Goal: Task Accomplishment & Management: Manage account settings

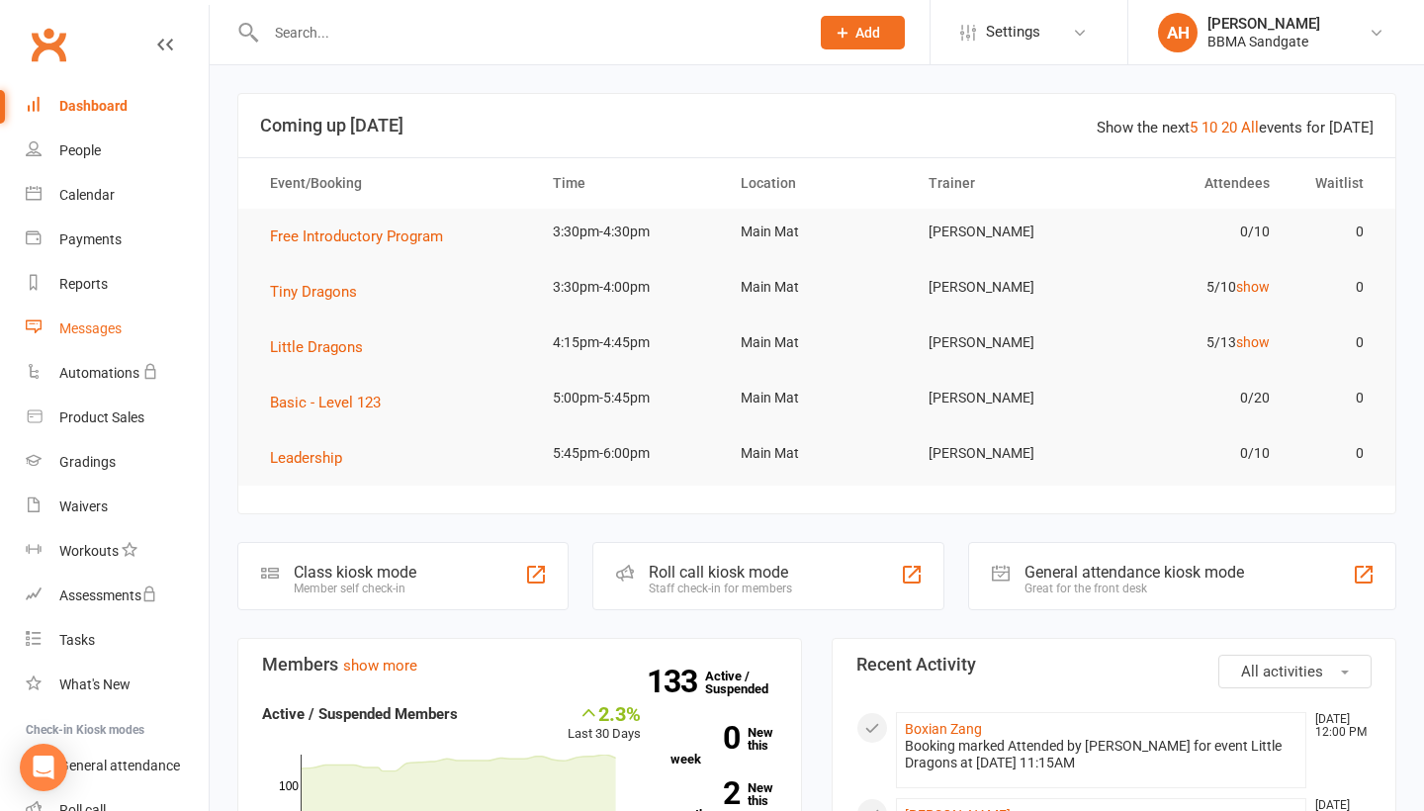
click at [130, 325] on link "Messages" at bounding box center [117, 328] width 183 height 44
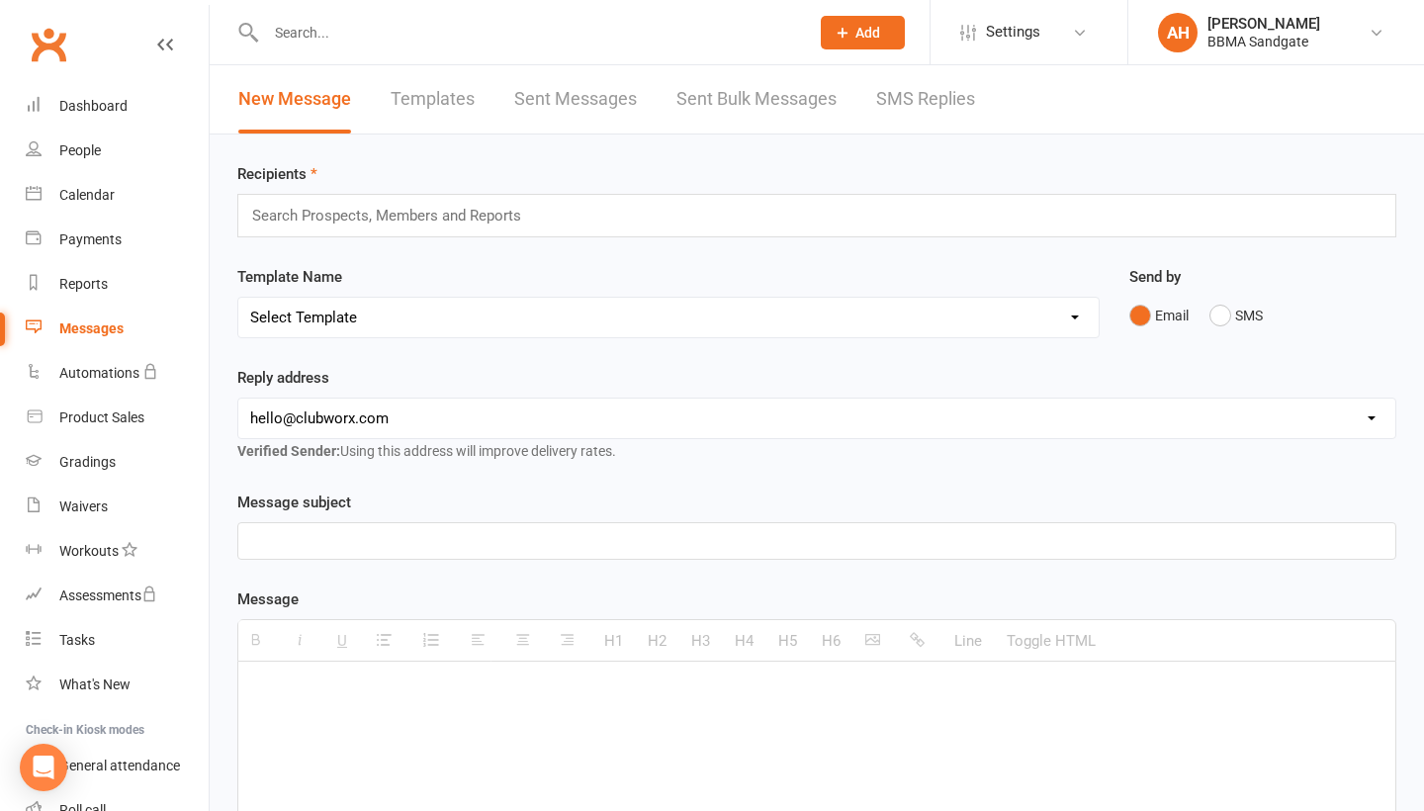
click at [928, 116] on link "SMS Replies" at bounding box center [925, 99] width 99 height 68
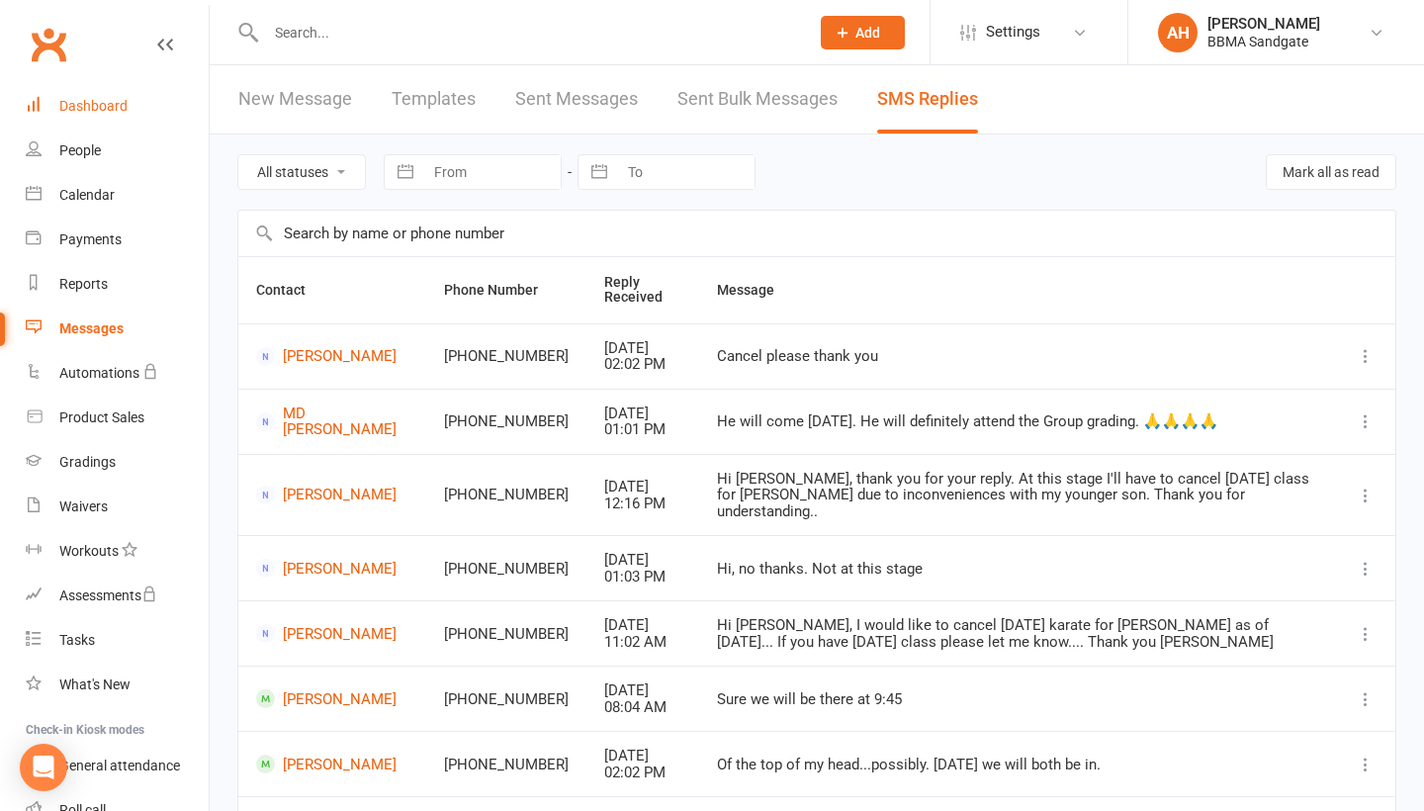
click at [135, 88] on link "Dashboard" at bounding box center [117, 106] width 183 height 44
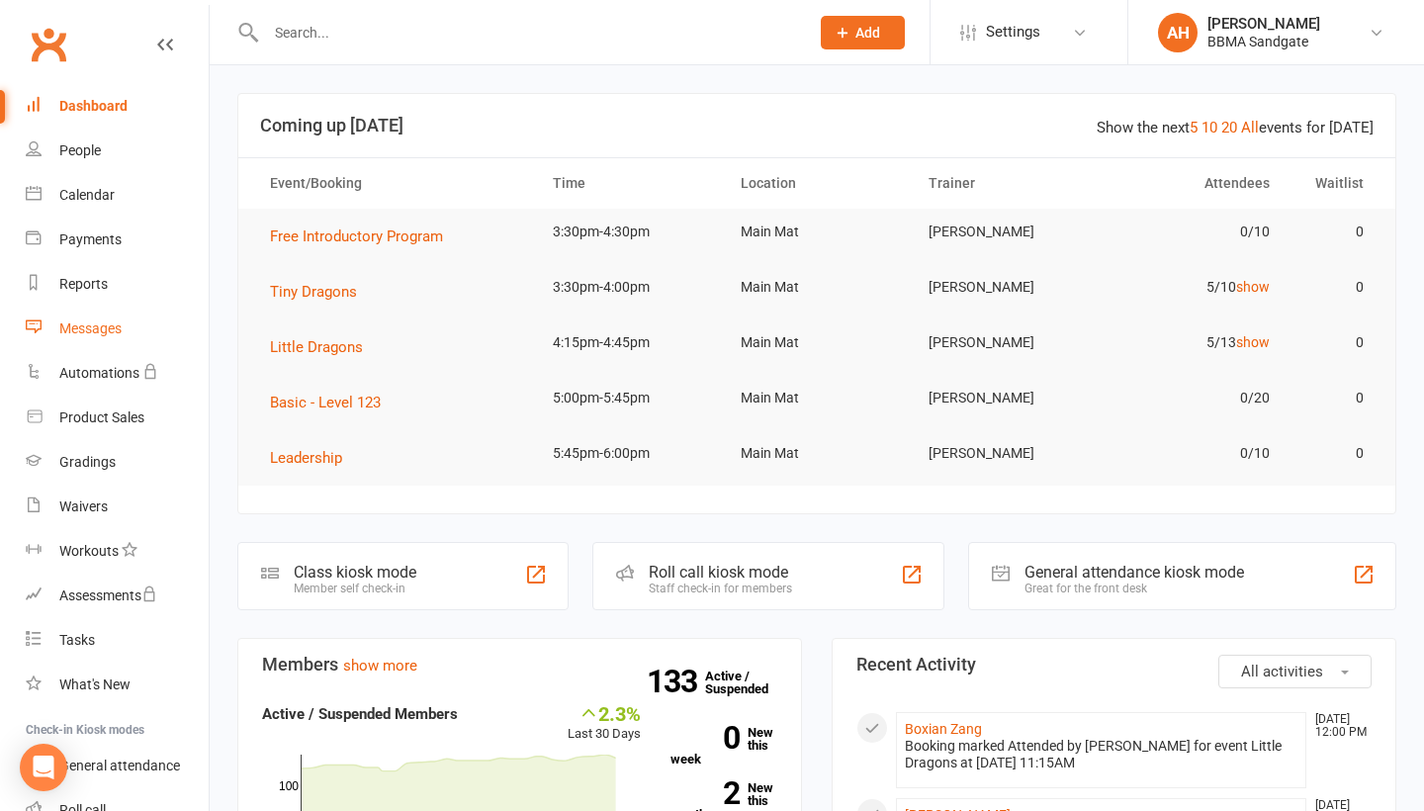
click at [116, 333] on div "Messages" at bounding box center [90, 328] width 62 height 16
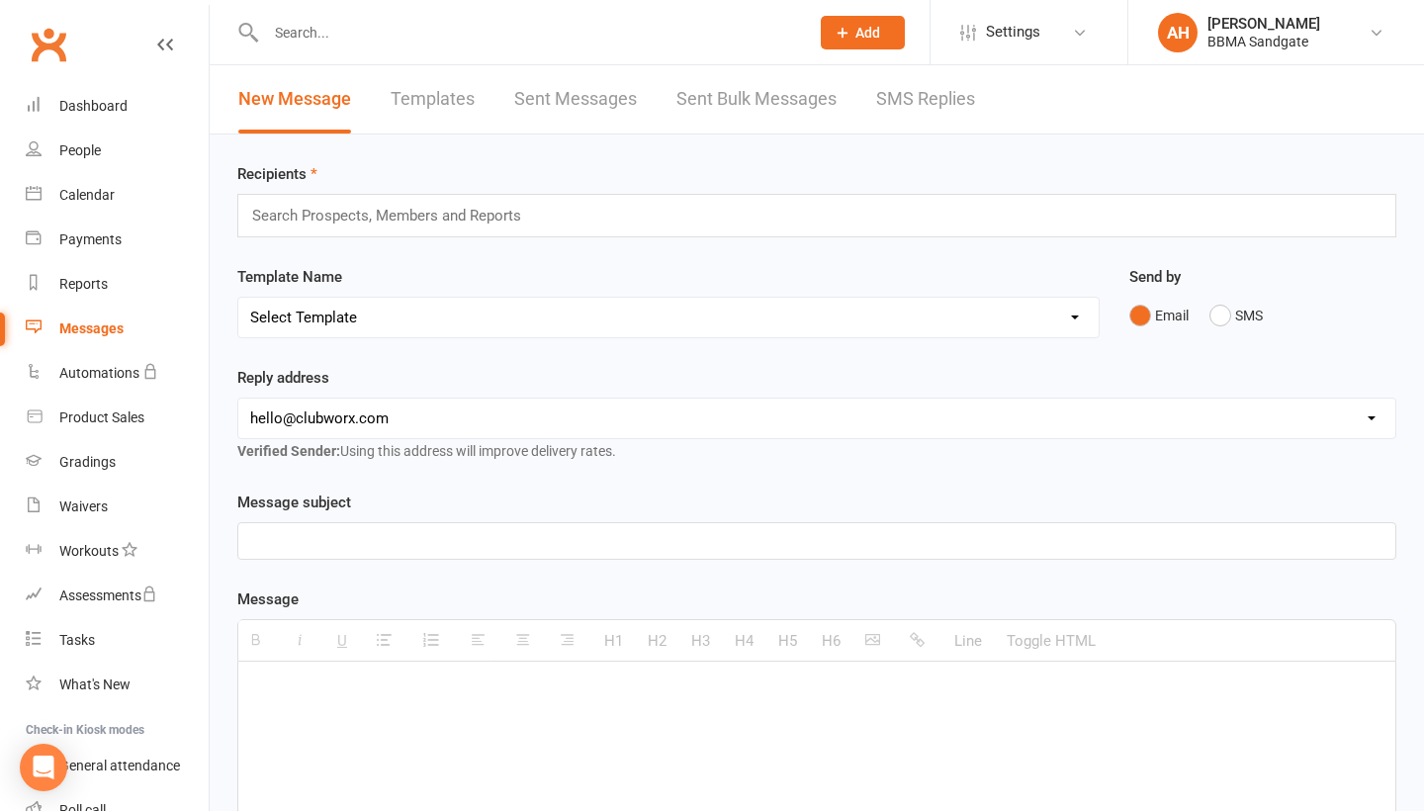
click at [909, 113] on link "SMS Replies" at bounding box center [925, 99] width 99 height 68
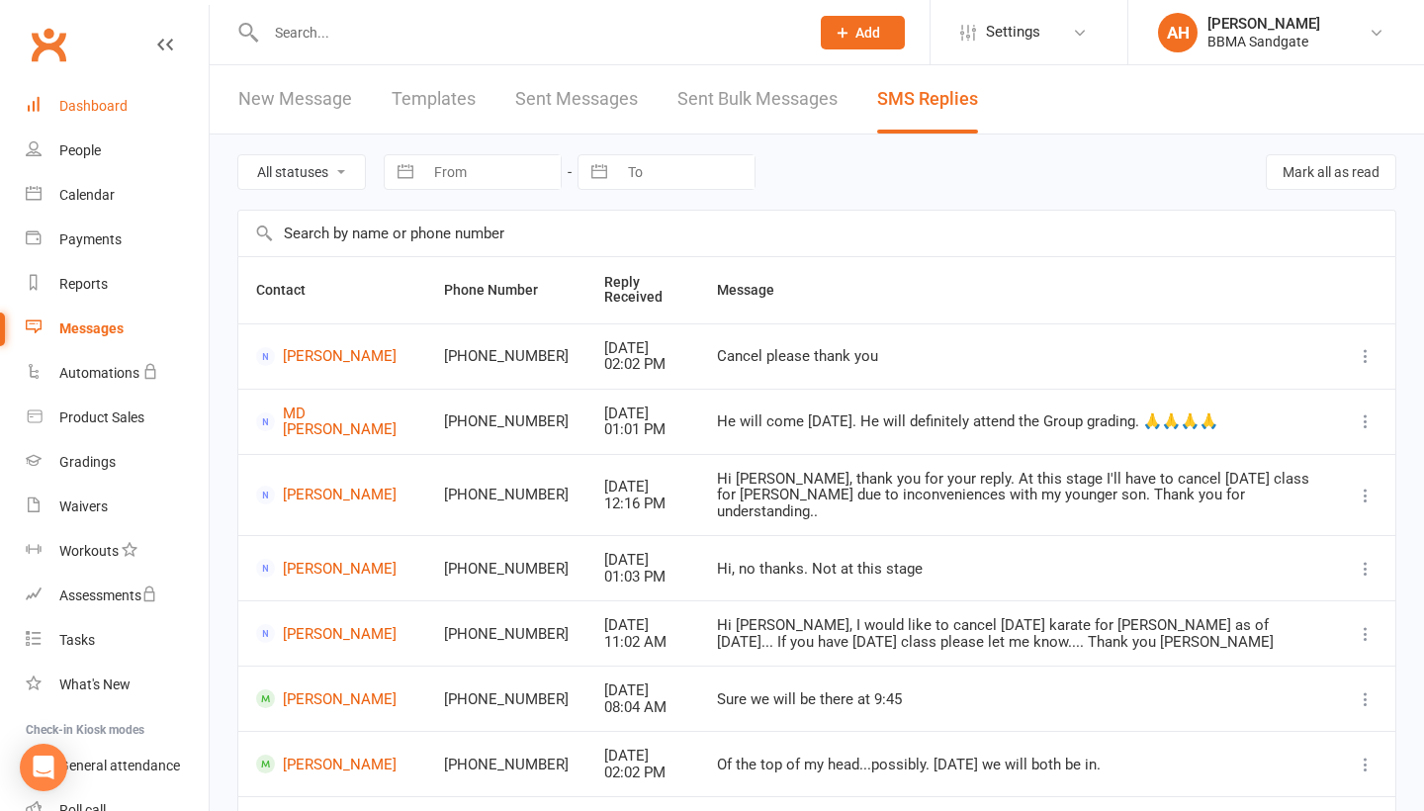
click at [201, 96] on link "Dashboard" at bounding box center [117, 106] width 183 height 44
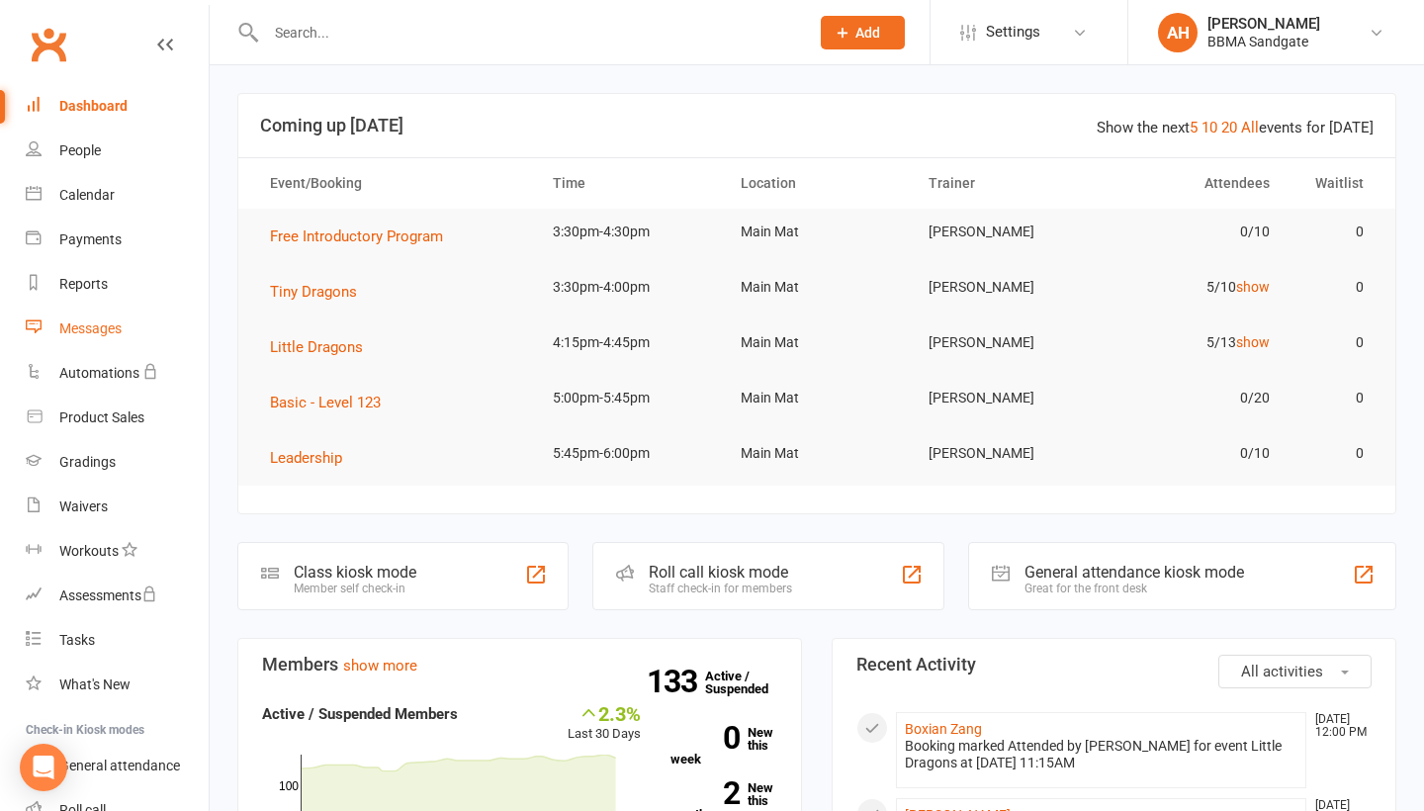
click at [116, 339] on link "Messages" at bounding box center [117, 328] width 183 height 44
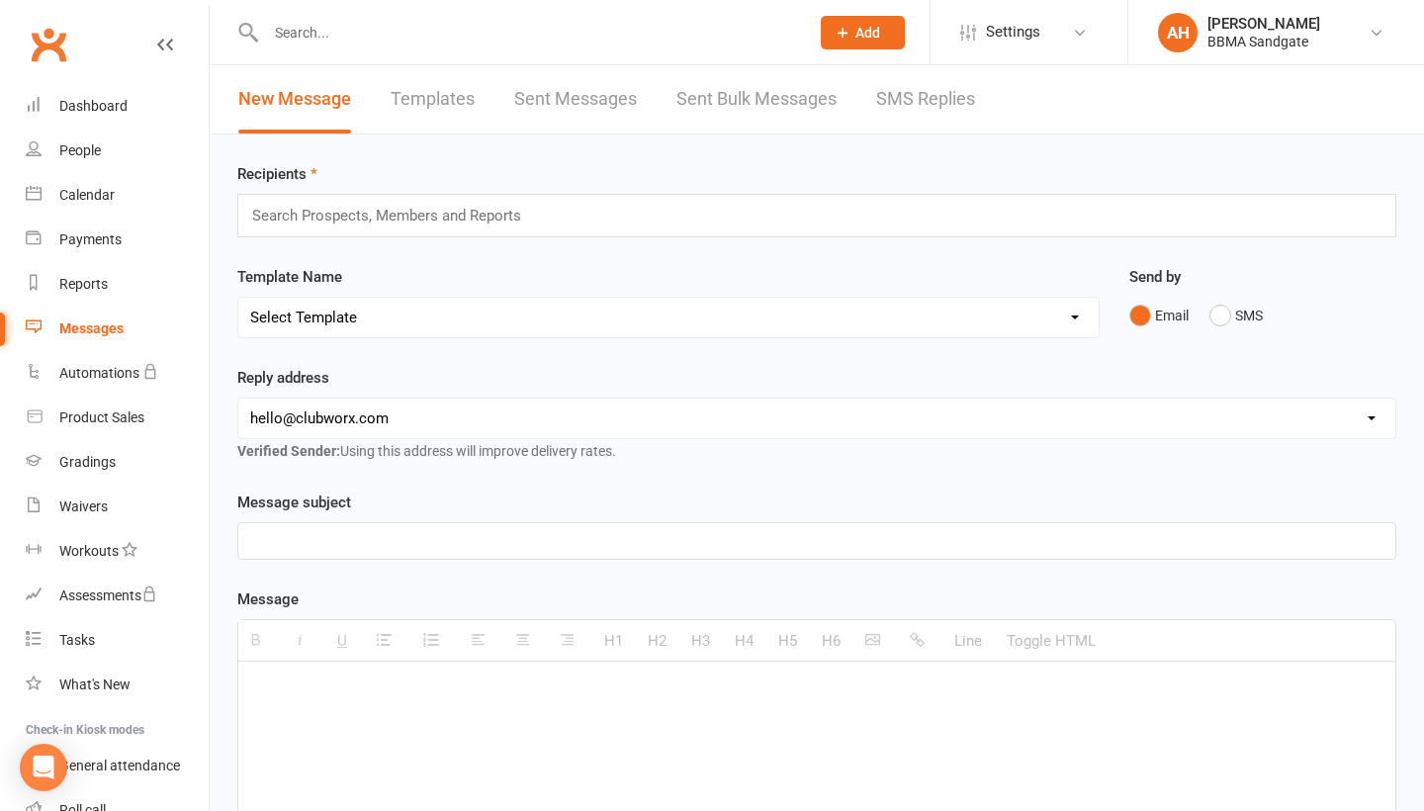
click at [912, 107] on link "SMS Replies" at bounding box center [925, 99] width 99 height 68
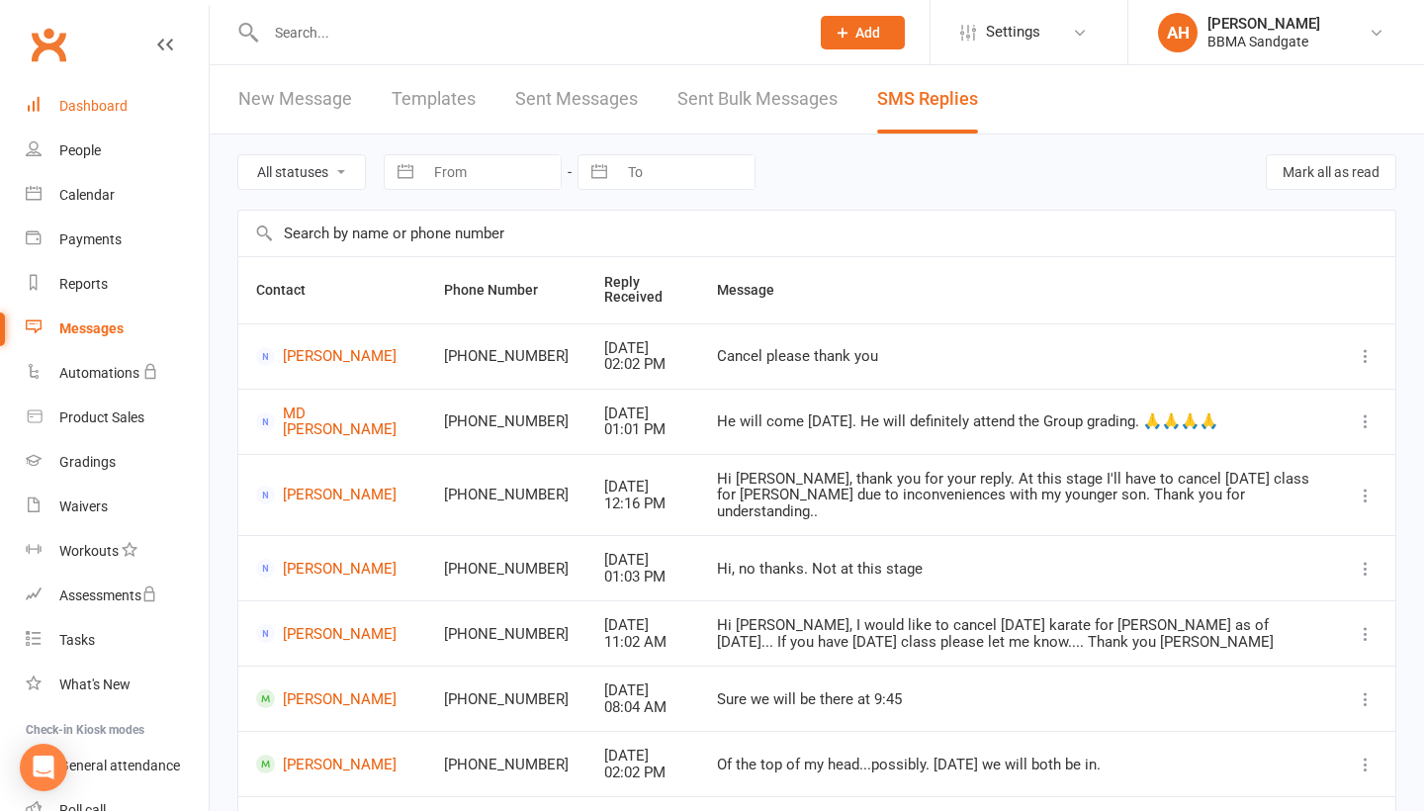
click at [179, 102] on link "Dashboard" at bounding box center [117, 106] width 183 height 44
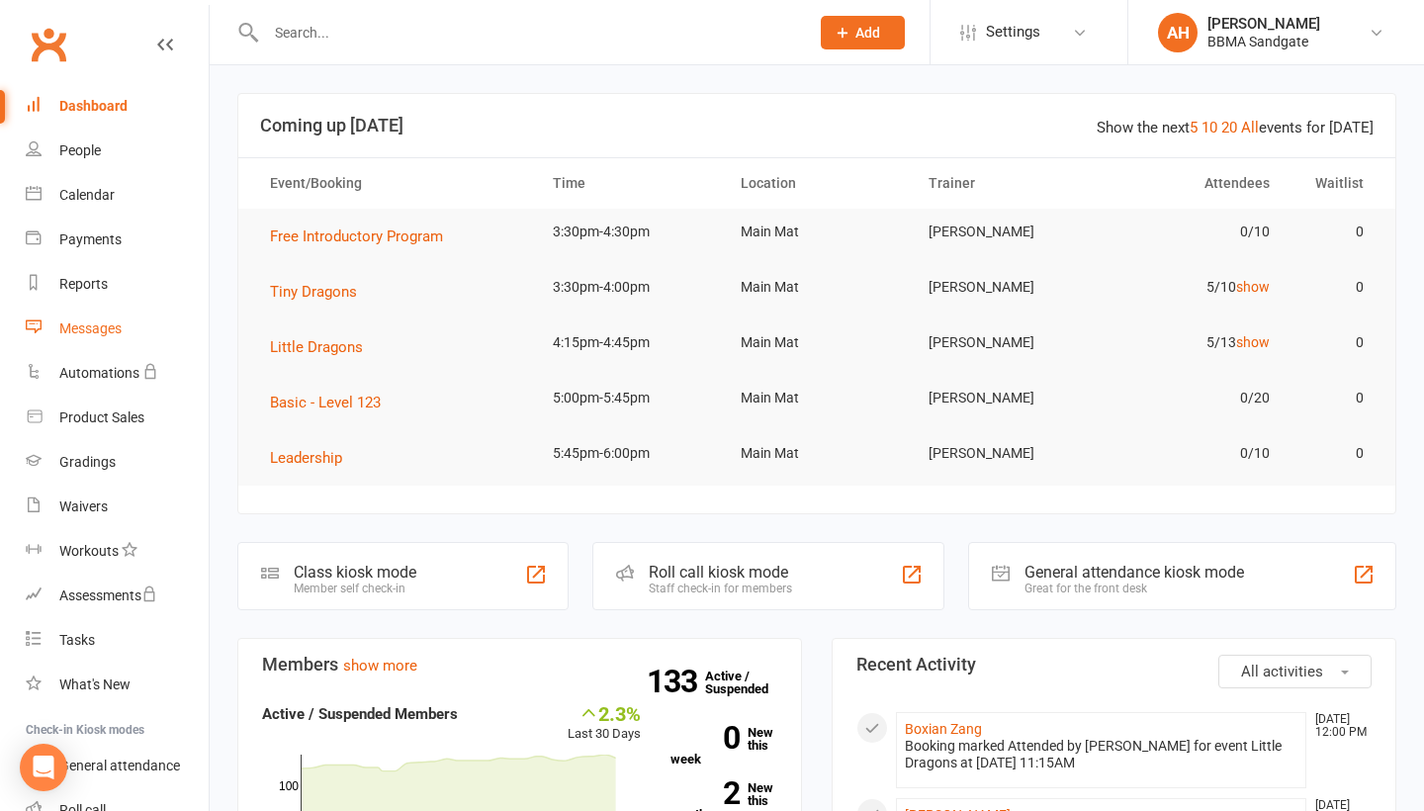
click at [136, 327] on link "Messages" at bounding box center [117, 328] width 183 height 44
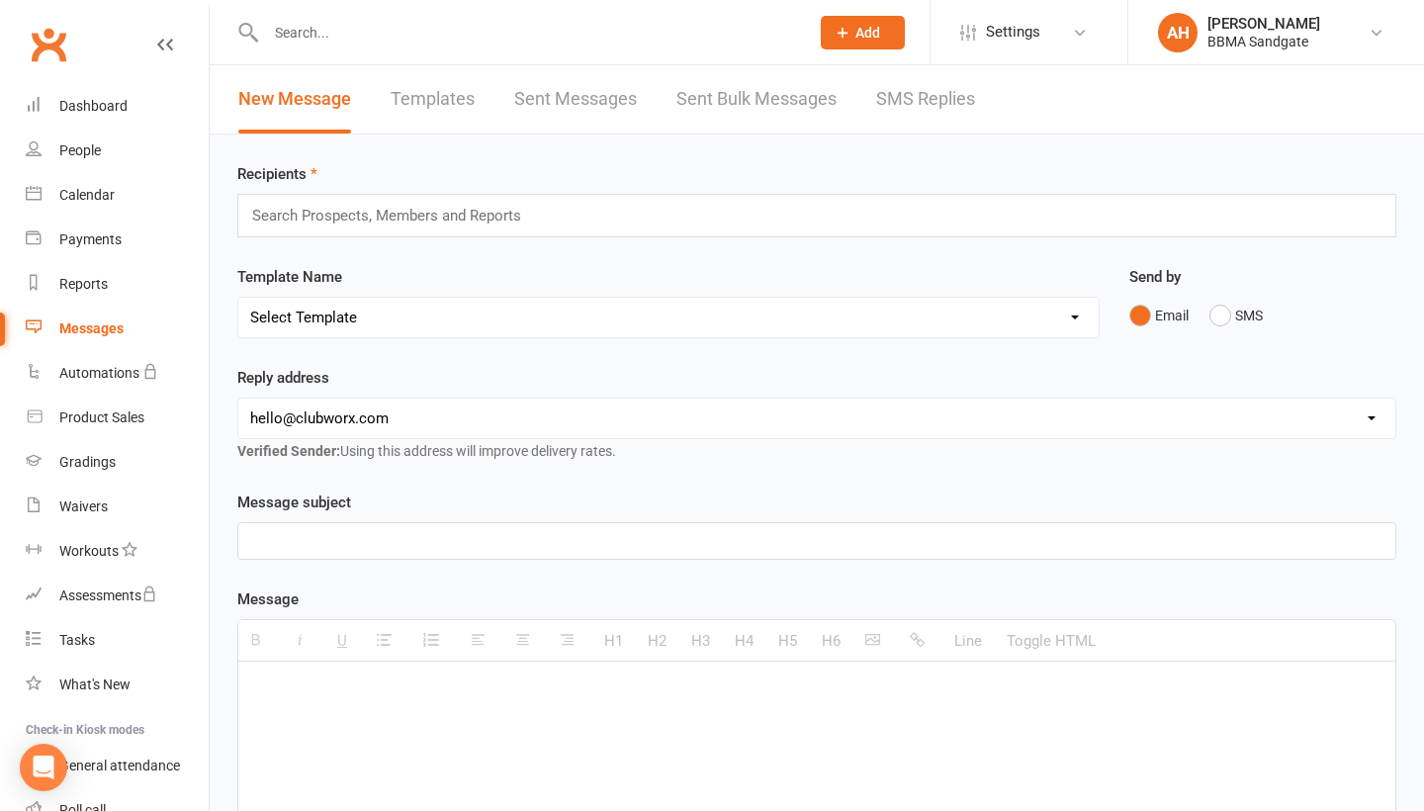
click at [936, 106] on link "SMS Replies" at bounding box center [925, 99] width 99 height 68
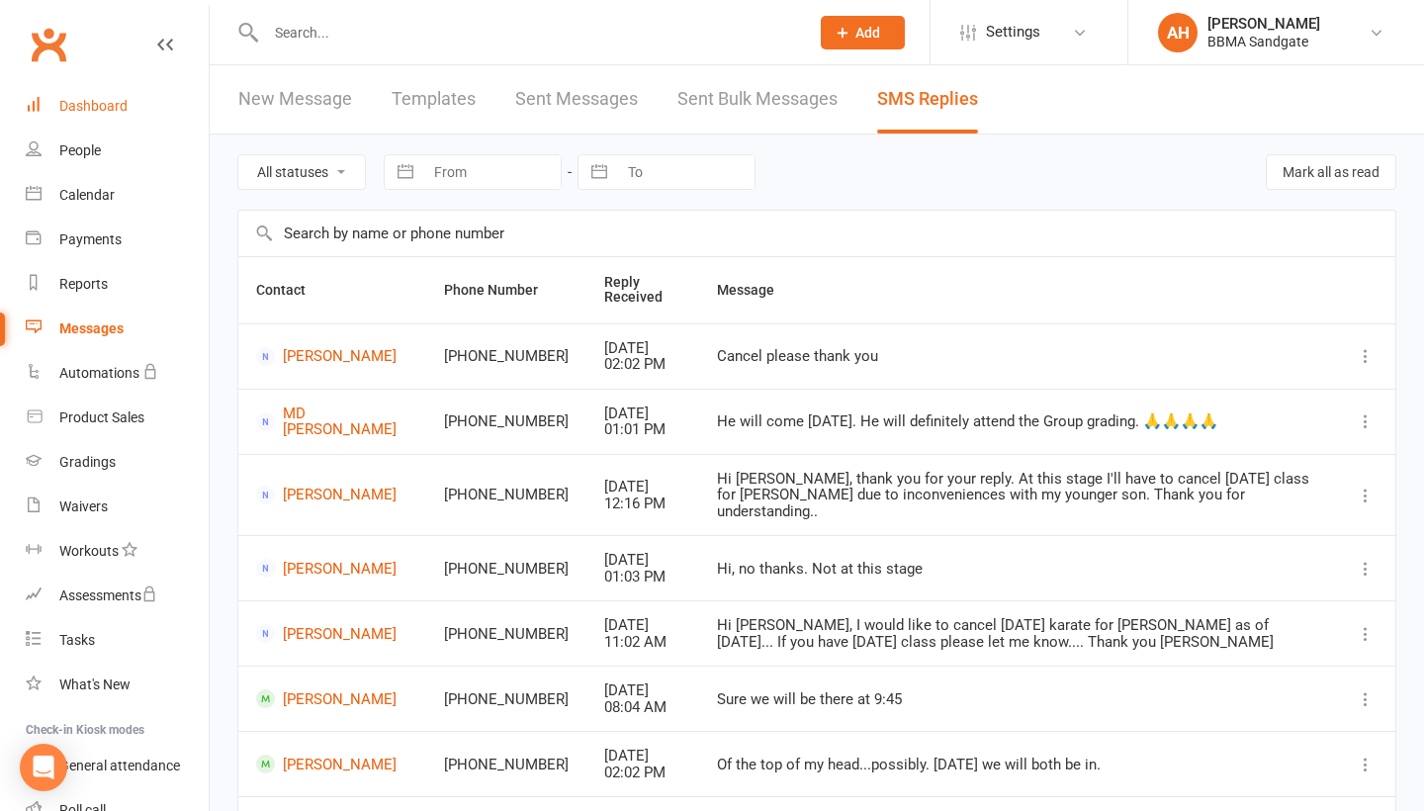
click at [115, 111] on div "Dashboard" at bounding box center [93, 106] width 68 height 16
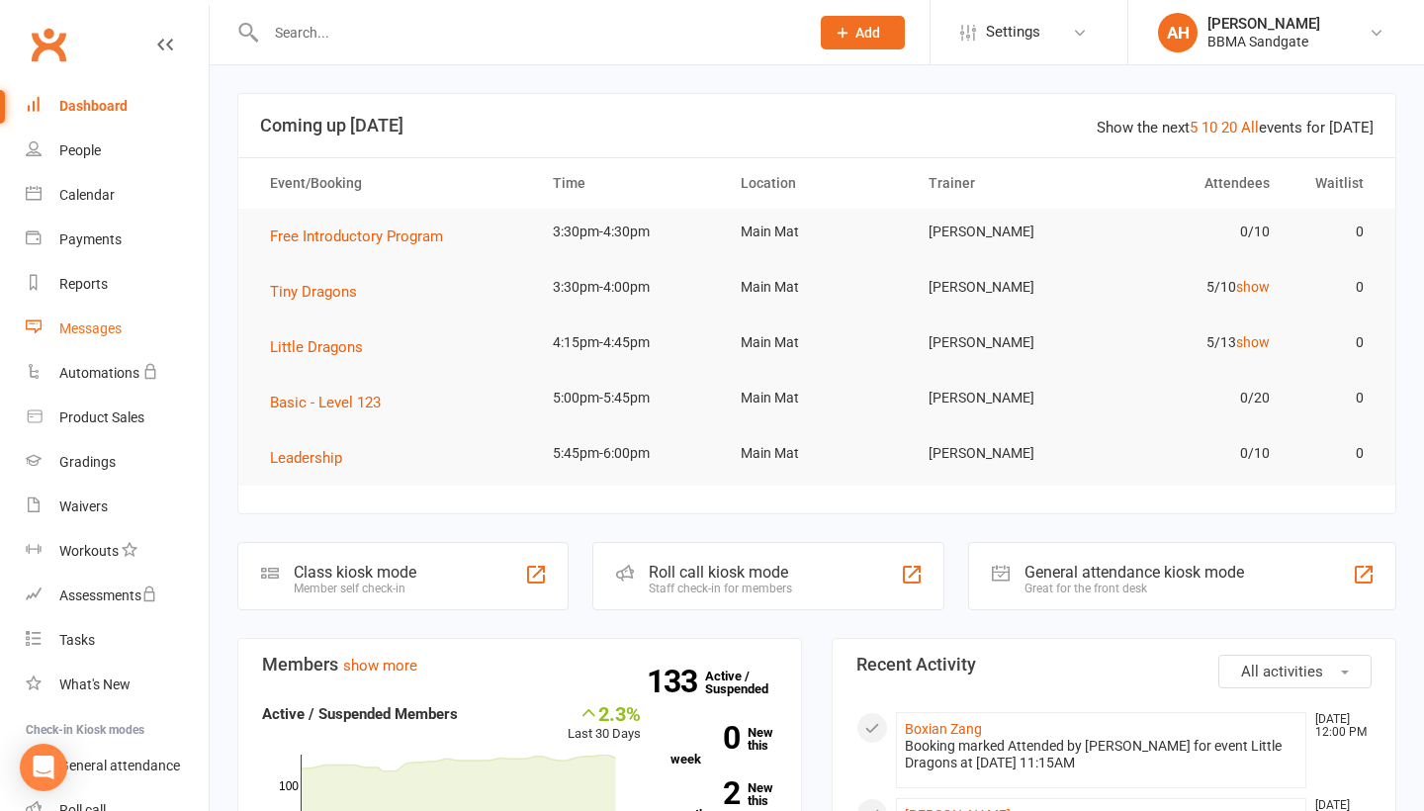
click at [120, 344] on link "Messages" at bounding box center [117, 328] width 183 height 44
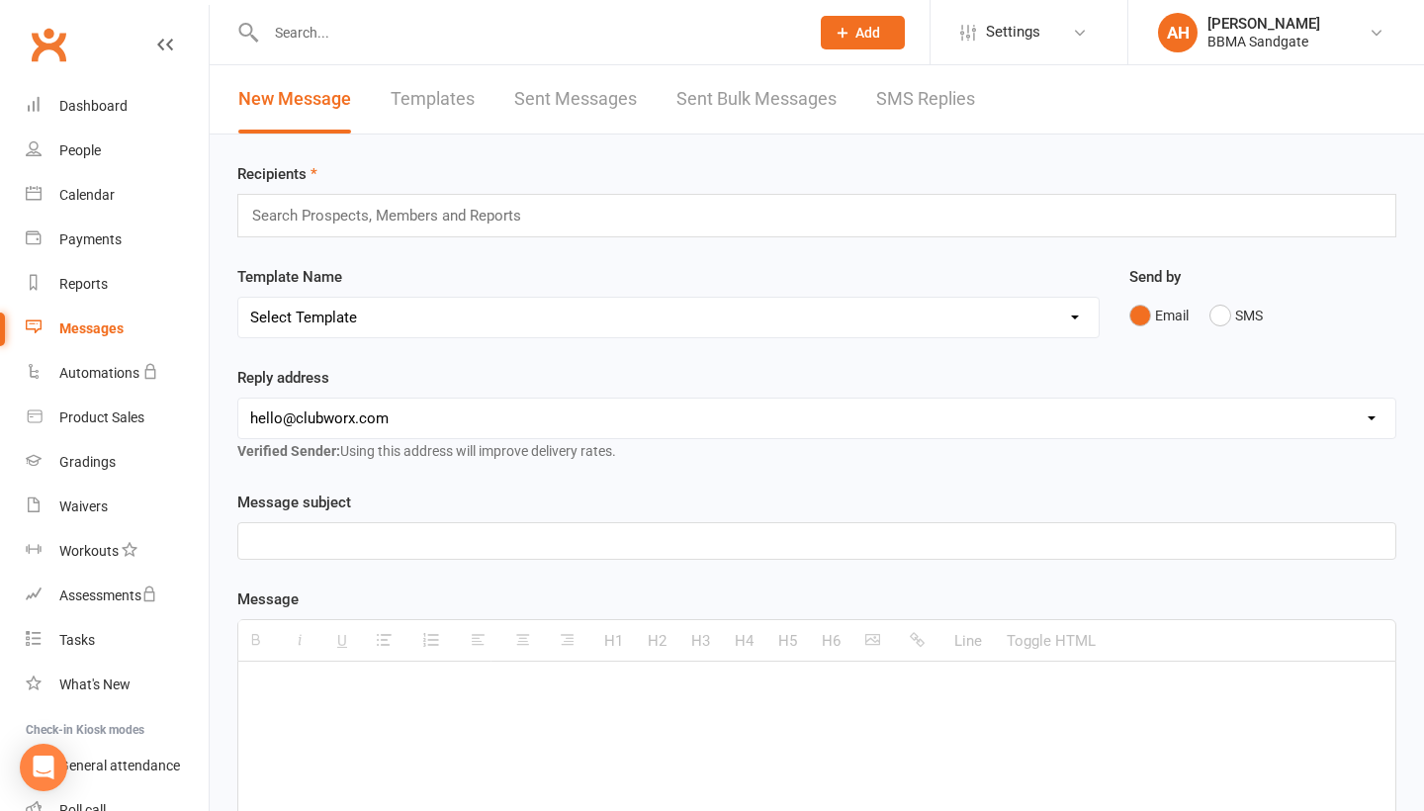
click at [961, 99] on link "SMS Replies" at bounding box center [925, 99] width 99 height 68
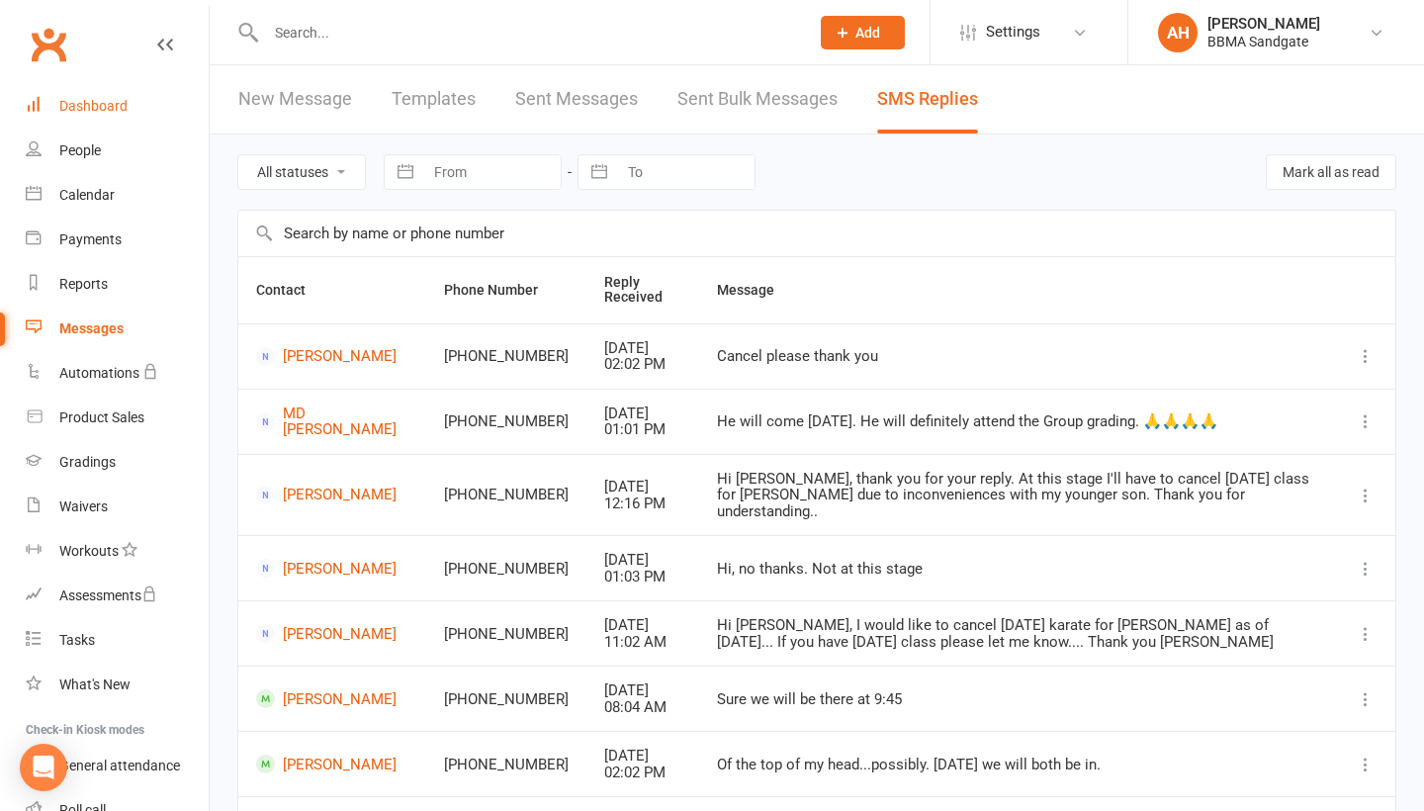
click at [138, 102] on link "Dashboard" at bounding box center [117, 106] width 183 height 44
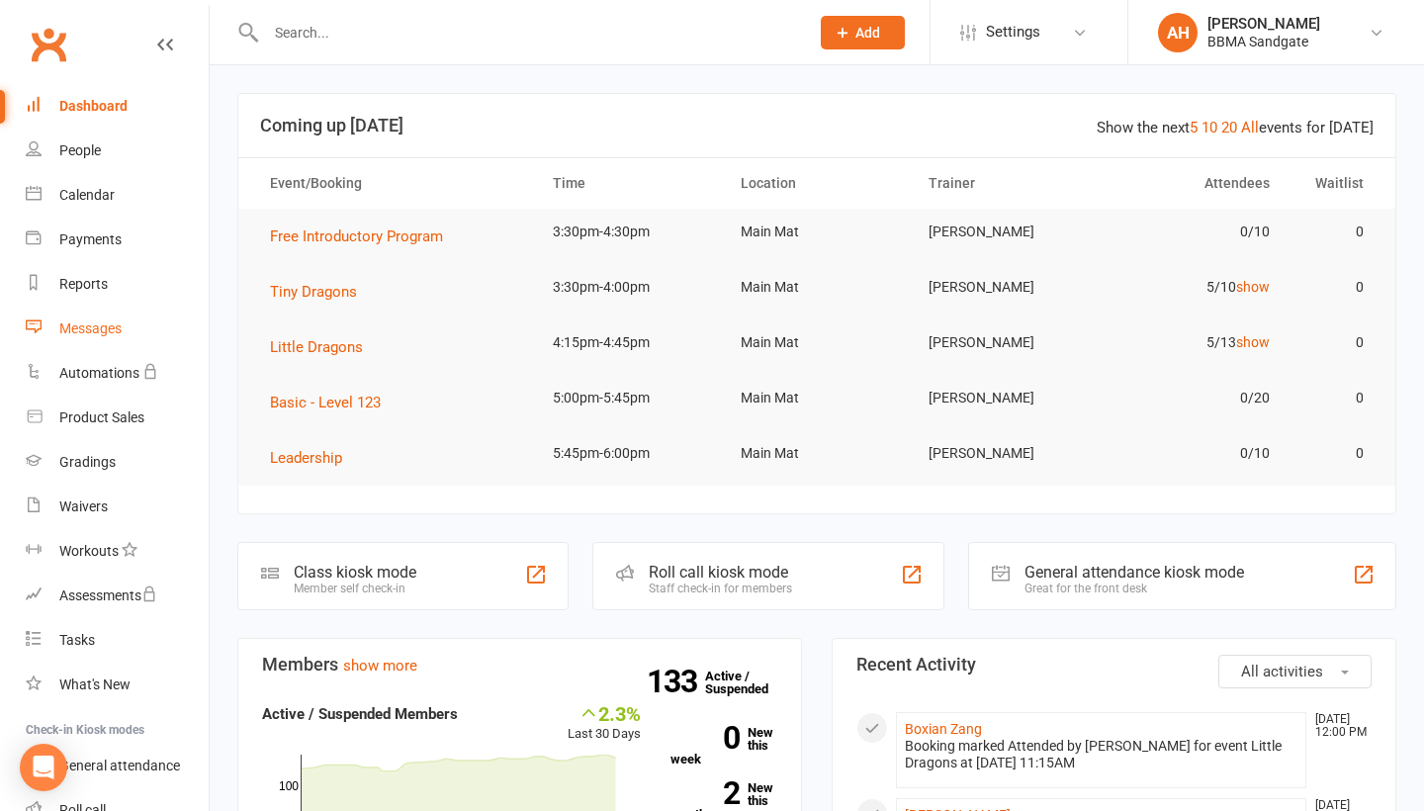
click at [127, 330] on link "Messages" at bounding box center [117, 328] width 183 height 44
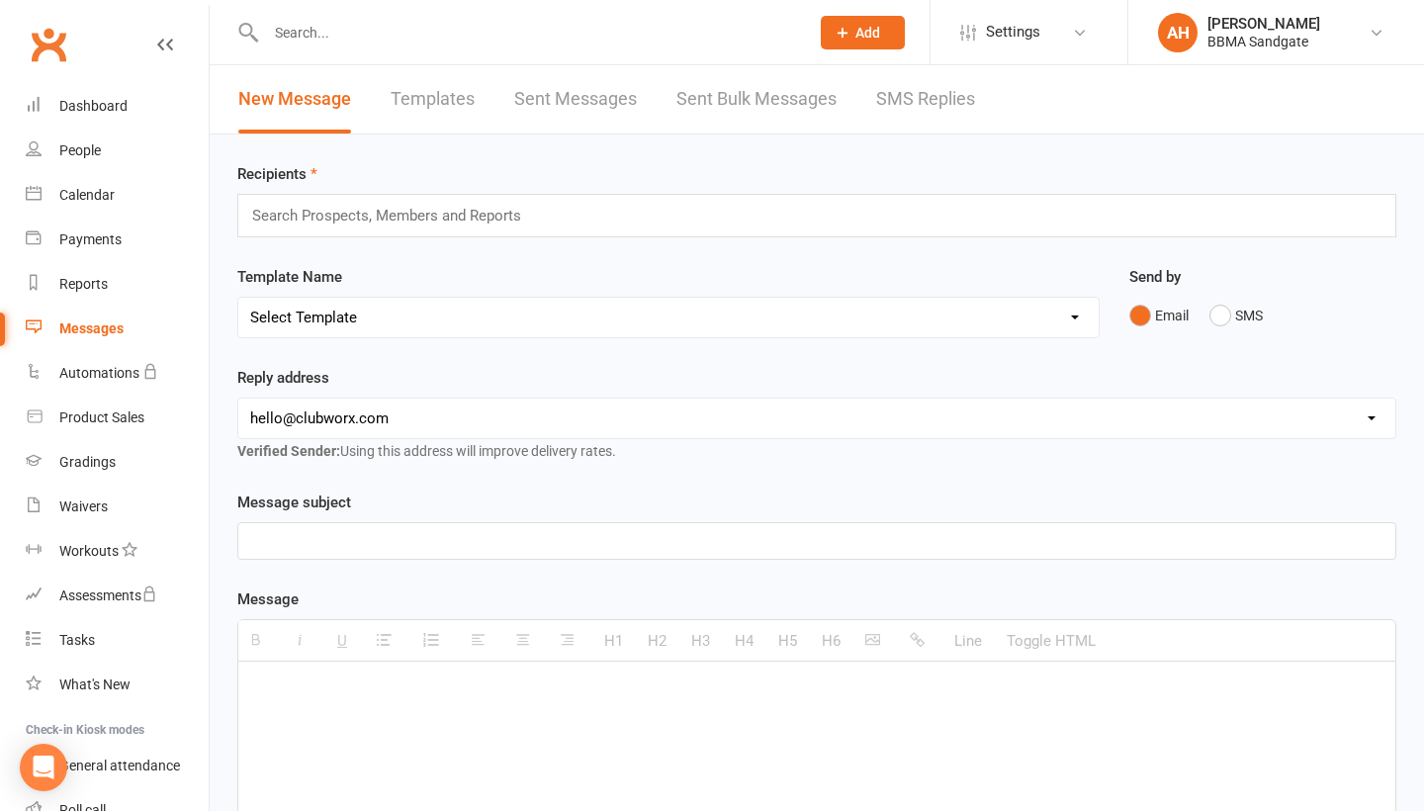
click at [922, 102] on link "SMS Replies" at bounding box center [925, 99] width 99 height 68
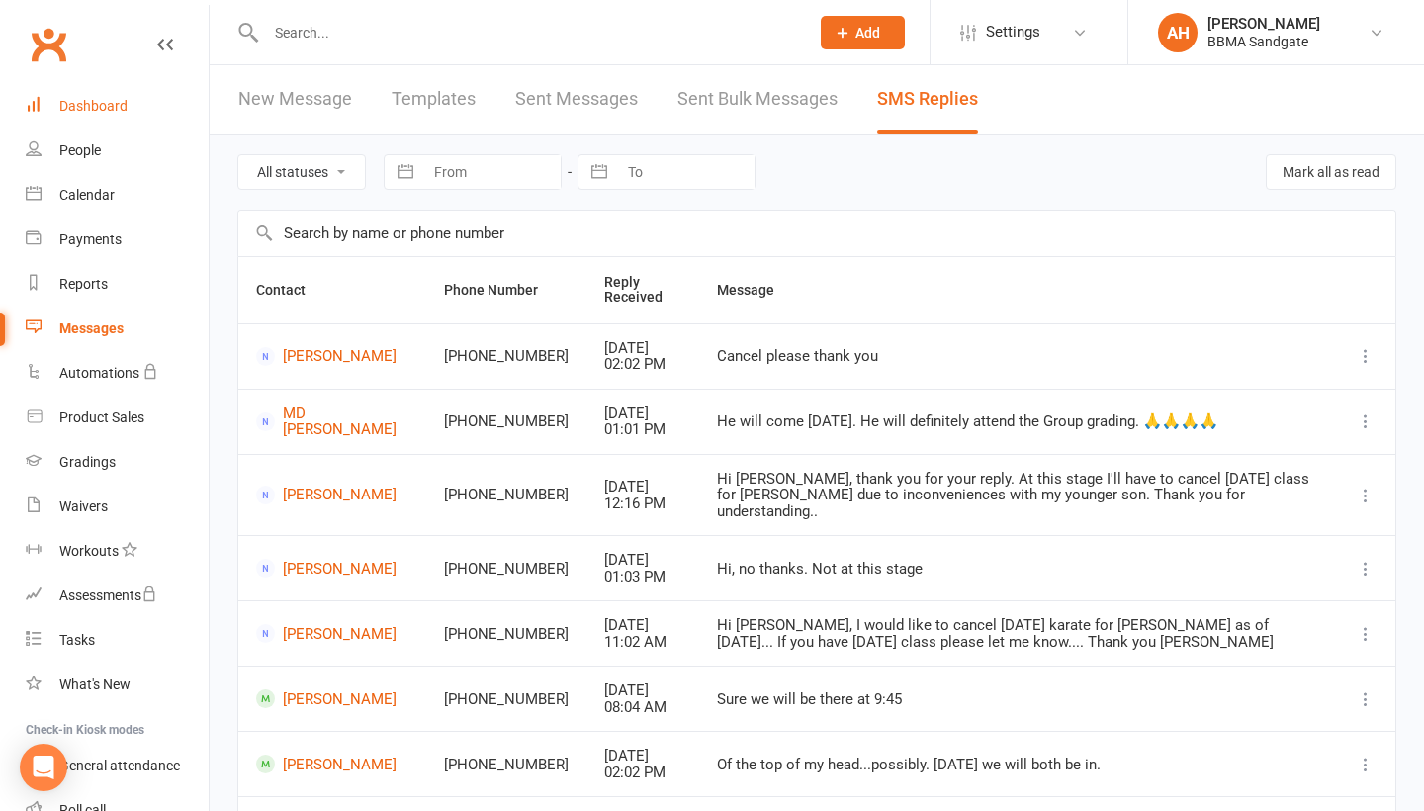
click at [182, 93] on link "Dashboard" at bounding box center [117, 106] width 183 height 44
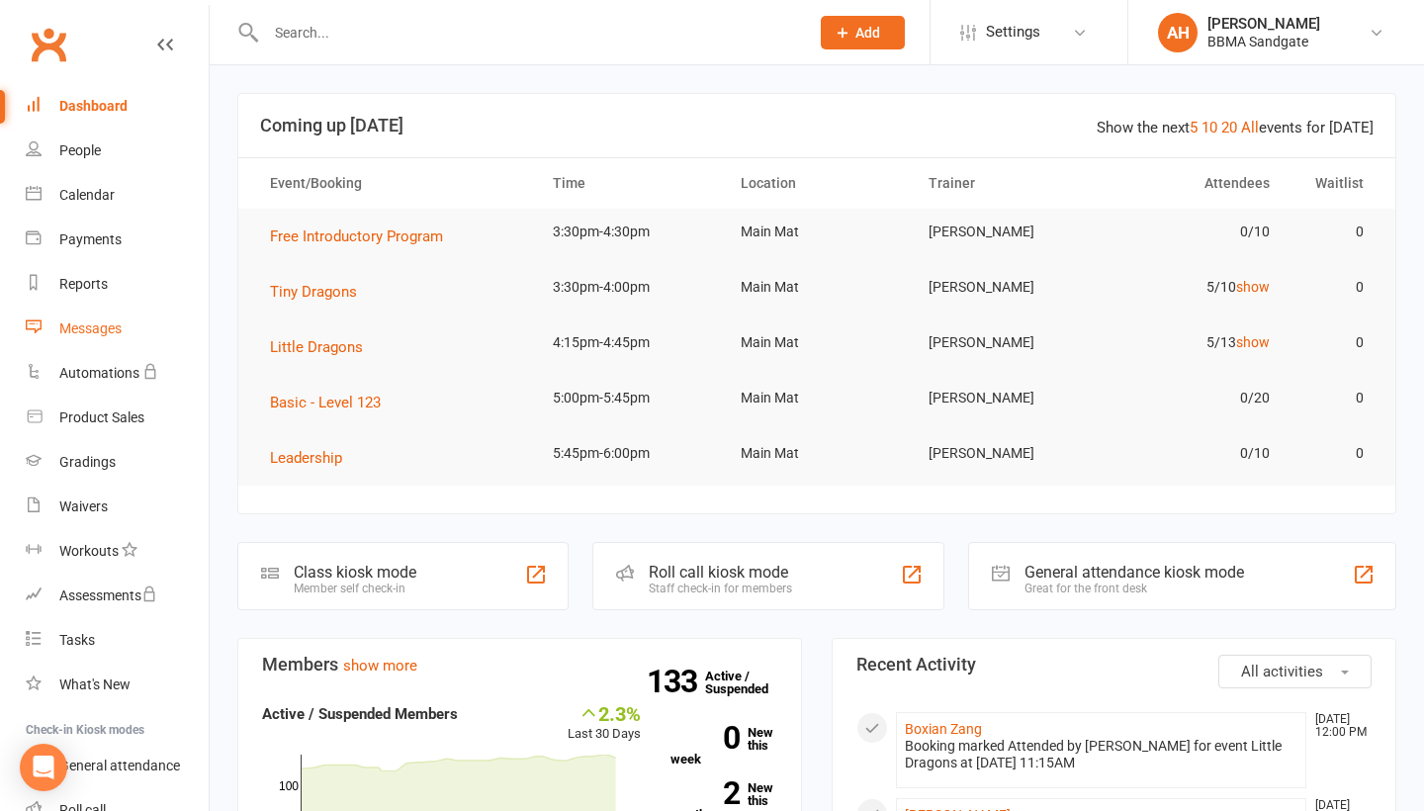
click at [130, 317] on link "Messages" at bounding box center [117, 328] width 183 height 44
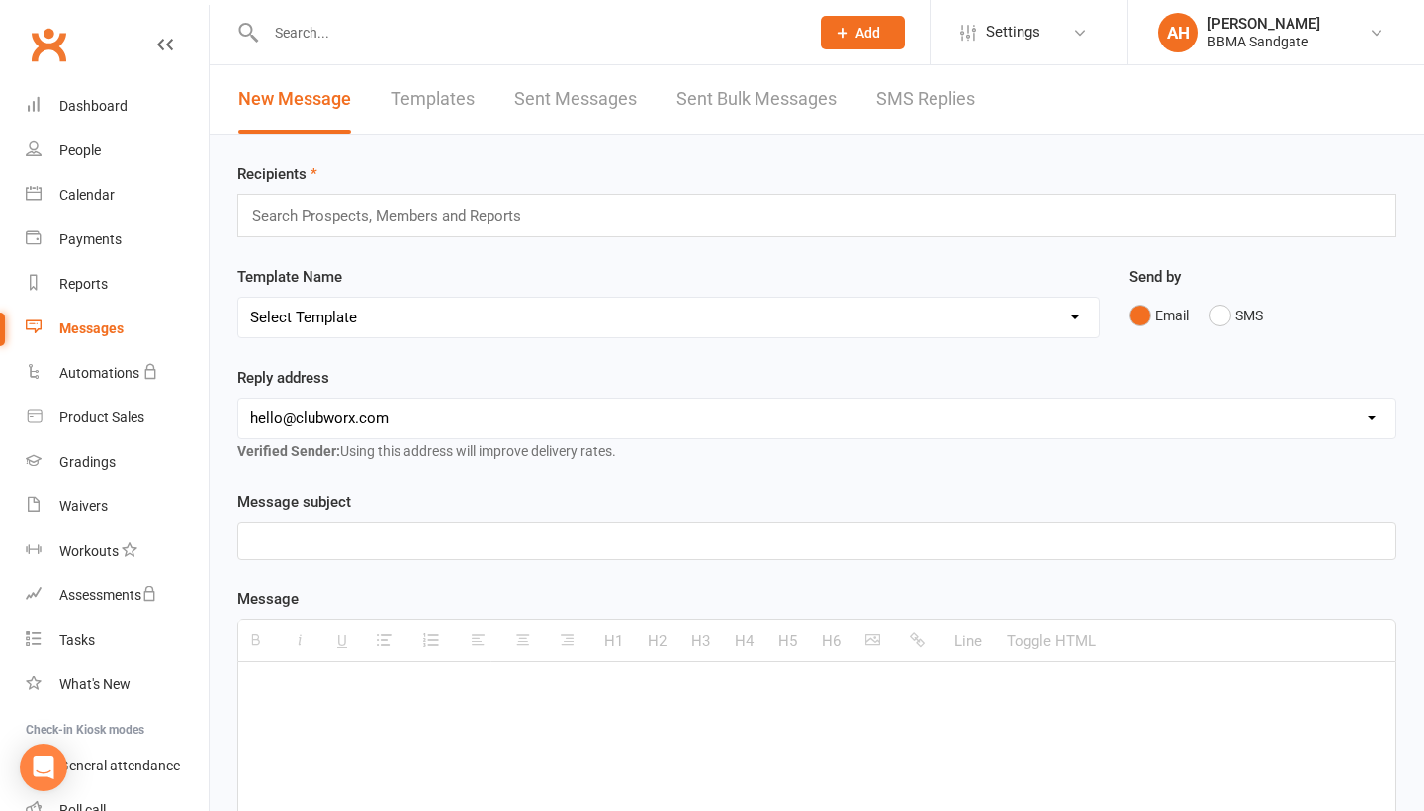
click at [939, 107] on link "SMS Replies" at bounding box center [925, 99] width 99 height 68
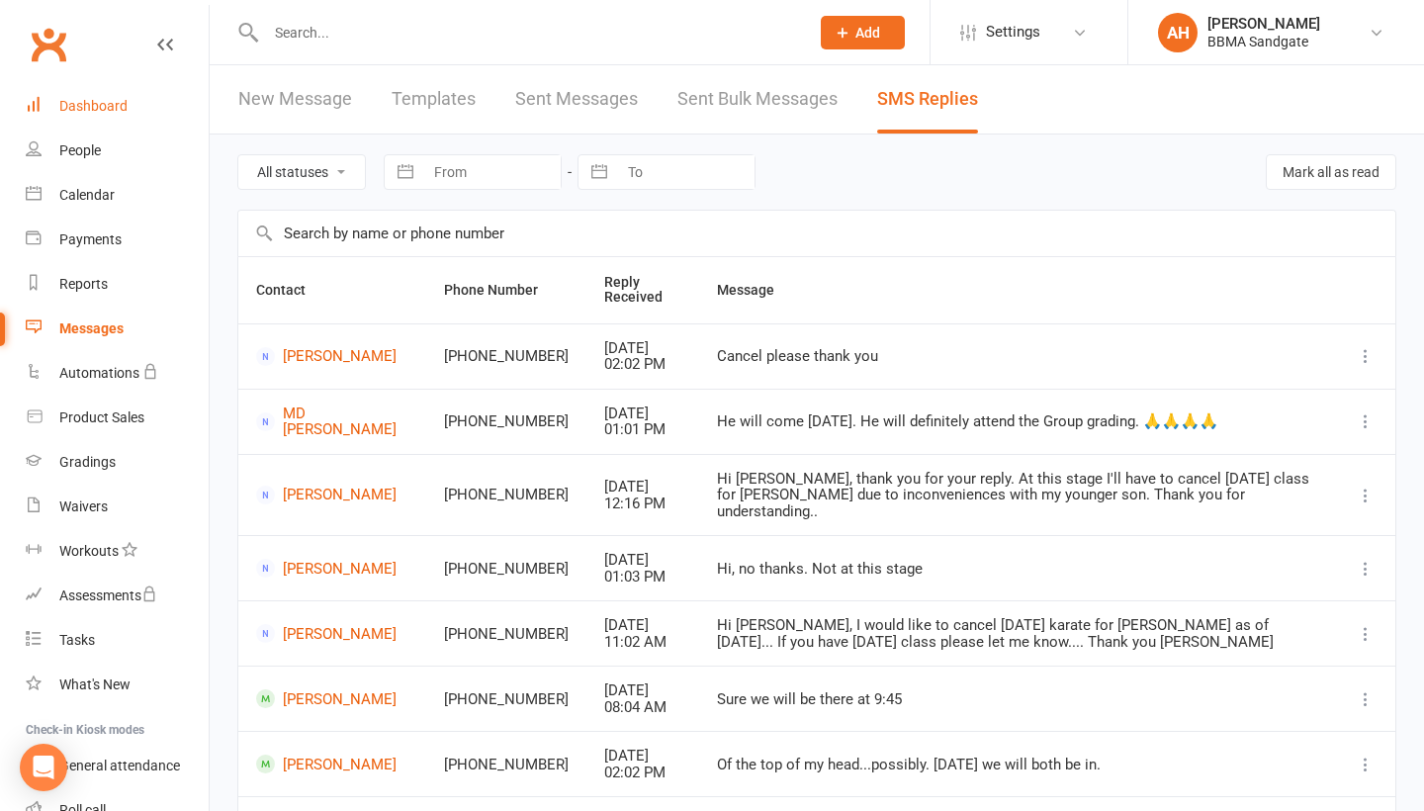
click at [114, 112] on div "Dashboard" at bounding box center [93, 106] width 68 height 16
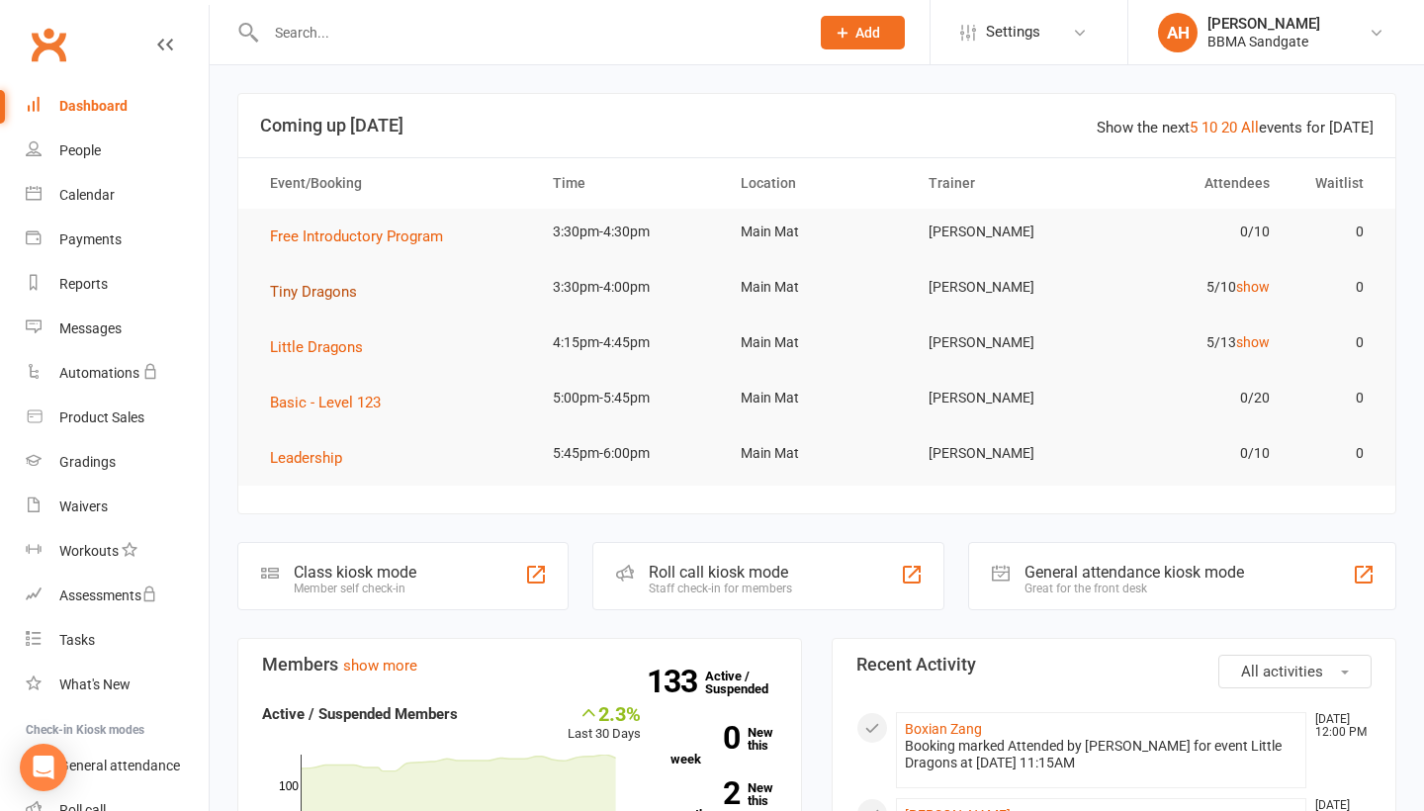
click at [322, 299] on span "Tiny Dragons" at bounding box center [313, 292] width 87 height 18
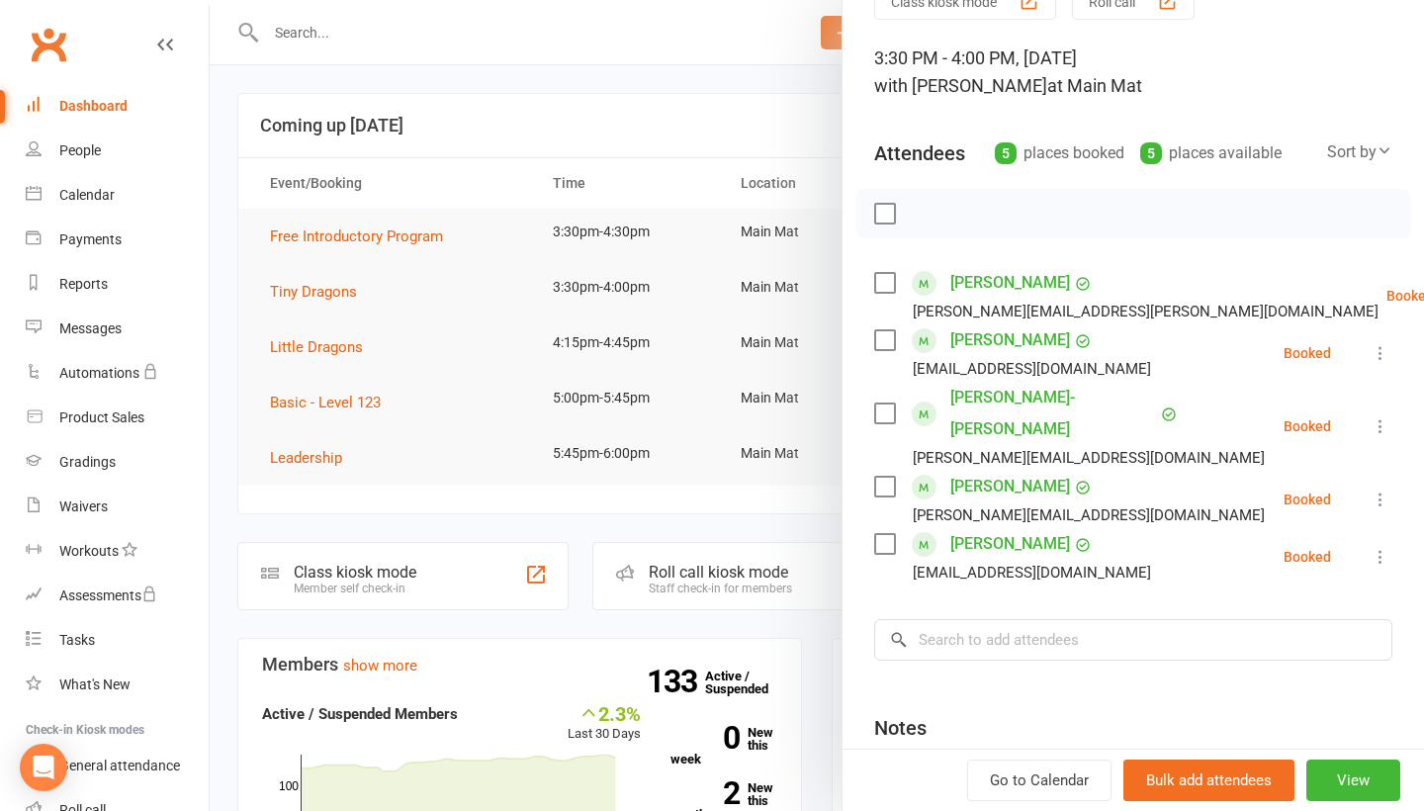
scroll to position [133, 0]
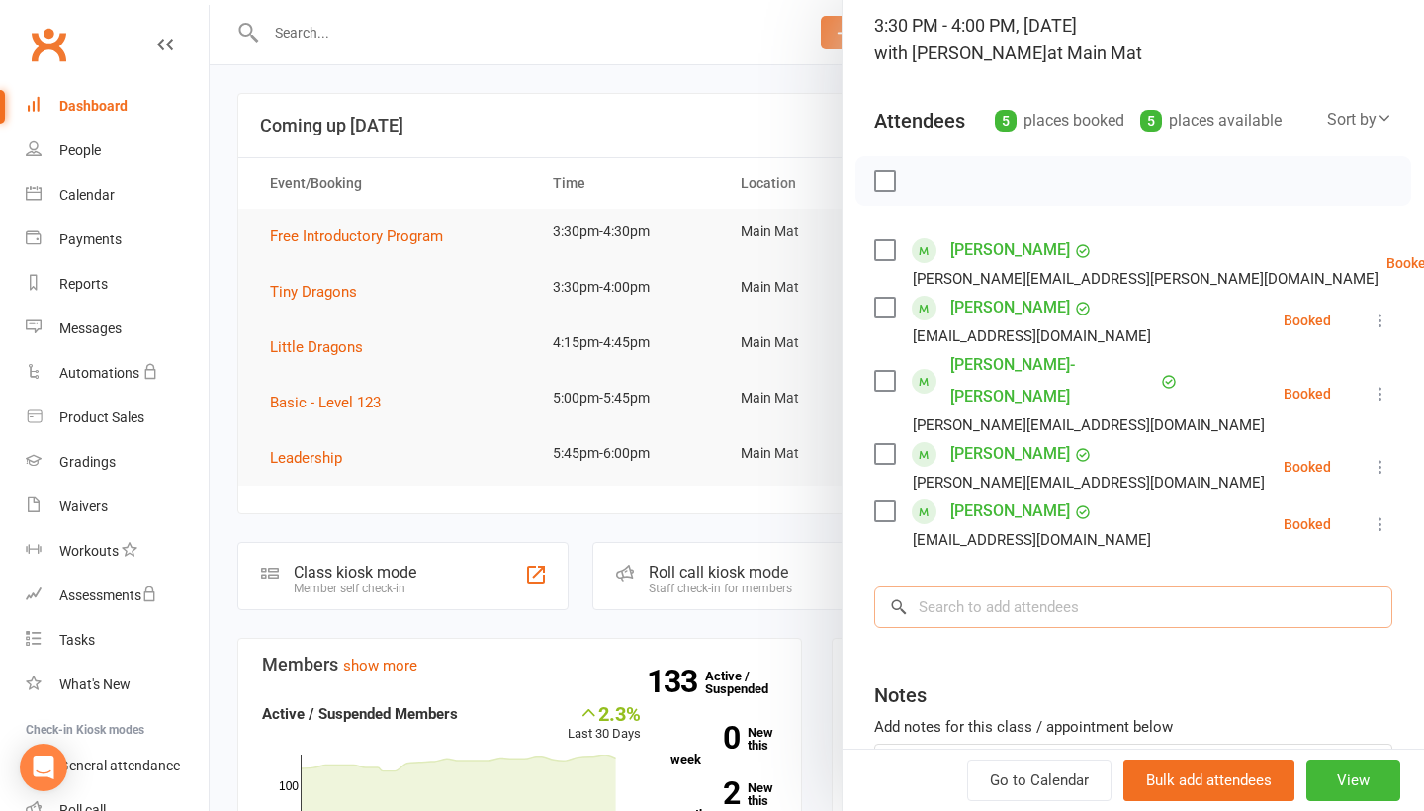
click at [999, 586] on input "search" at bounding box center [1133, 607] width 518 height 42
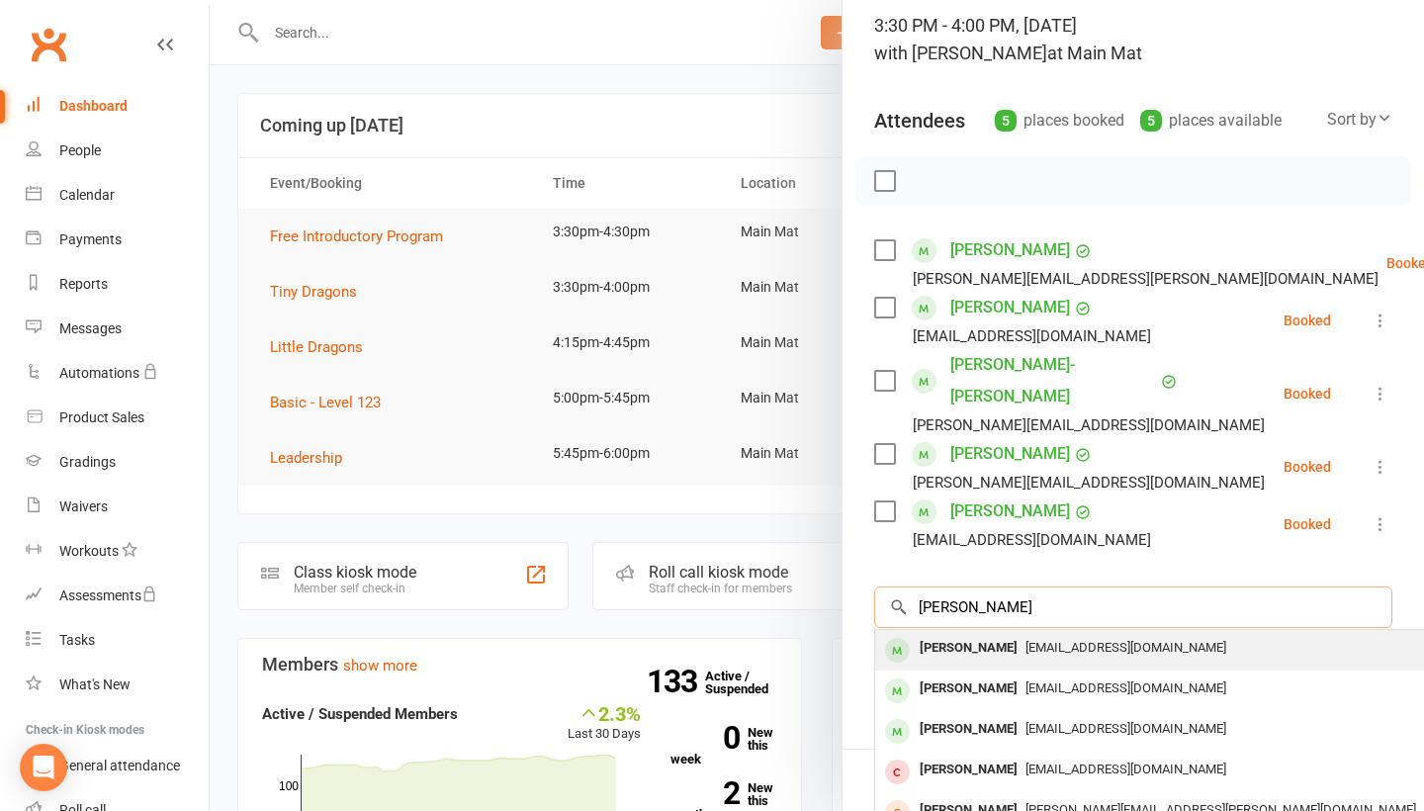
type input "[PERSON_NAME]"
click at [995, 634] on div "[PERSON_NAME]" at bounding box center [968, 648] width 114 height 29
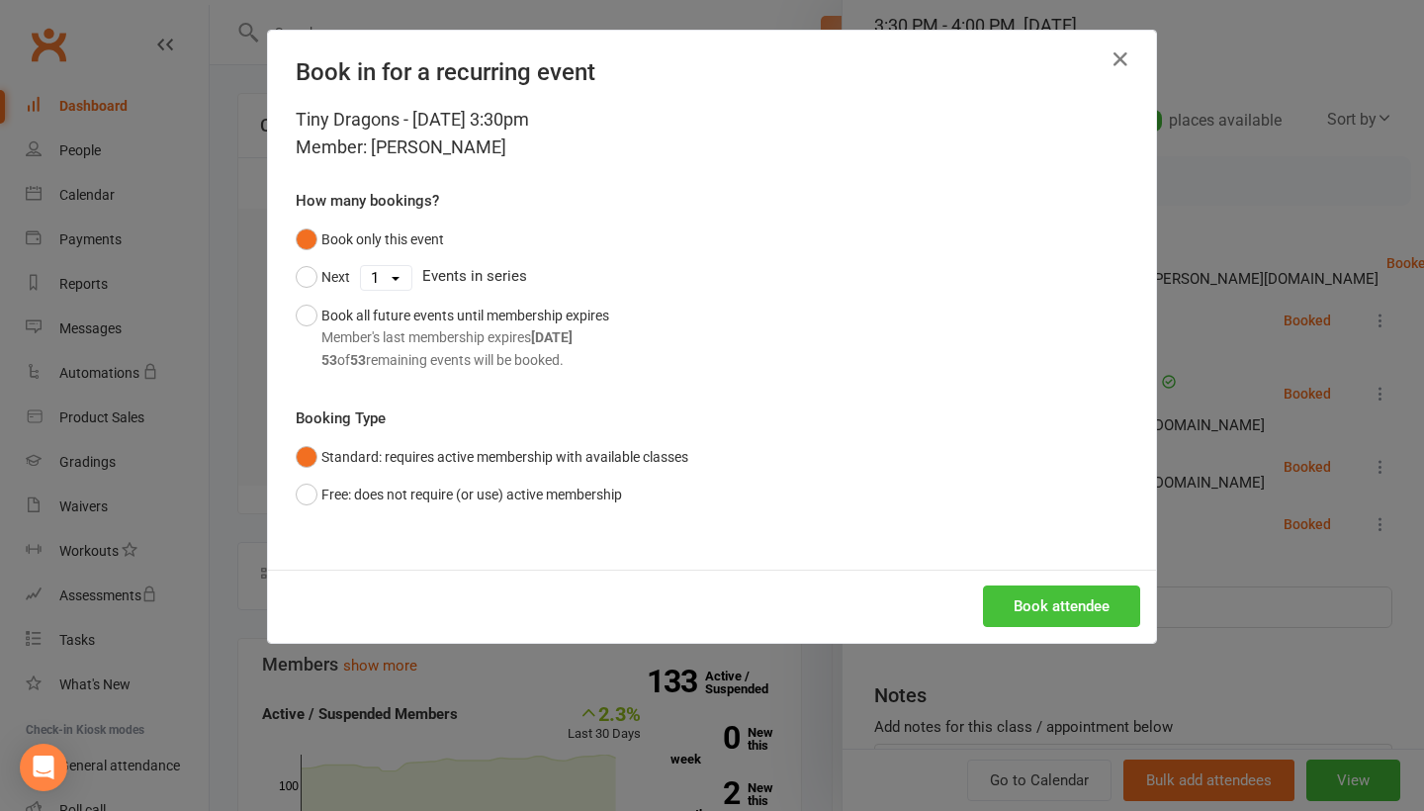
click at [1039, 606] on button "Book attendee" at bounding box center [1061, 606] width 157 height 42
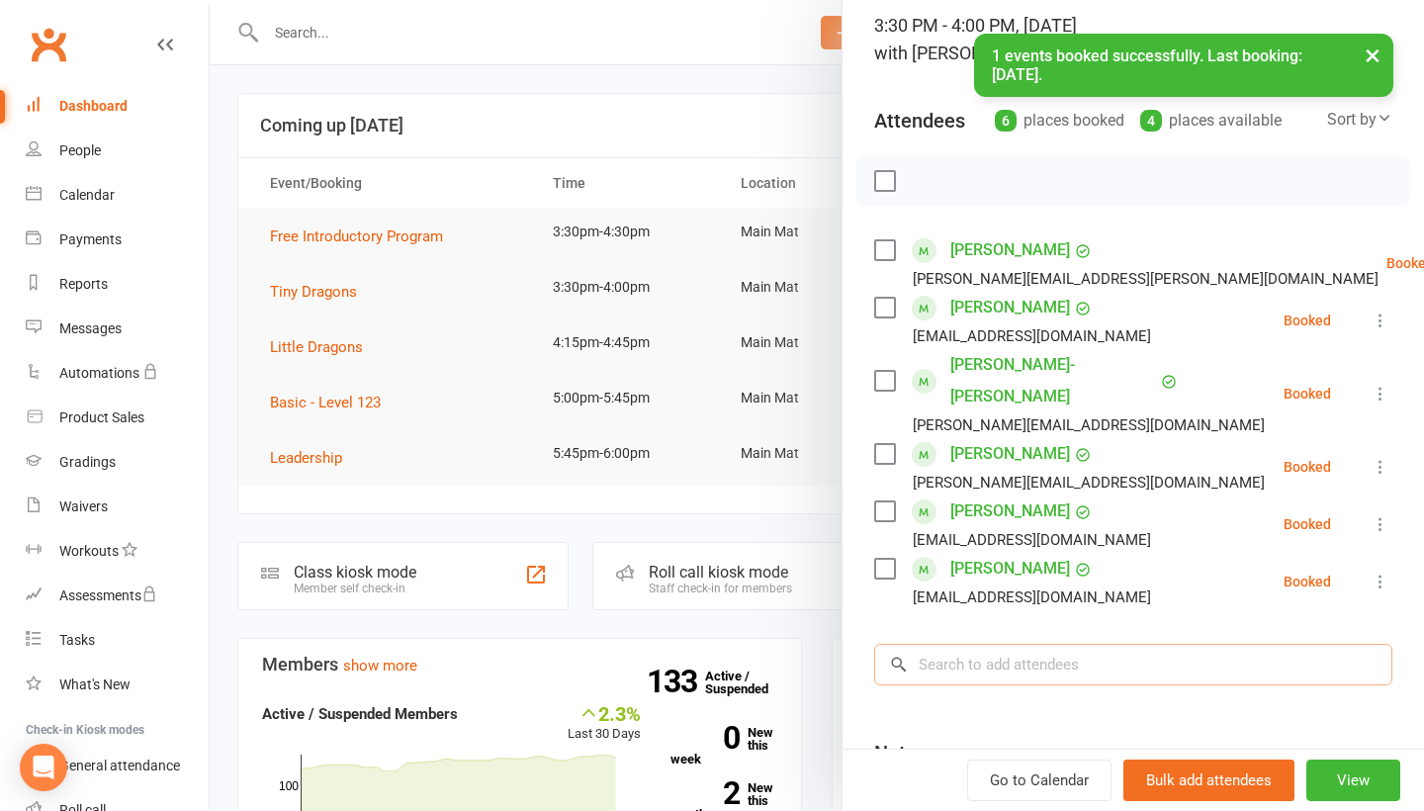
click at [1031, 644] on input "search" at bounding box center [1133, 665] width 518 height 42
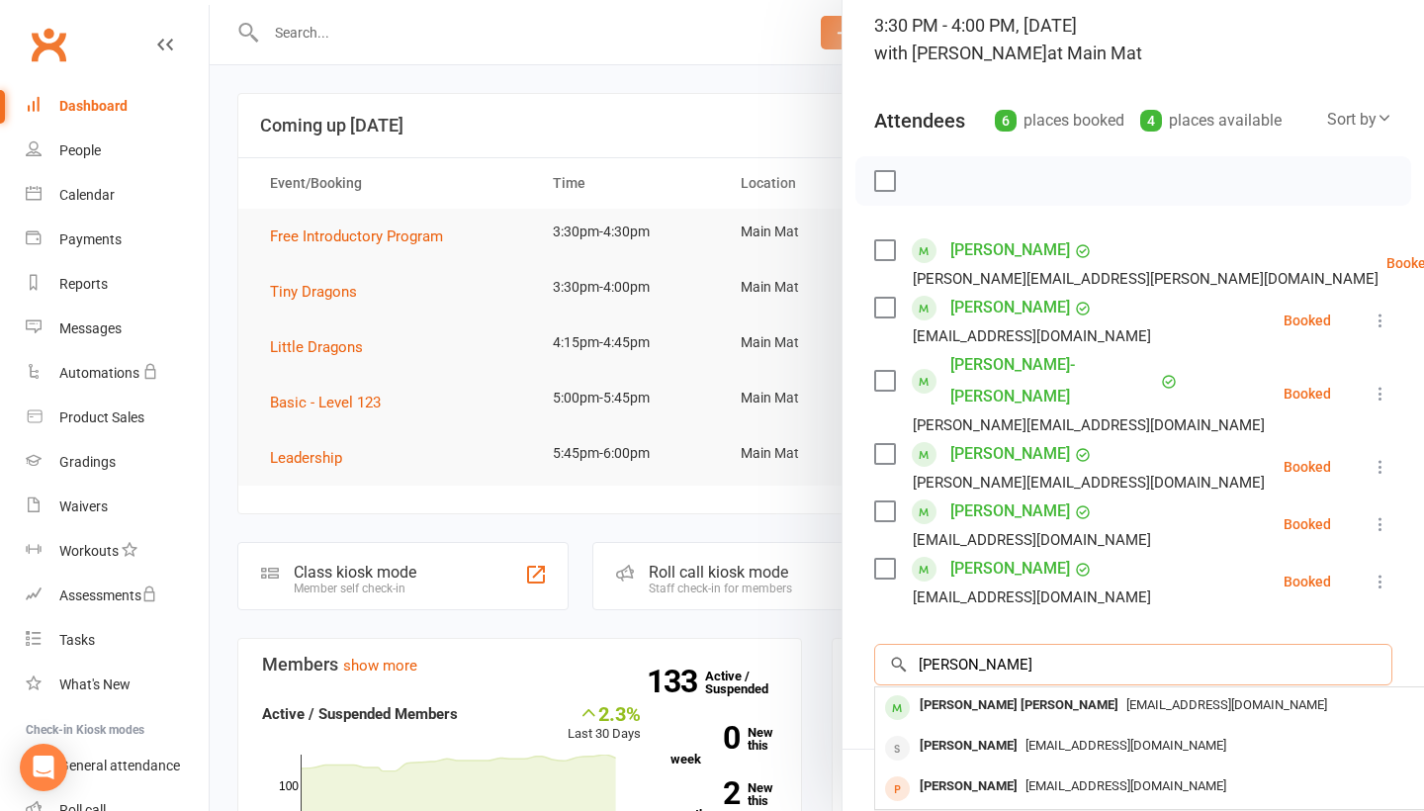
type input "[PERSON_NAME]"
drag, startPoint x: 1031, startPoint y: 628, endPoint x: 1022, endPoint y: 677, distance: 50.2
click at [1126, 697] on span "[EMAIL_ADDRESS][DOMAIN_NAME]" at bounding box center [1226, 704] width 201 height 15
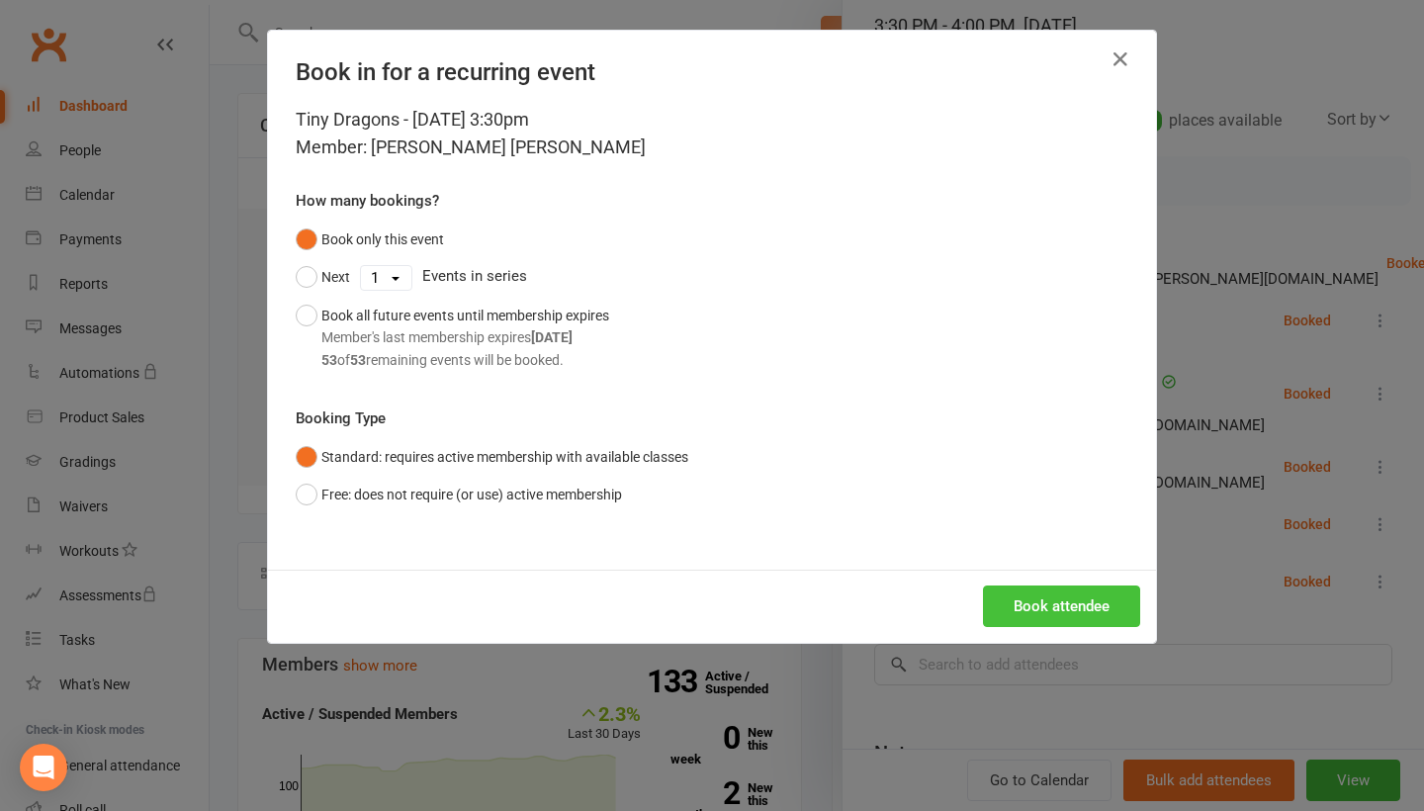
click at [1065, 588] on button "Book attendee" at bounding box center [1061, 606] width 157 height 42
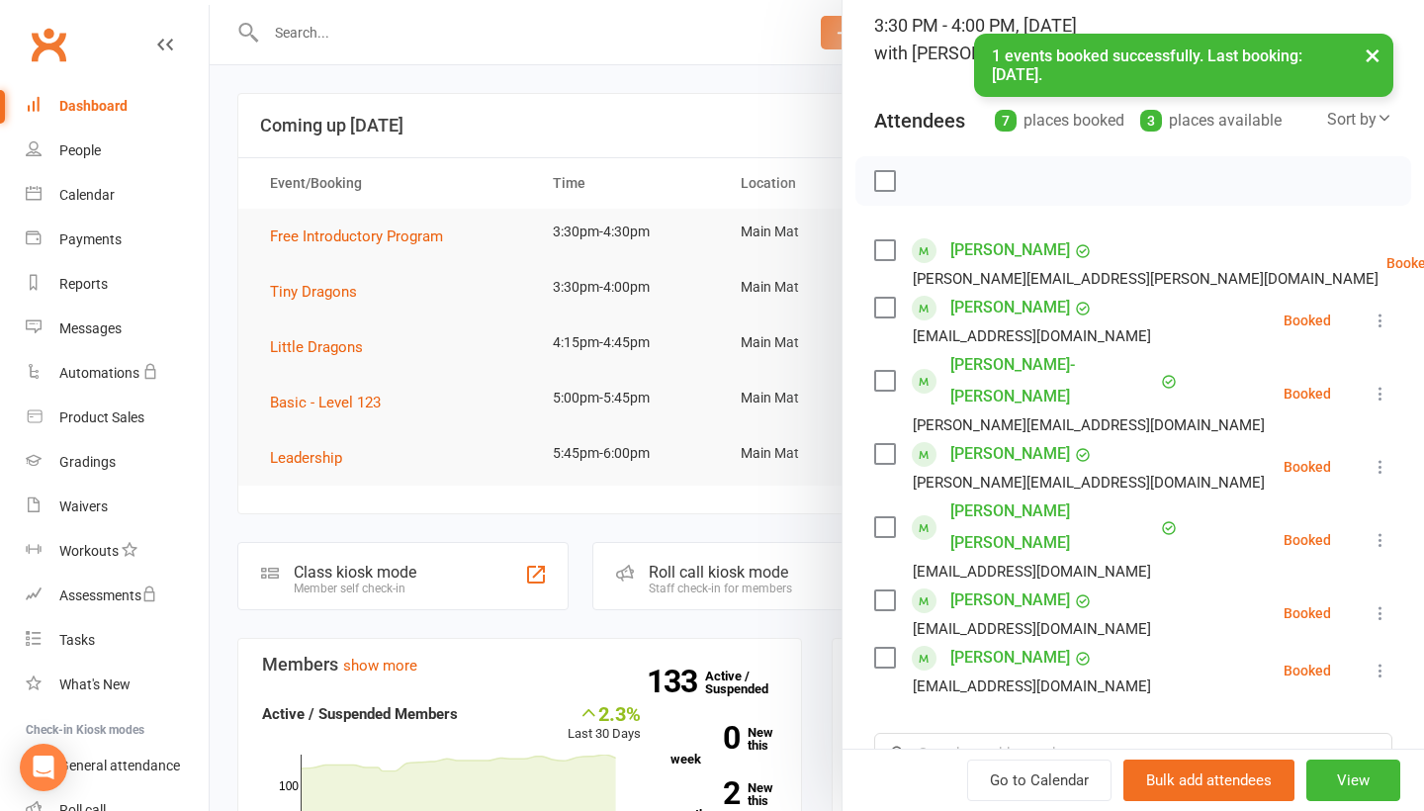
click at [334, 352] on div at bounding box center [817, 405] width 1214 height 811
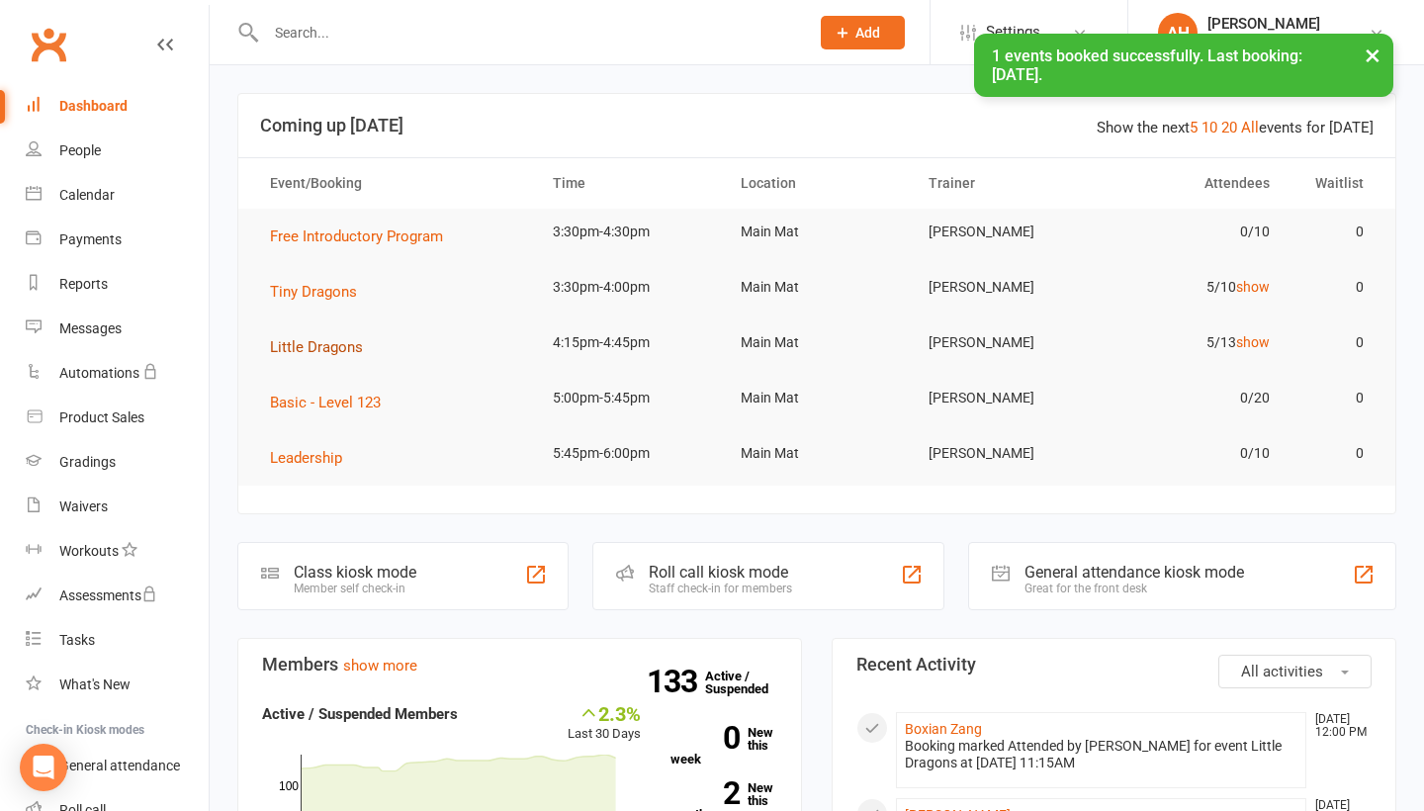
click at [305, 352] on span "Little Dragons" at bounding box center [316, 347] width 93 height 18
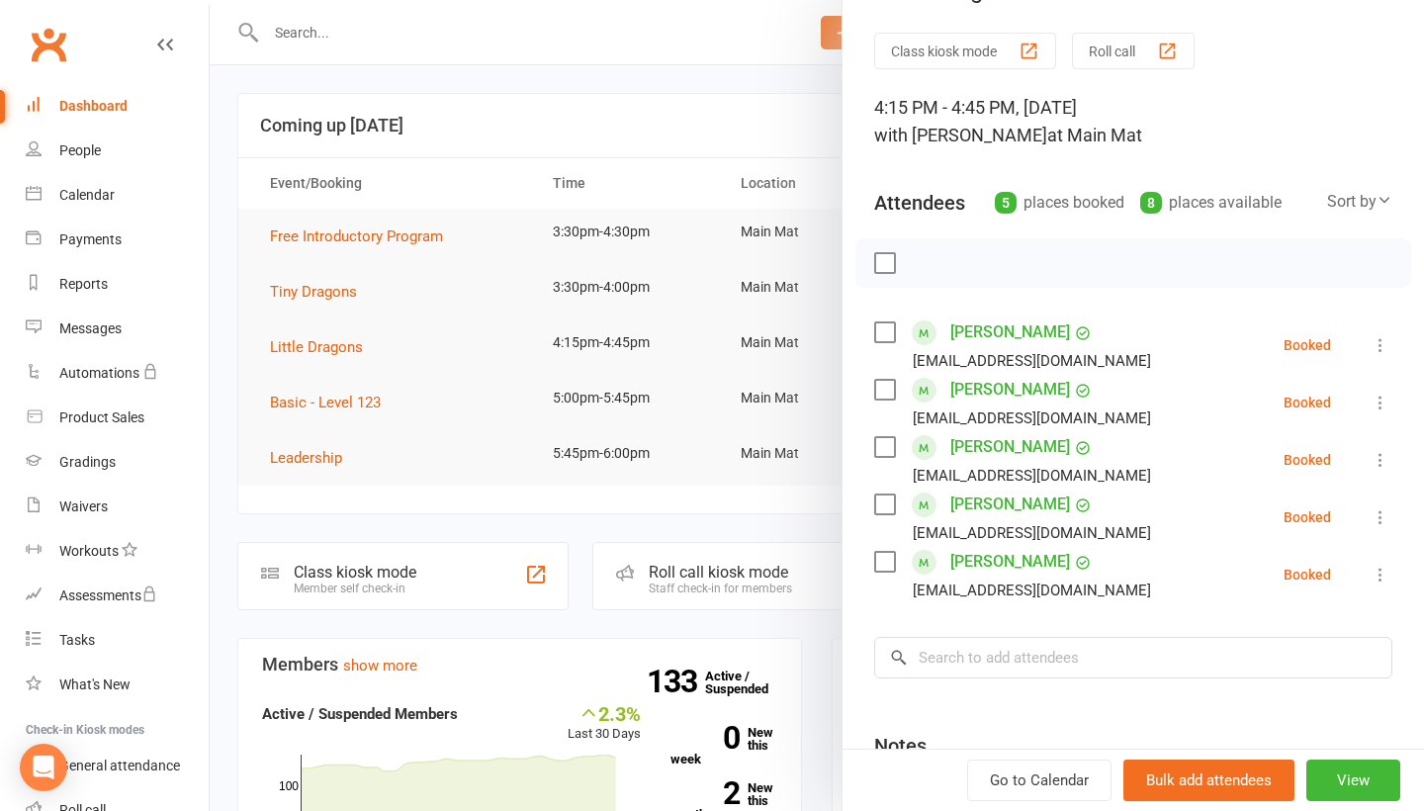
scroll to position [54, 0]
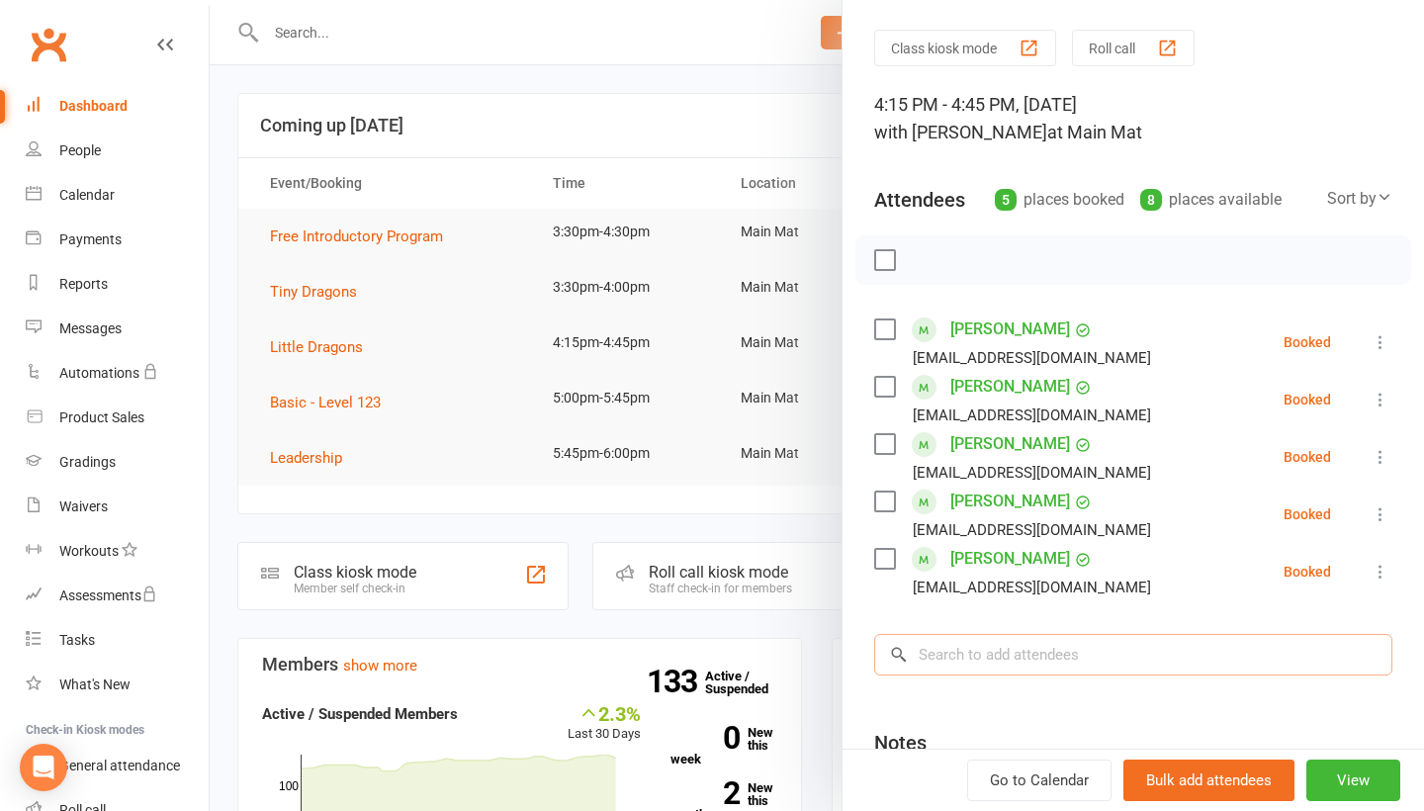
click at [1005, 662] on input "search" at bounding box center [1133, 655] width 518 height 42
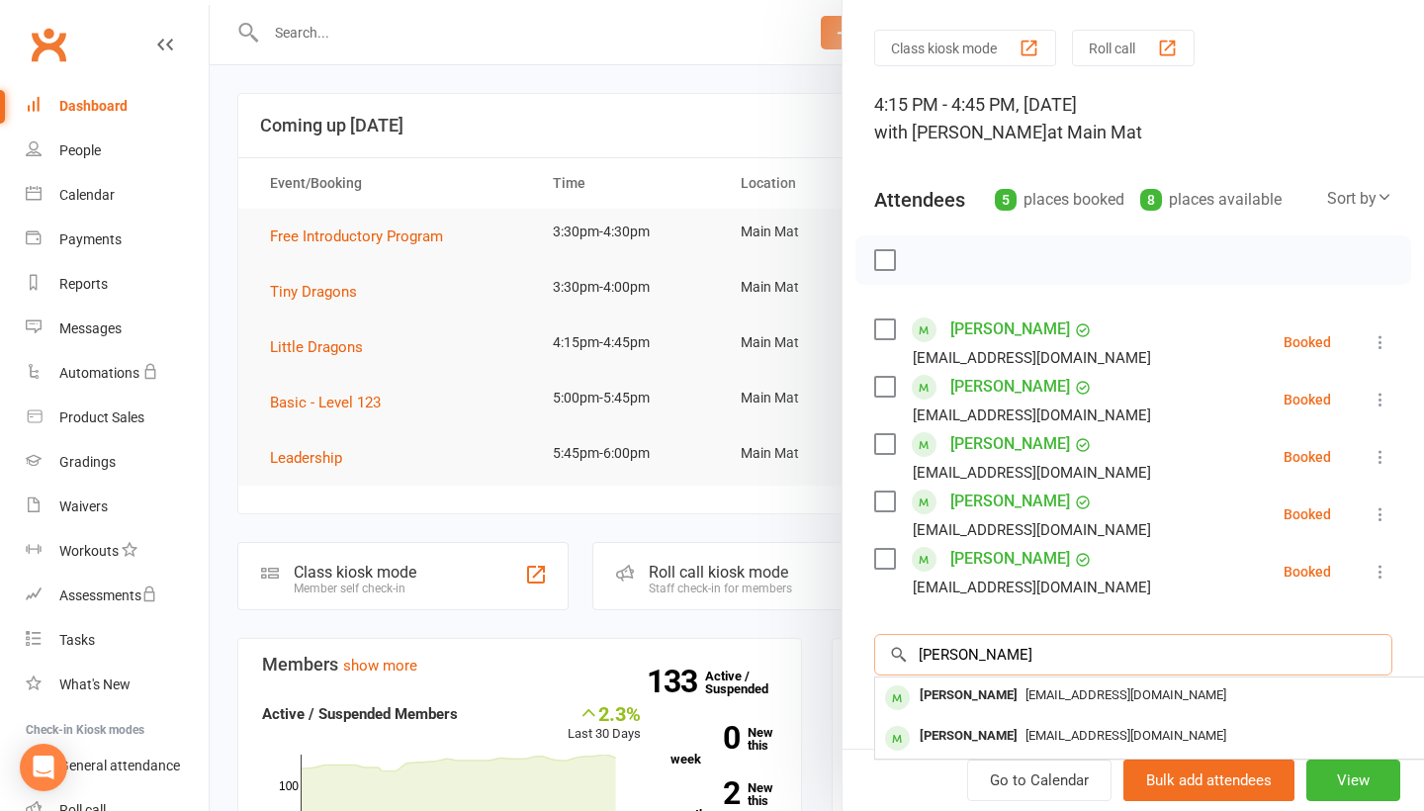
type input "[PERSON_NAME]"
click at [990, 698] on div "[PERSON_NAME]" at bounding box center [968, 695] width 114 height 29
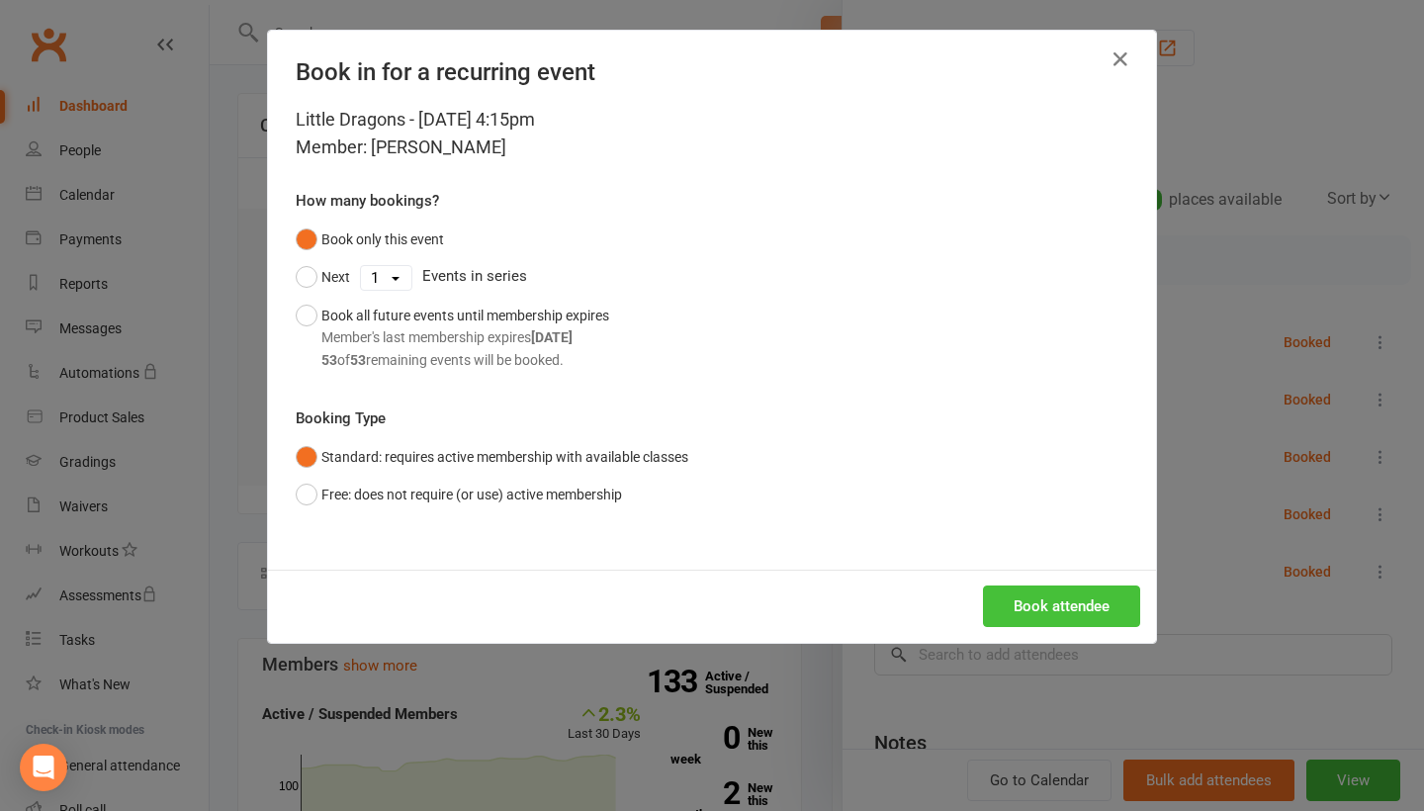
click at [1053, 613] on button "Book attendee" at bounding box center [1061, 606] width 157 height 42
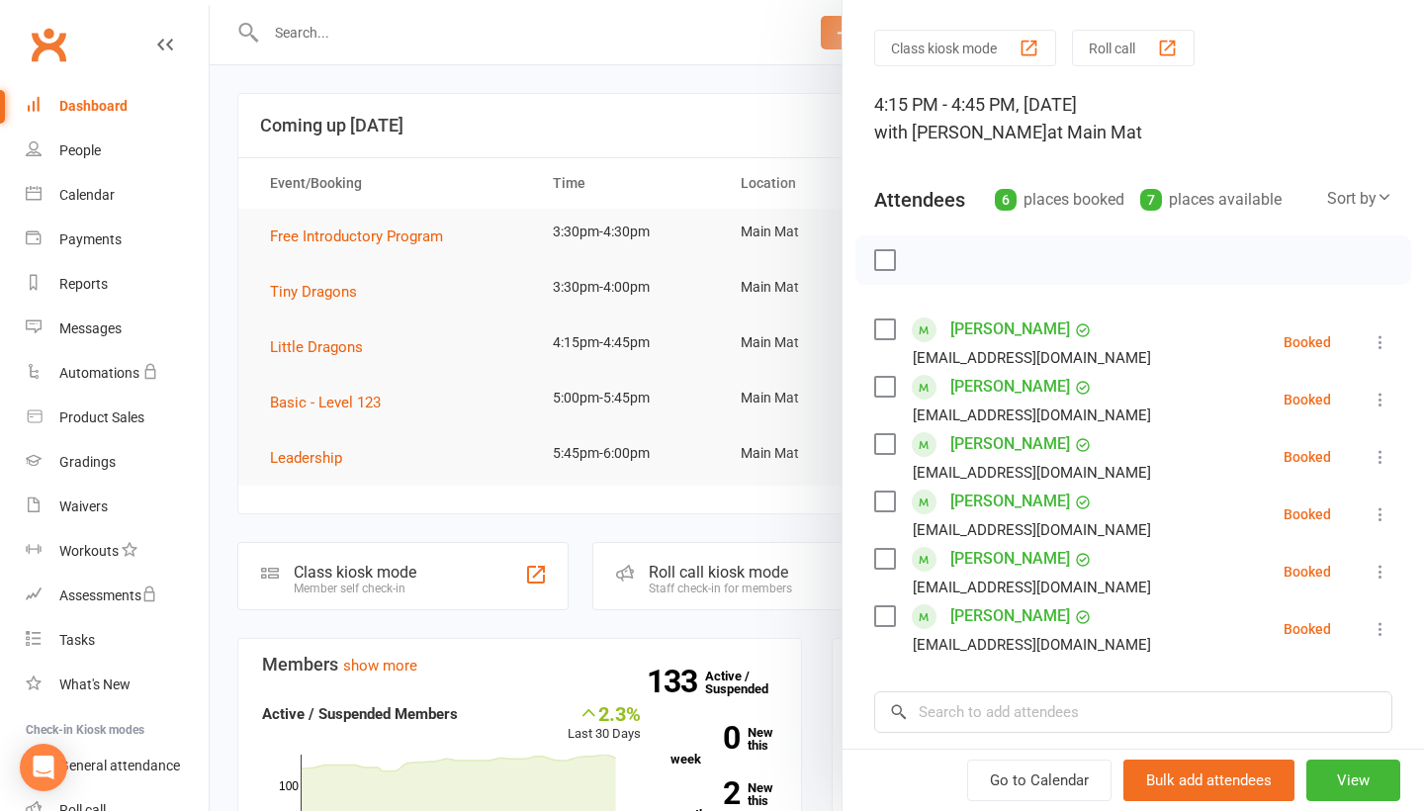
click at [306, 308] on div at bounding box center [817, 405] width 1214 height 811
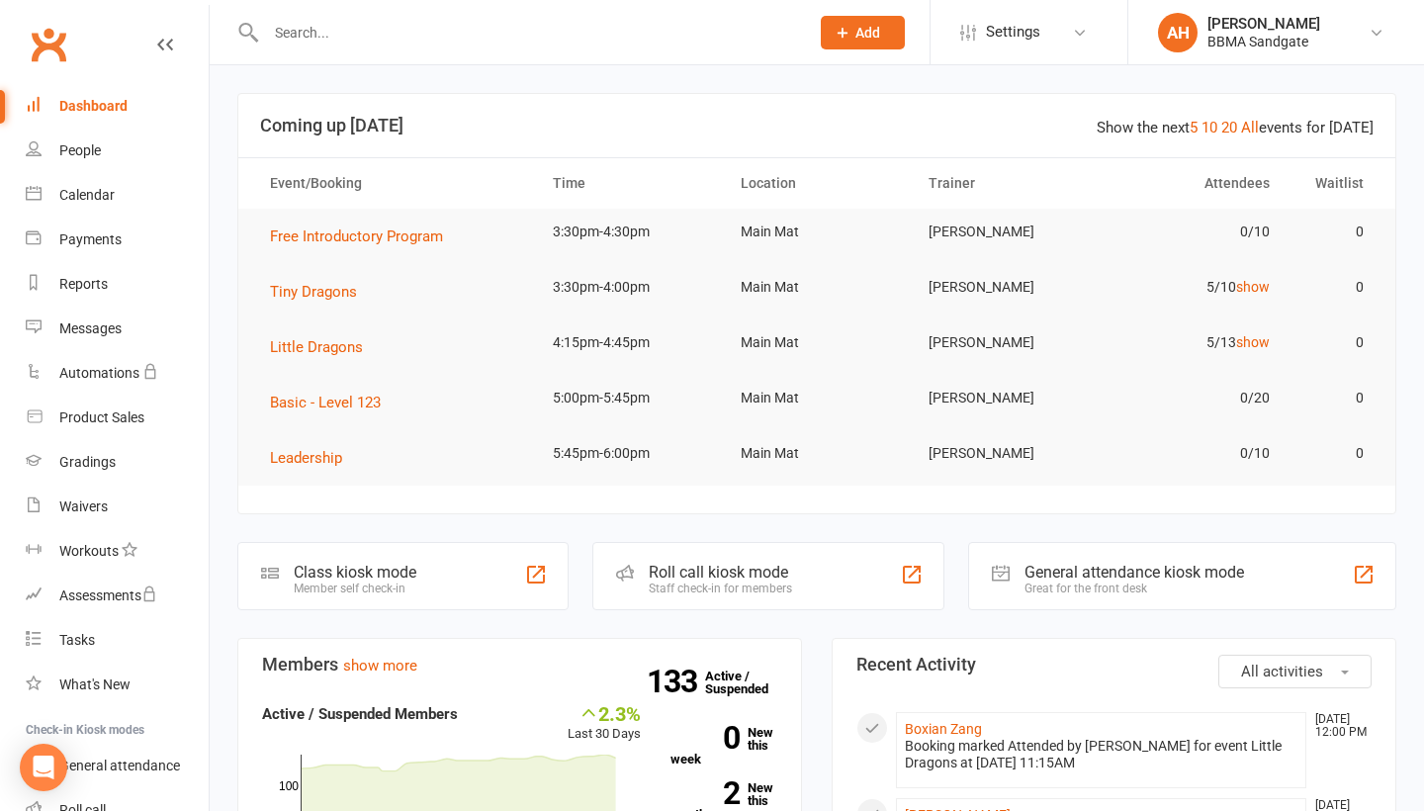
click at [306, 301] on span "Tiny Dragons" at bounding box center [313, 292] width 87 height 18
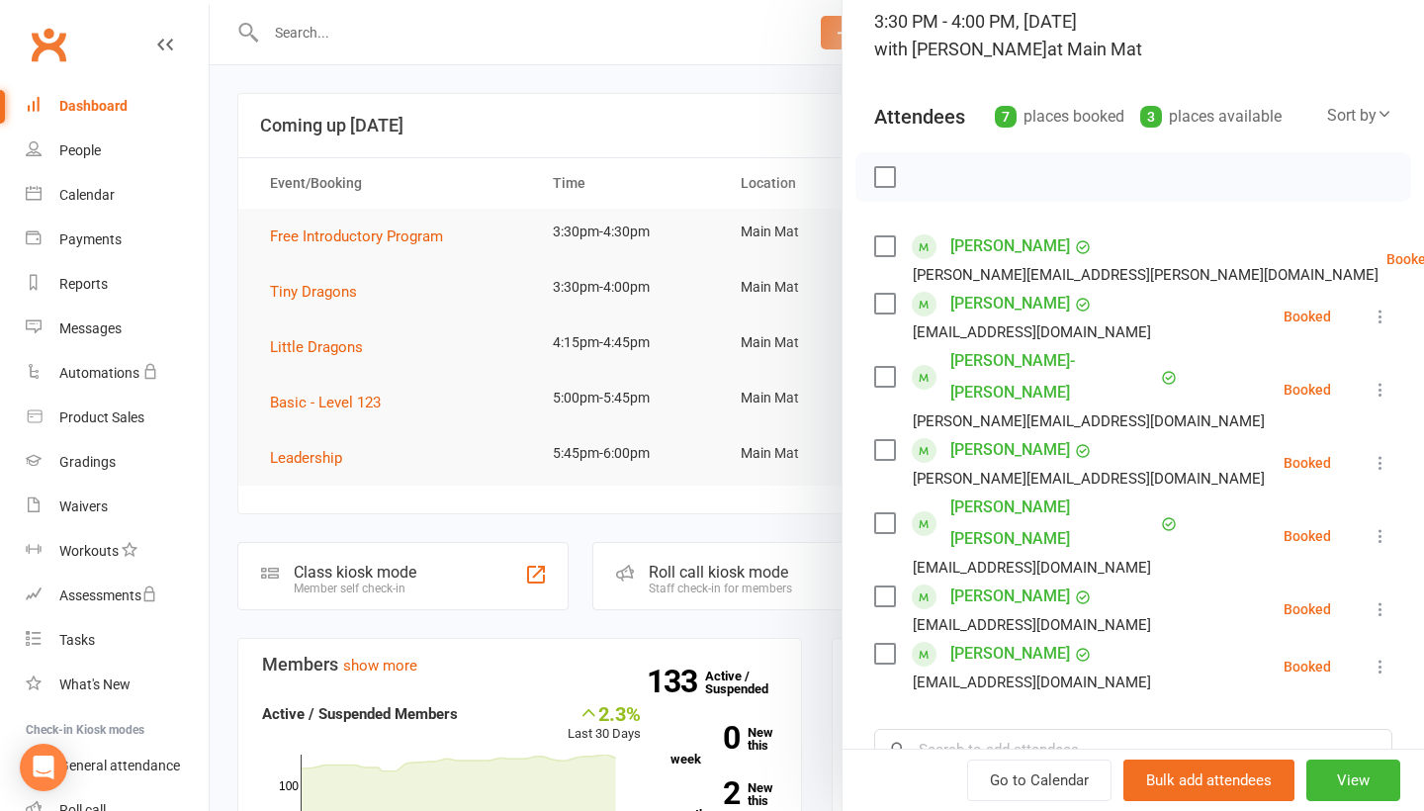
scroll to position [136, 0]
click at [1380, 657] on icon at bounding box center [1380, 667] width 20 height 20
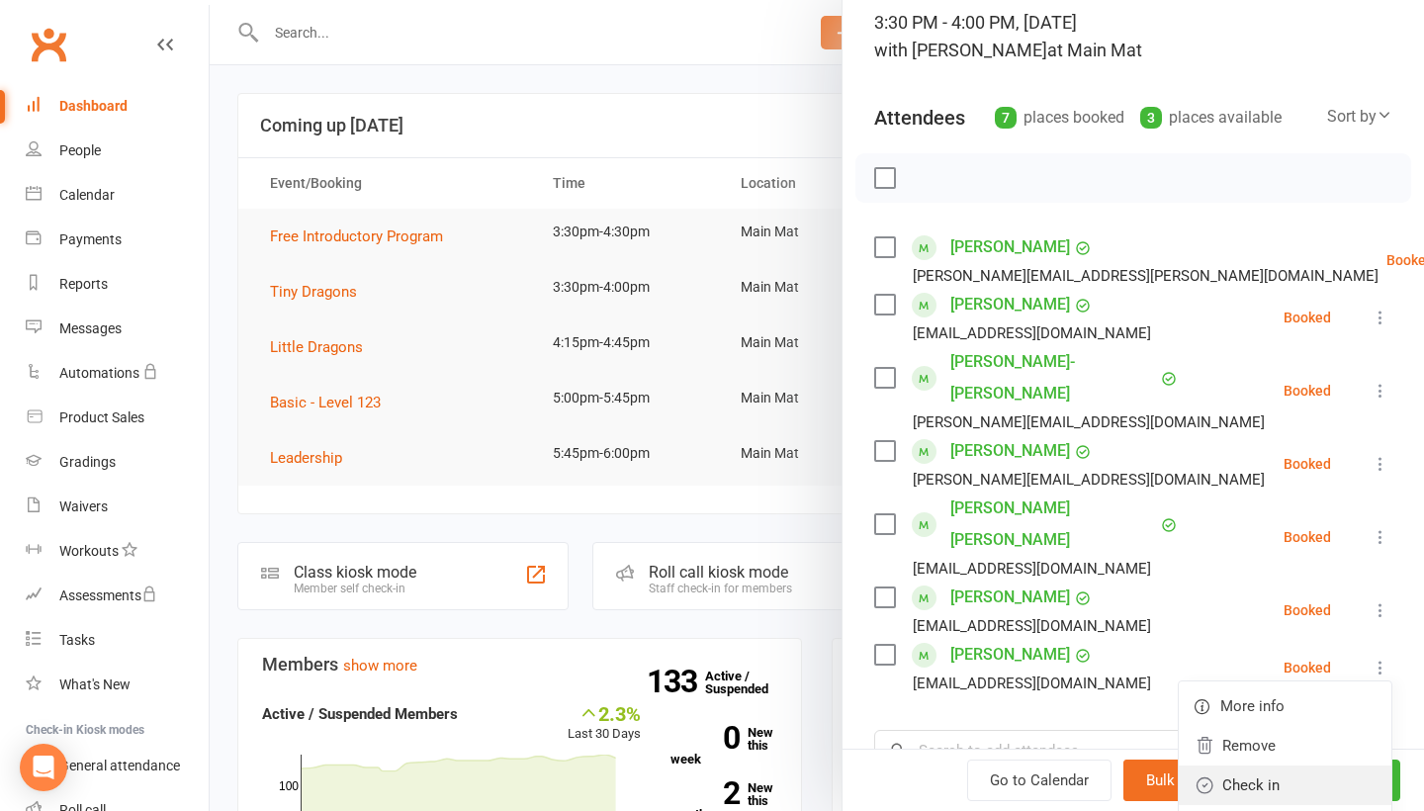
click at [1316, 765] on link "Check in" at bounding box center [1284, 785] width 213 height 40
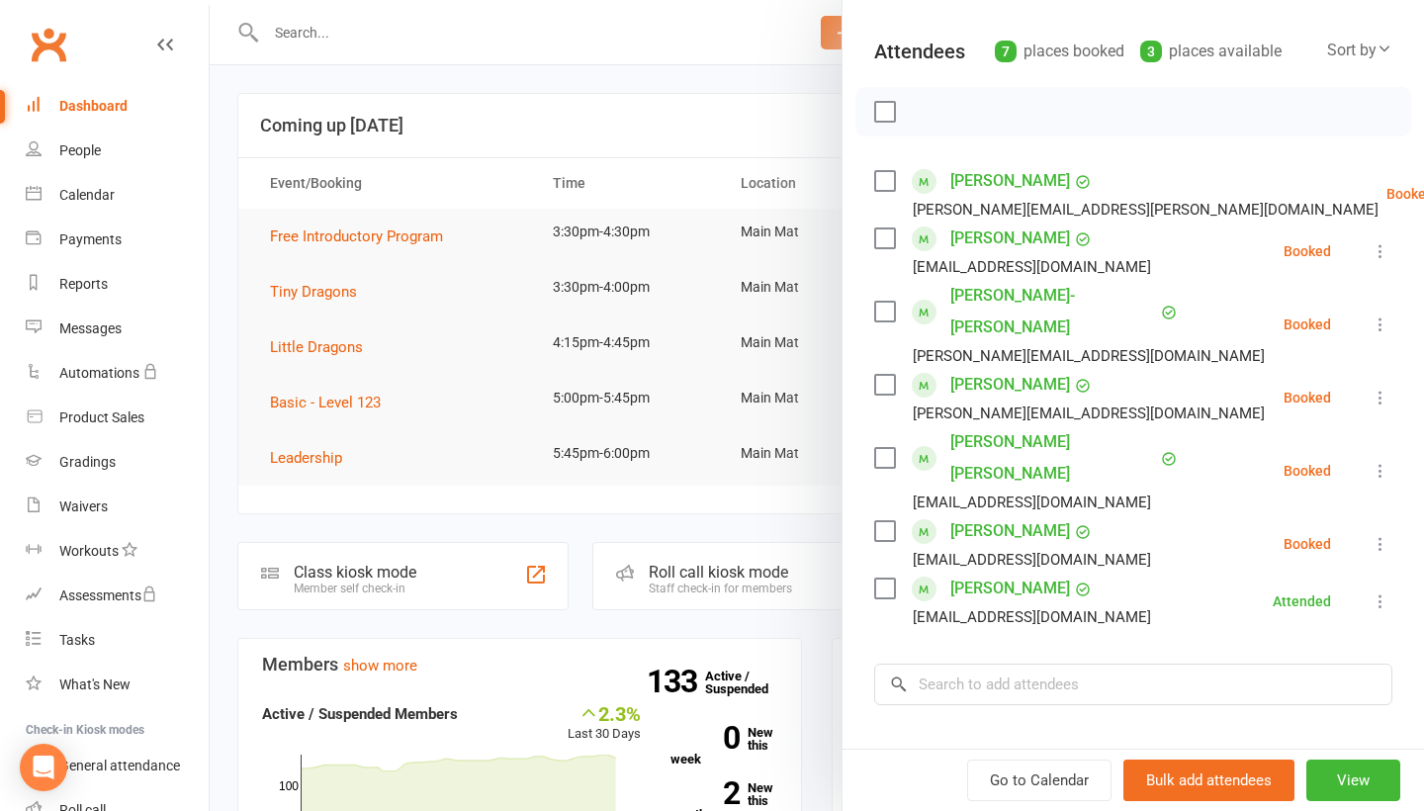
scroll to position [207, 0]
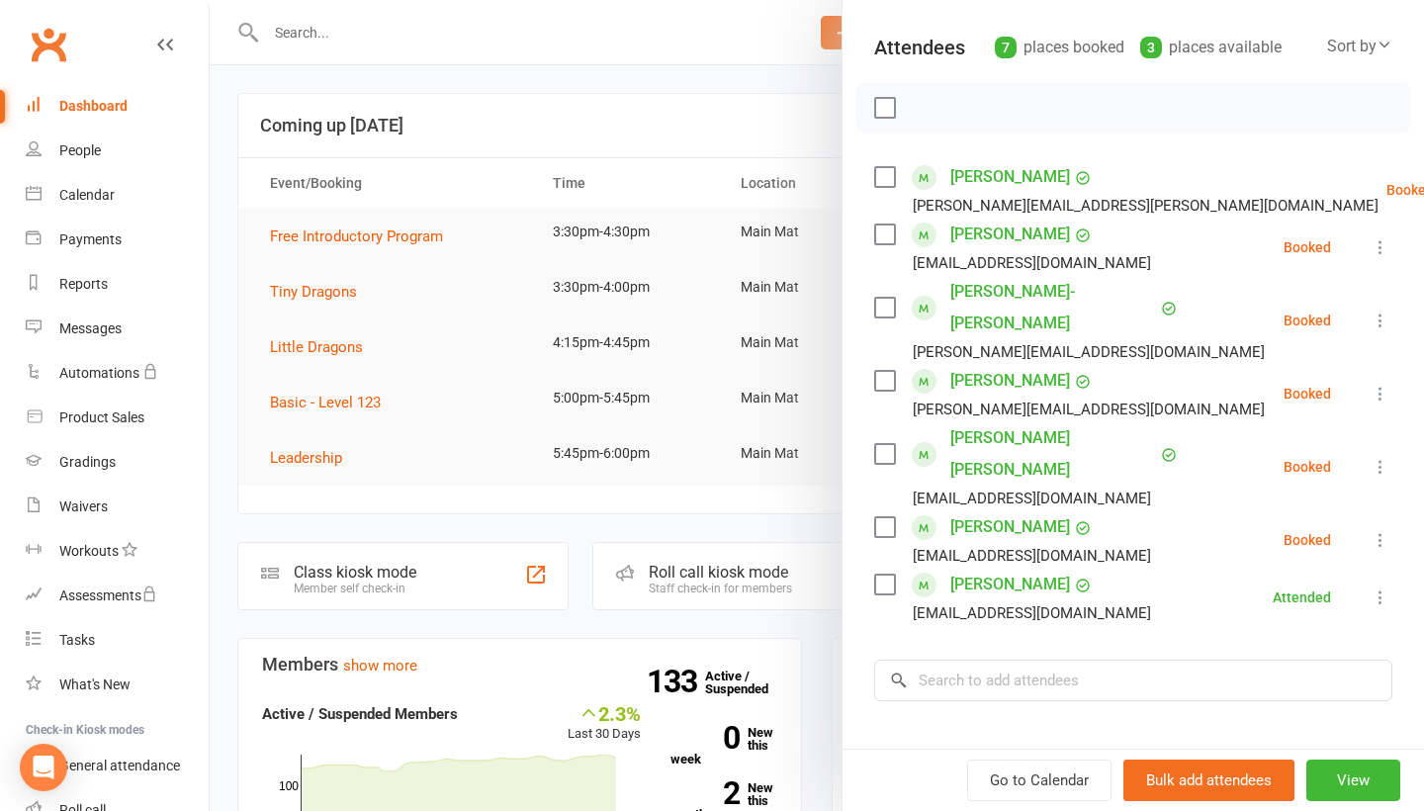
click at [732, 91] on div at bounding box center [817, 405] width 1214 height 811
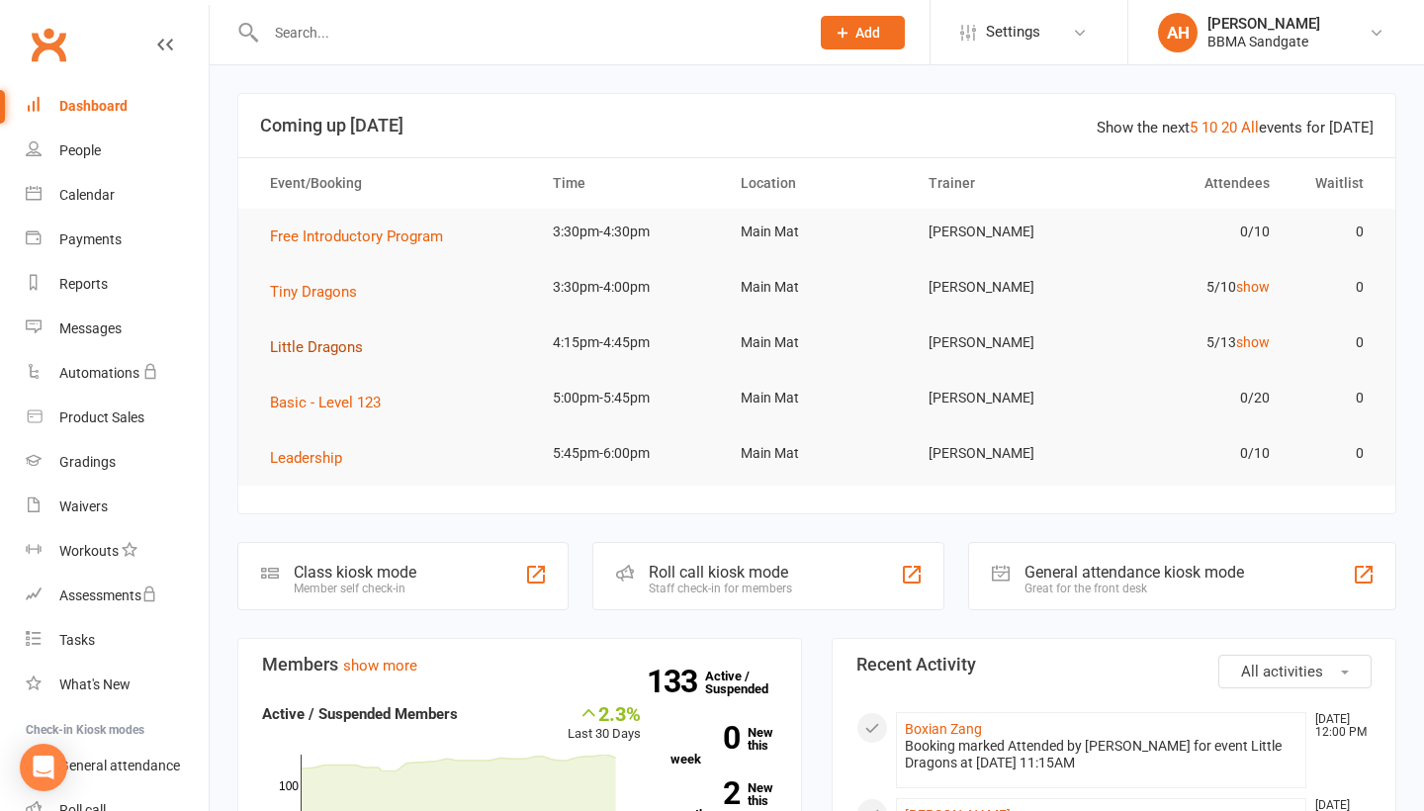
click at [350, 346] on span "Little Dragons" at bounding box center [316, 347] width 93 height 18
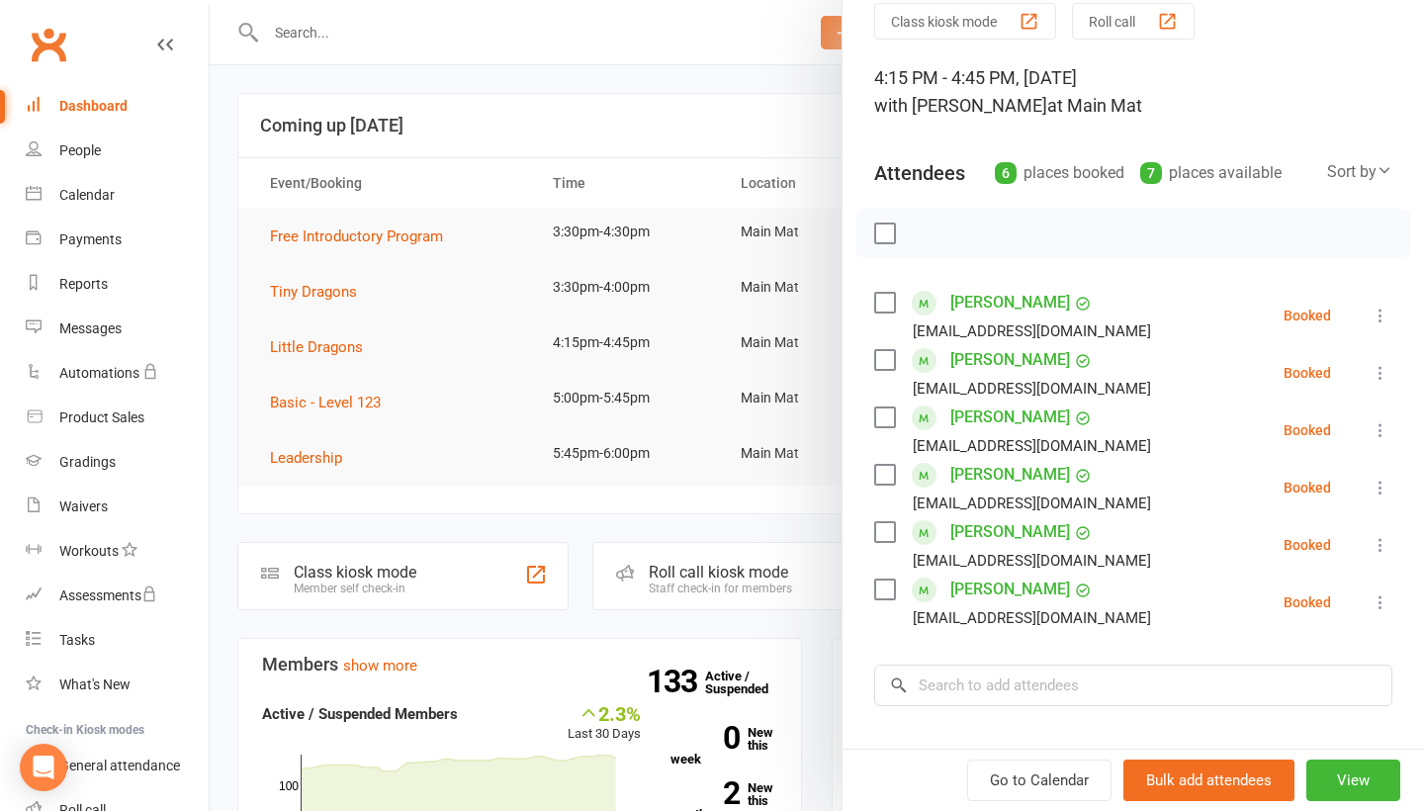
scroll to position [80, 0]
click at [1389, 552] on button at bounding box center [1380, 546] width 24 height 24
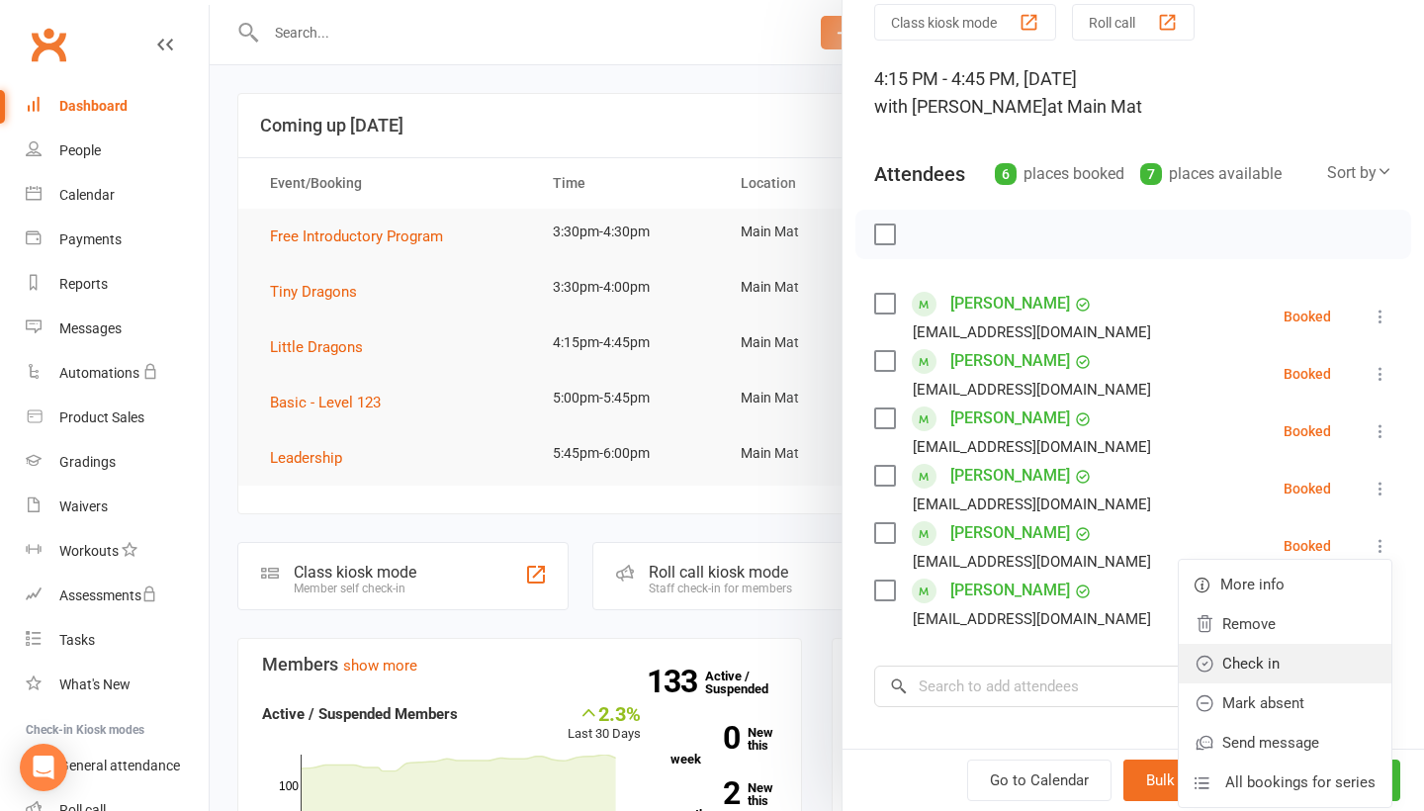
click at [1348, 655] on link "Check in" at bounding box center [1284, 664] width 213 height 40
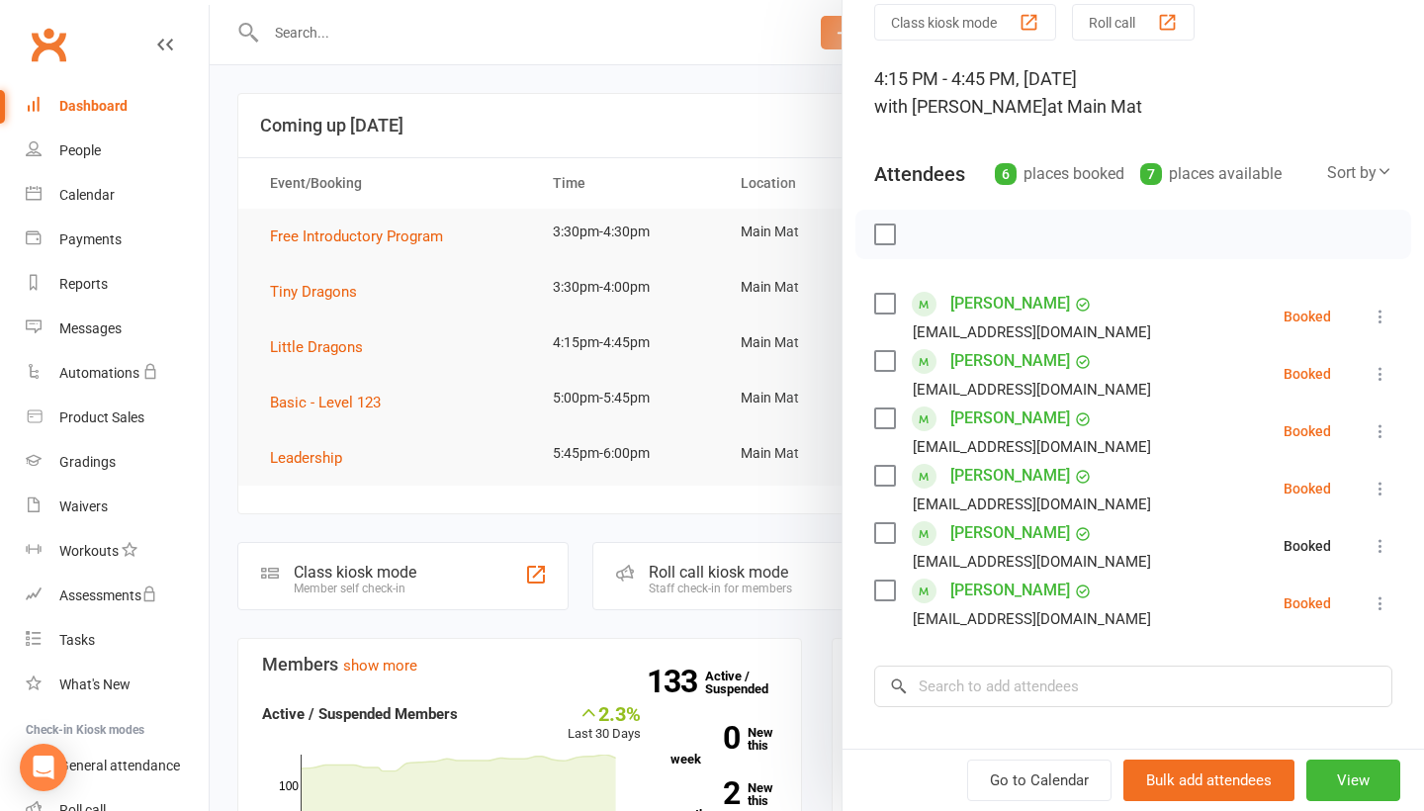
click at [1378, 600] on icon at bounding box center [1380, 603] width 20 height 20
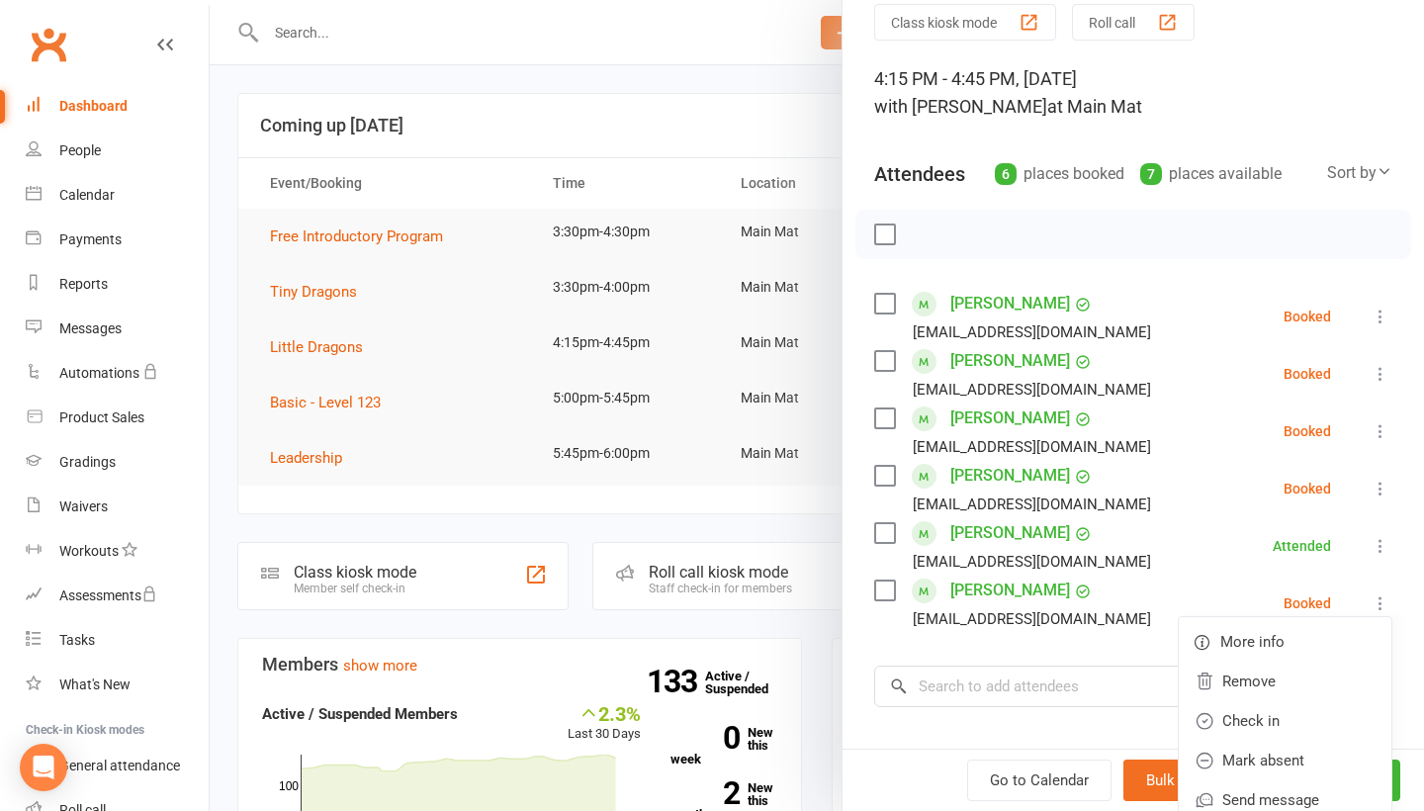
scroll to position [161, 0]
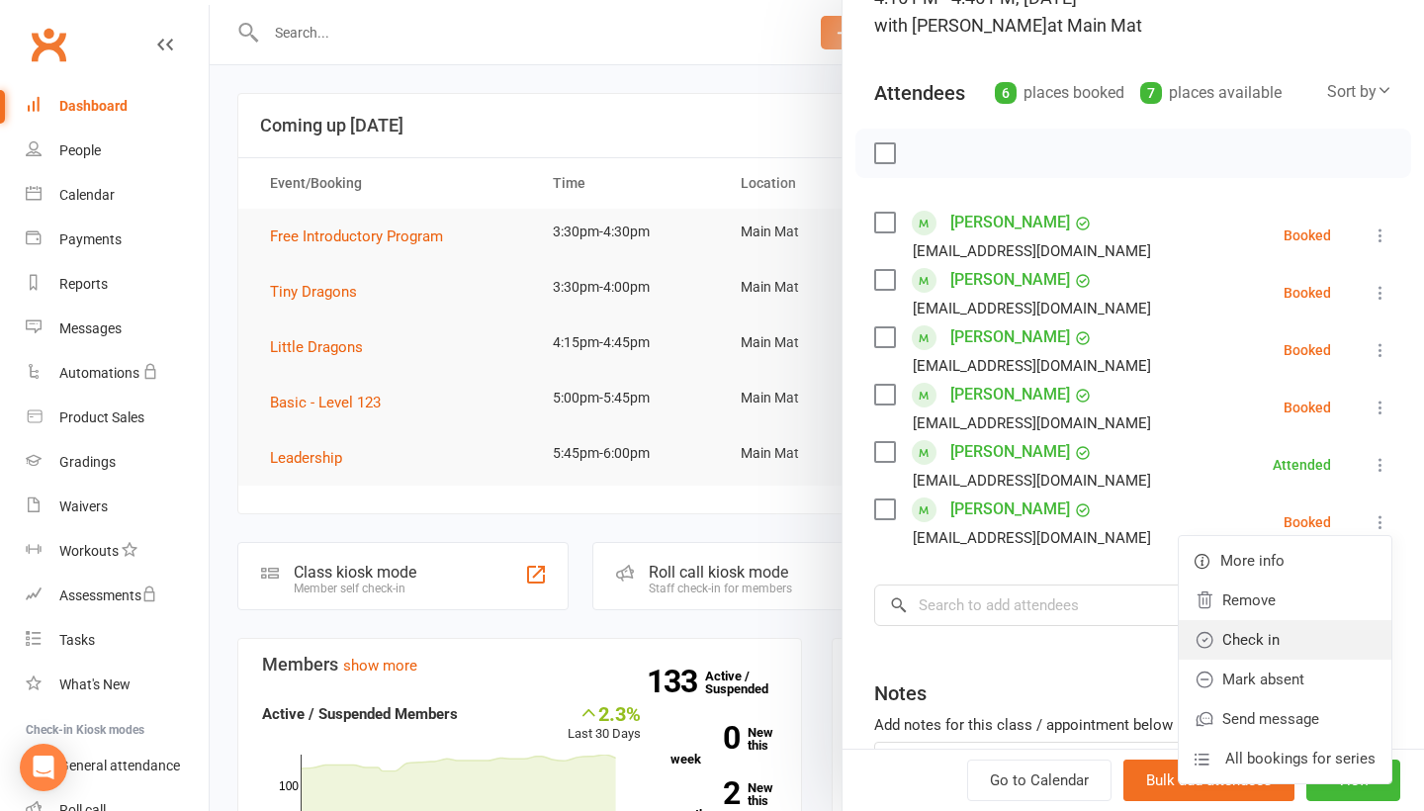
click at [1346, 626] on link "Check in" at bounding box center [1284, 640] width 213 height 40
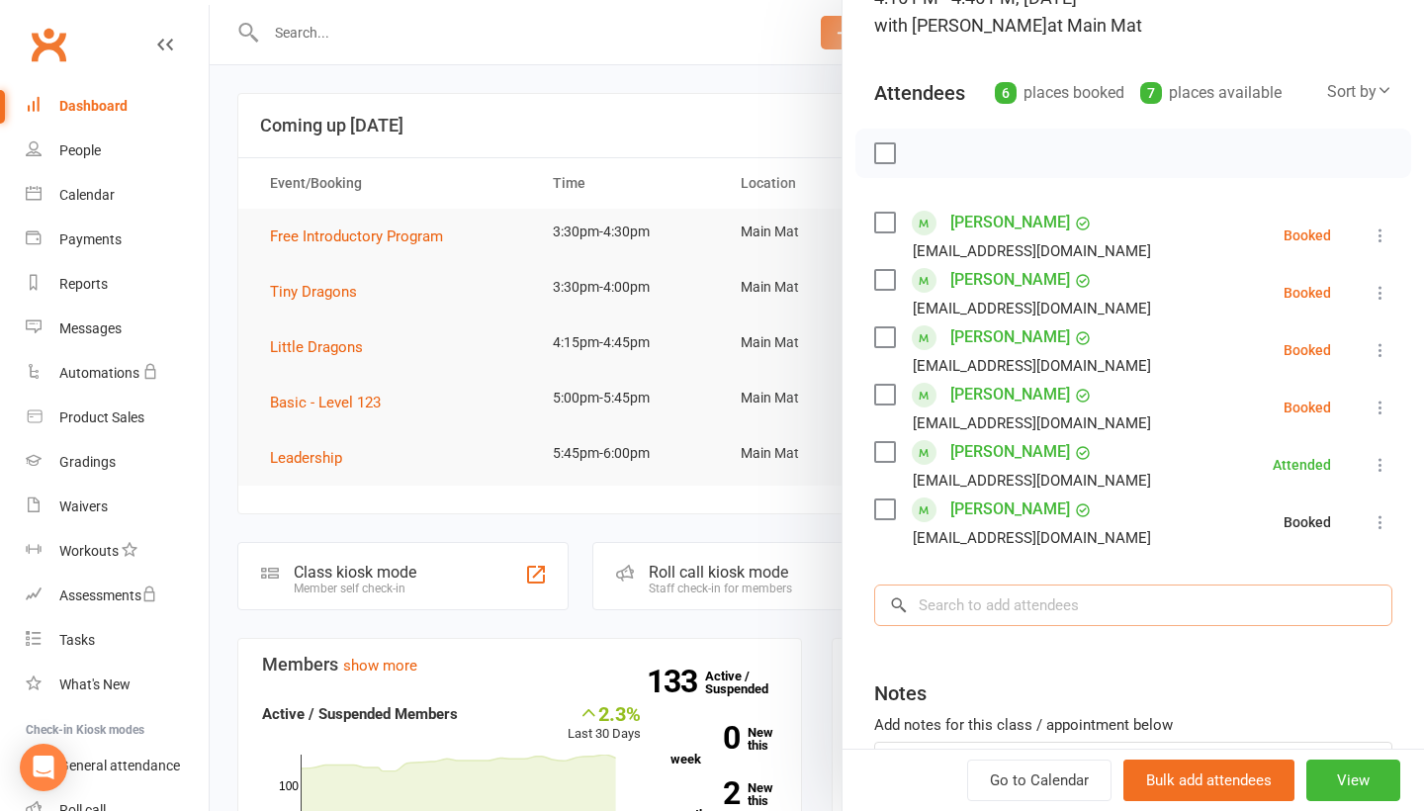
click at [1082, 595] on input "search" at bounding box center [1133, 605] width 518 height 42
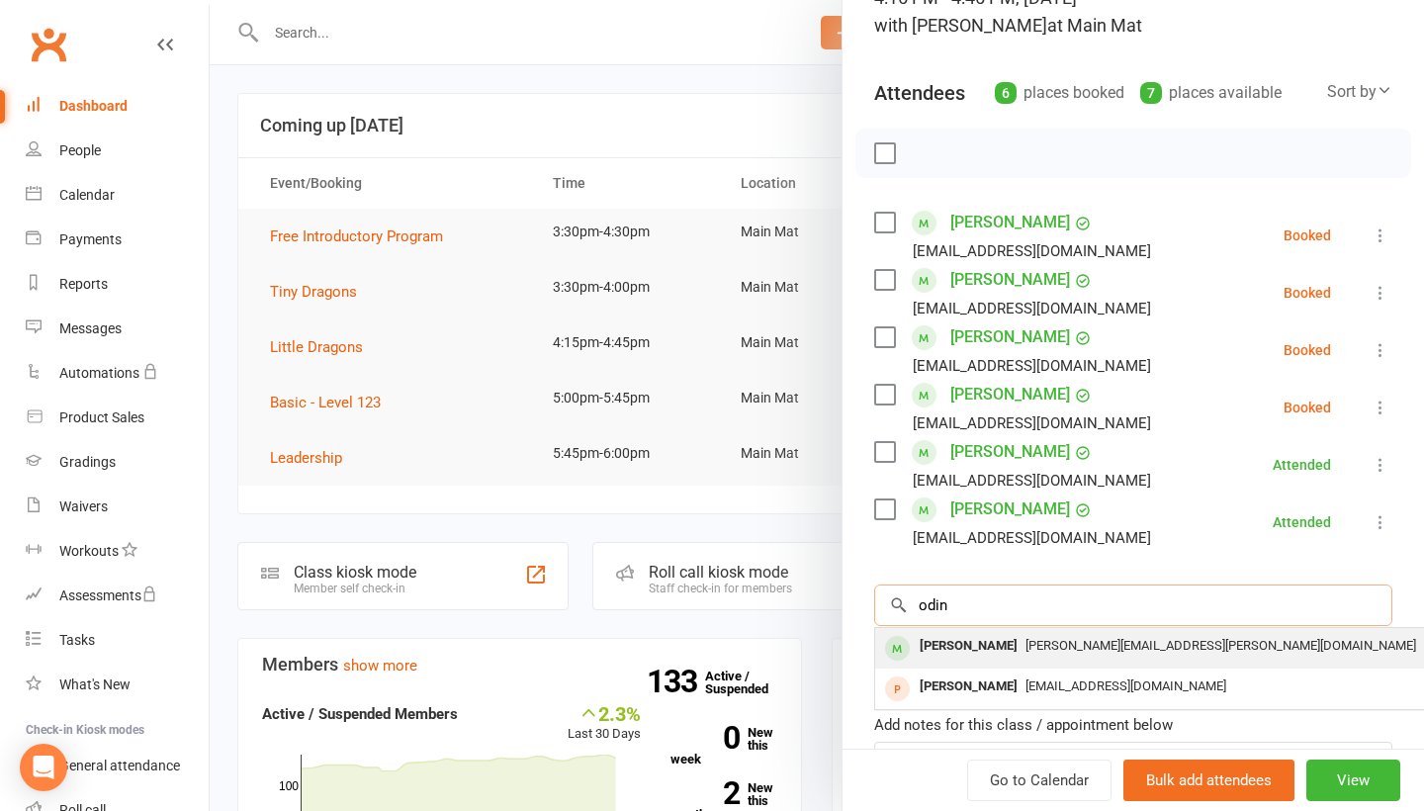
type input "odin"
click at [1067, 639] on div "[PERSON_NAME][EMAIL_ADDRESS][PERSON_NAME][DOMAIN_NAME]" at bounding box center [1170, 646] width 575 height 29
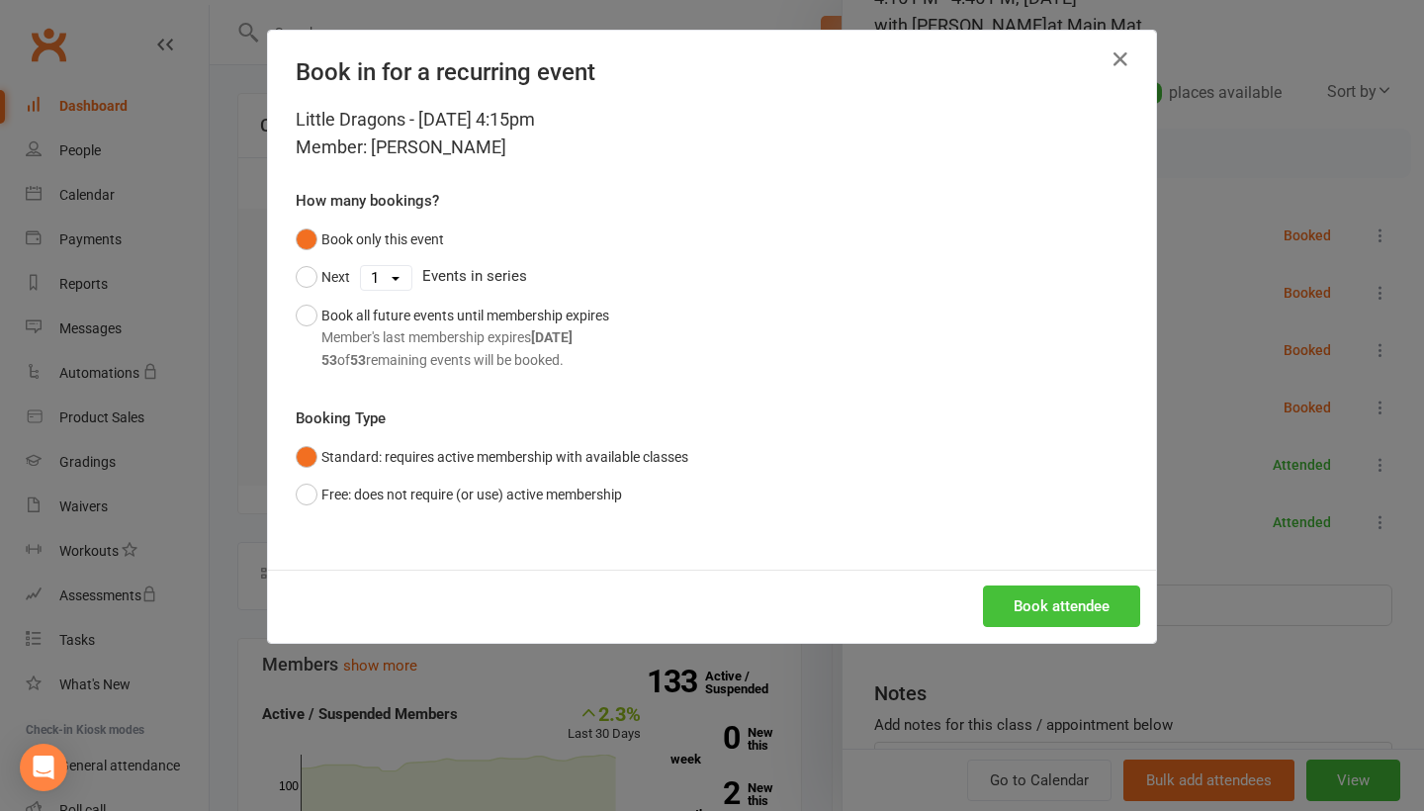
click at [1087, 592] on button "Book attendee" at bounding box center [1061, 606] width 157 height 42
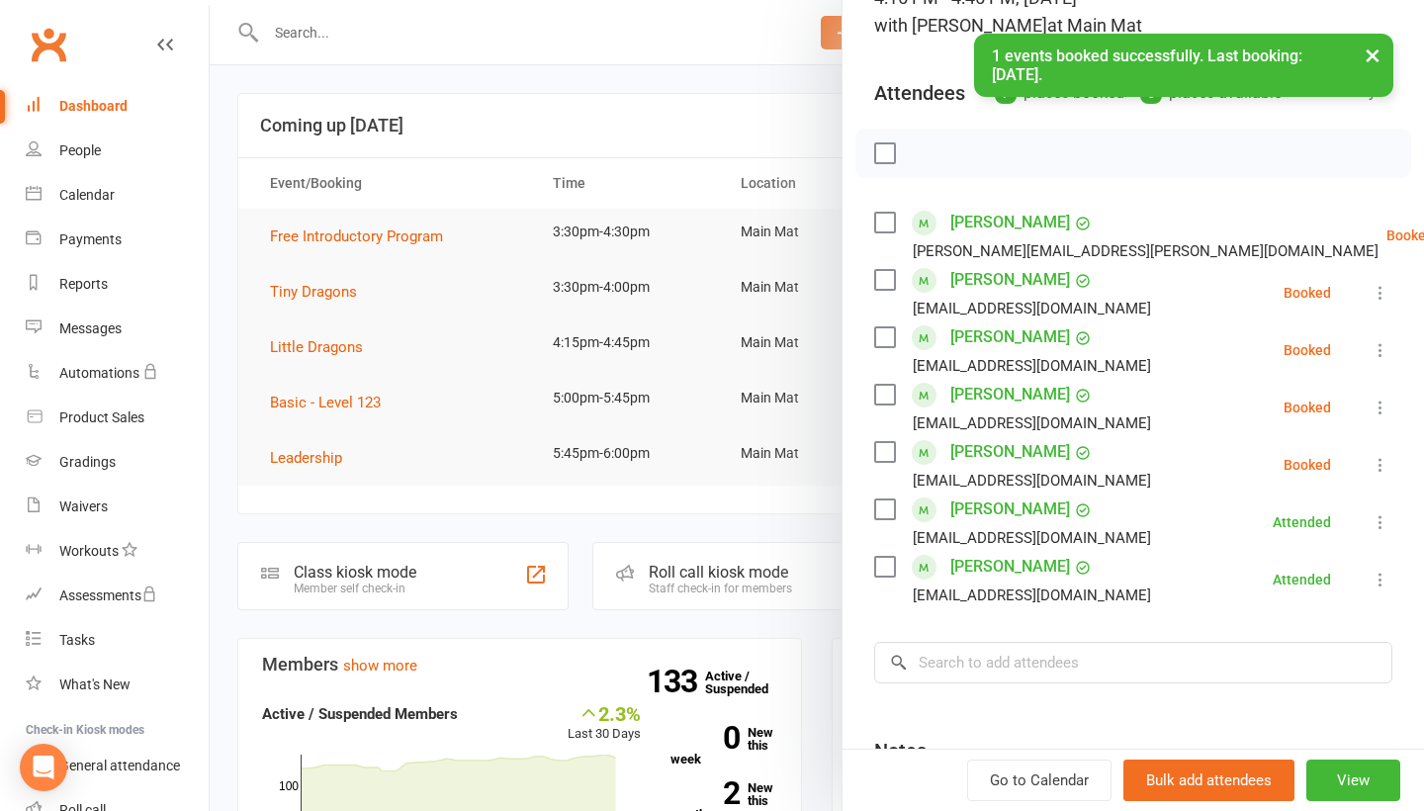
click at [668, 34] on div "× 1 events booked successfully. Last booking: [DATE]." at bounding box center [699, 34] width 1398 height 0
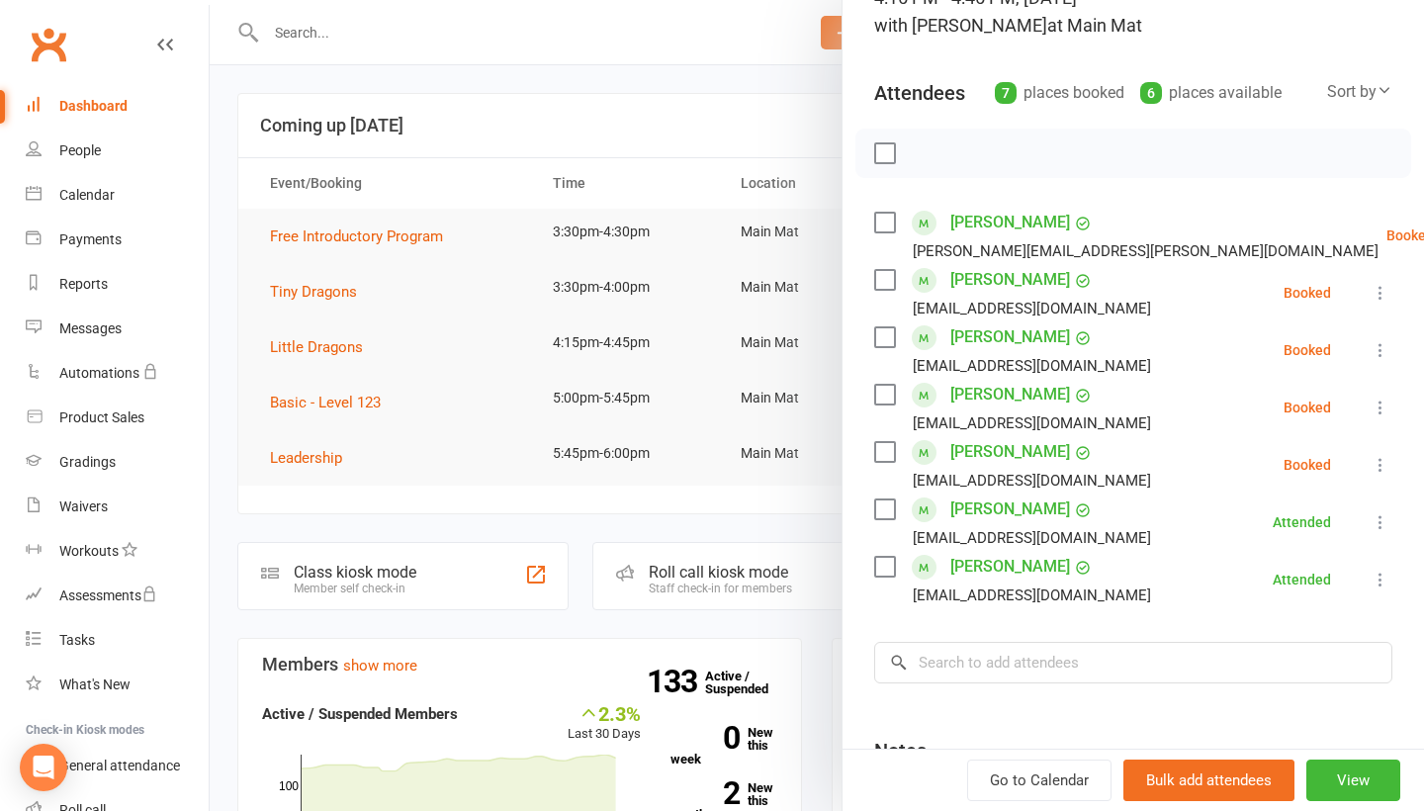
click at [576, 162] on div at bounding box center [817, 405] width 1214 height 811
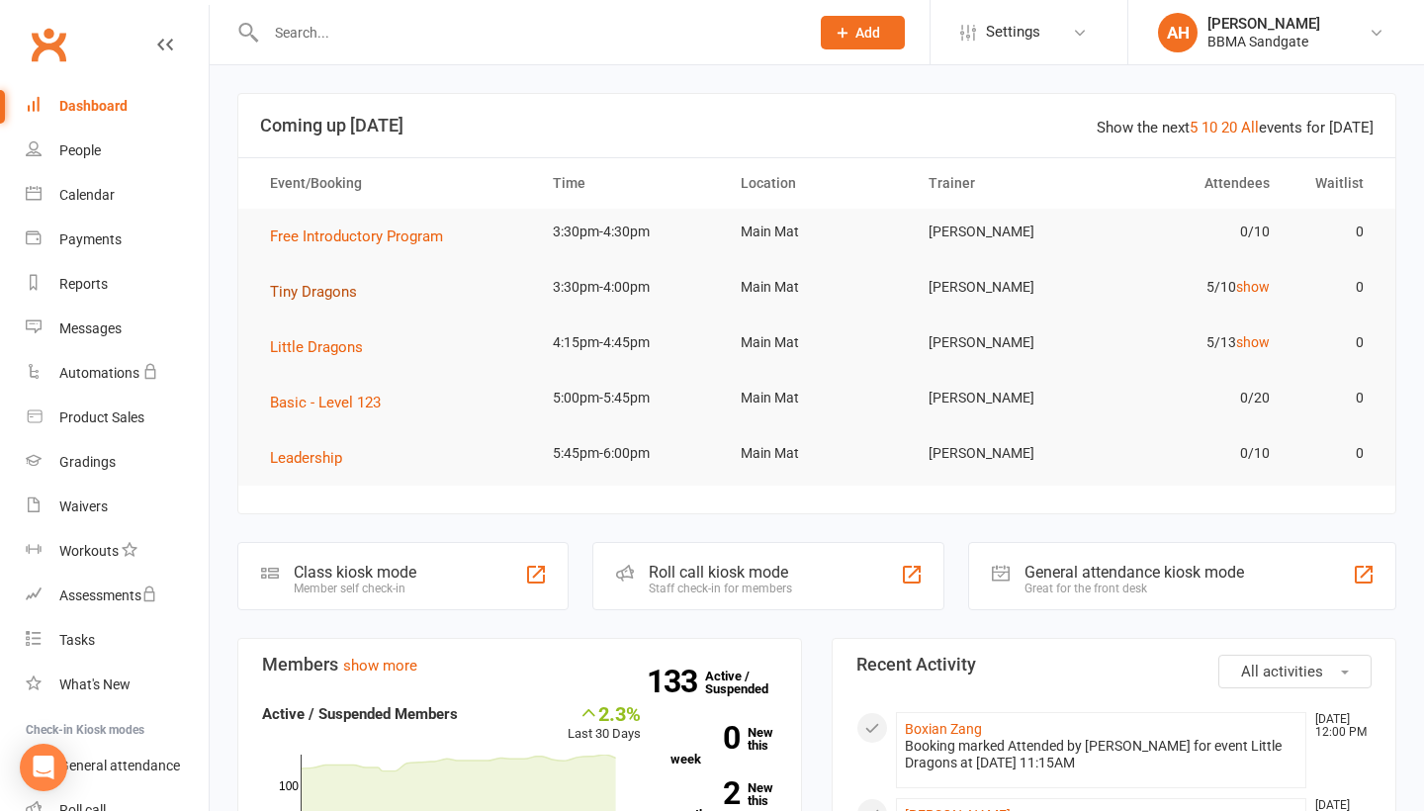
click at [321, 288] on span "Tiny Dragons" at bounding box center [313, 292] width 87 height 18
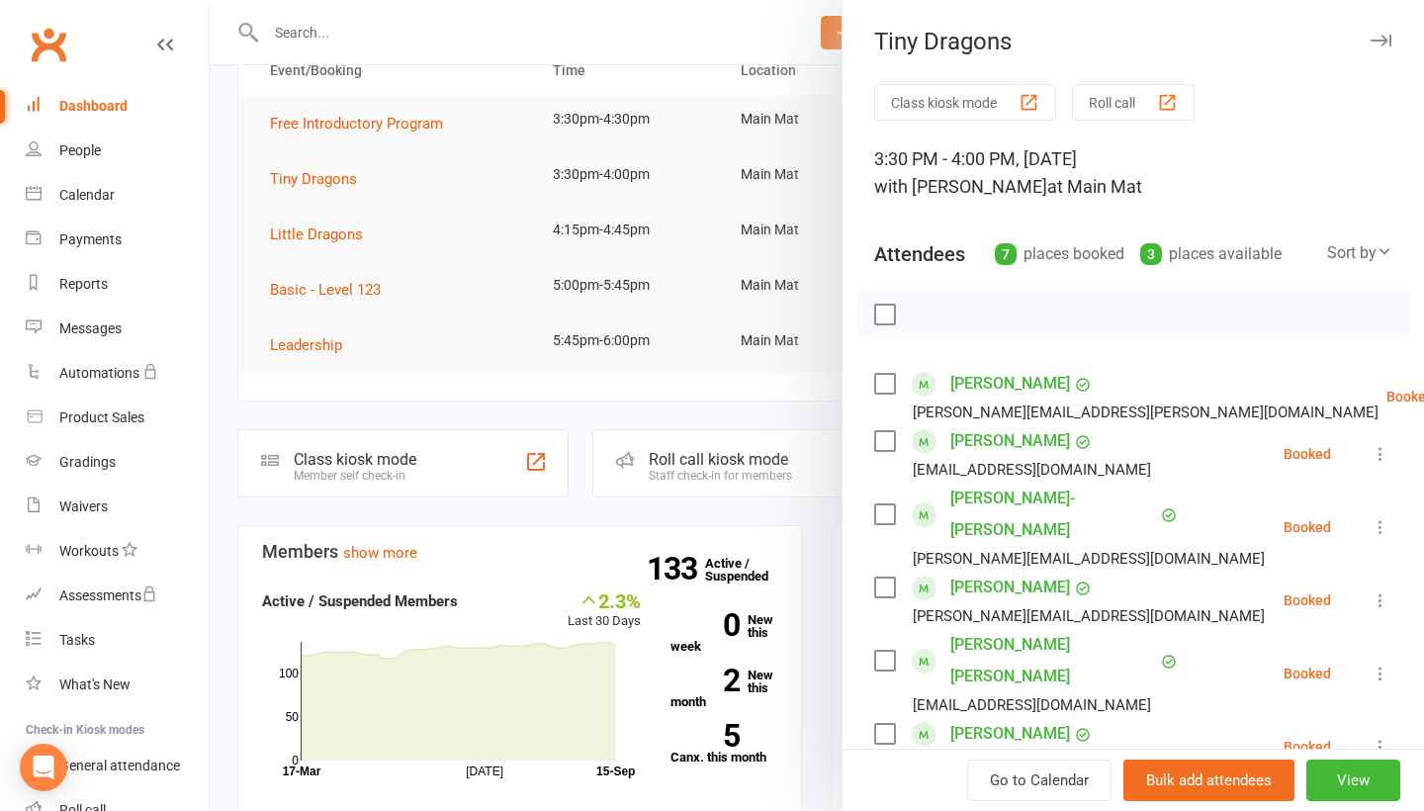
scroll to position [0, 0]
click at [585, 41] on div at bounding box center [817, 405] width 1214 height 811
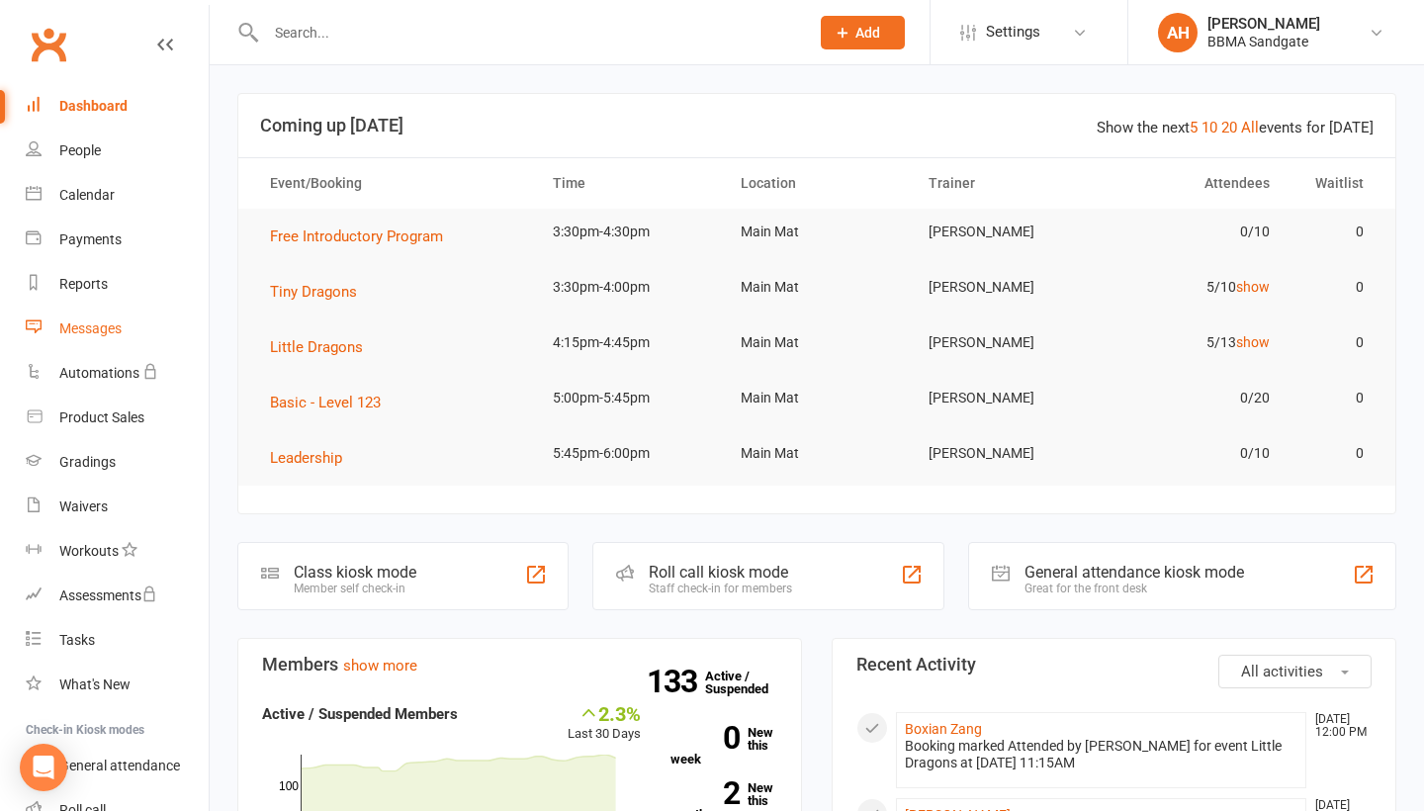
click at [130, 322] on link "Messages" at bounding box center [117, 328] width 183 height 44
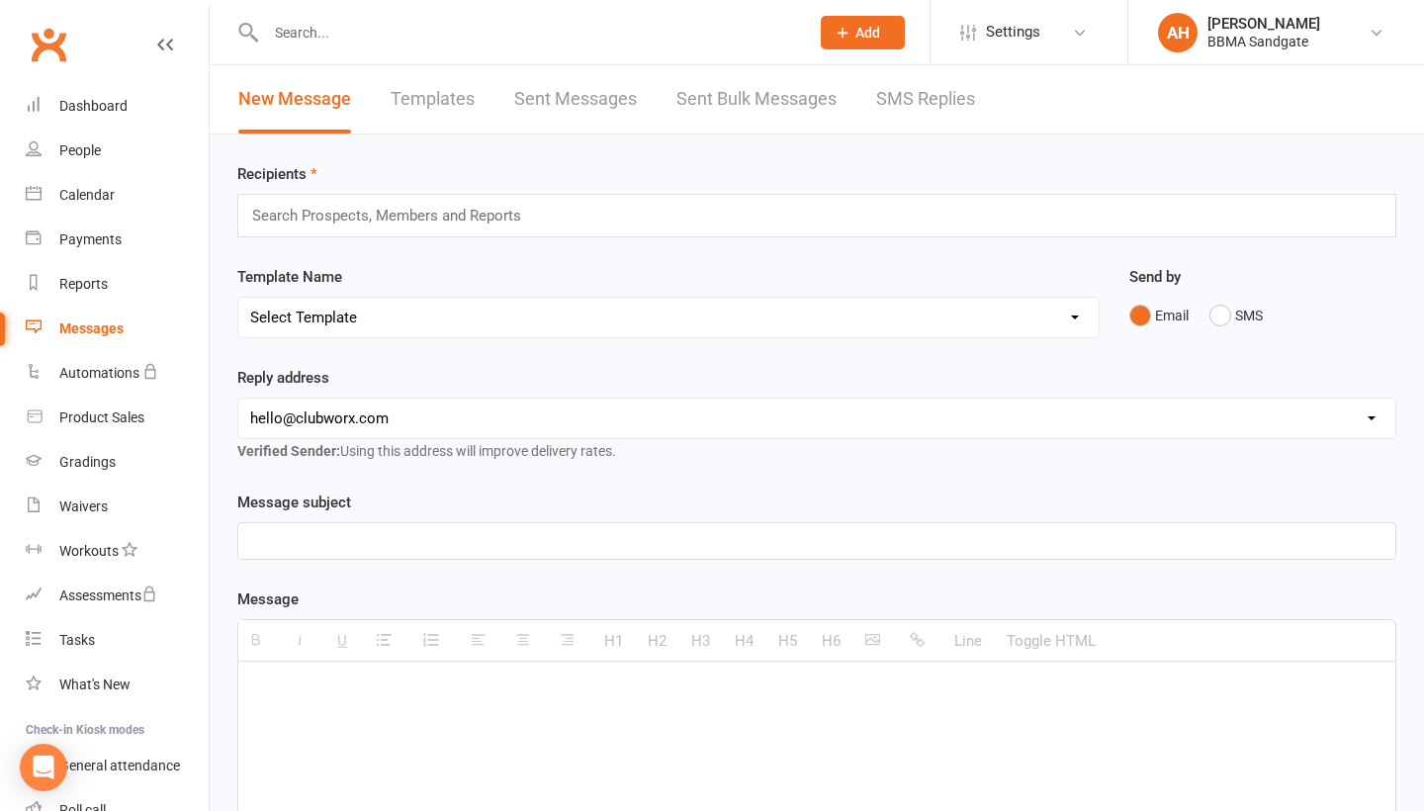
click at [943, 90] on link "SMS Replies" at bounding box center [925, 99] width 99 height 68
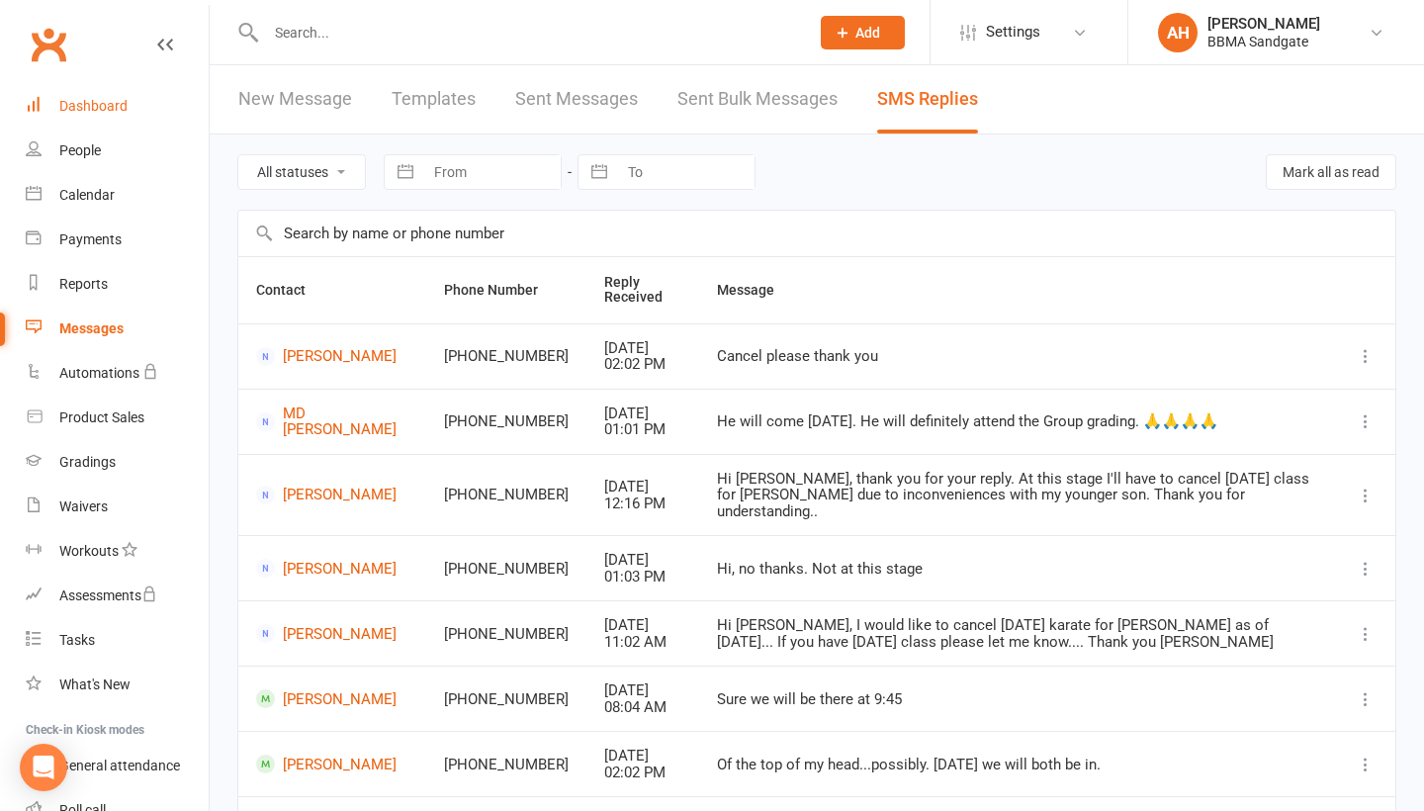
click at [173, 124] on link "Dashboard" at bounding box center [117, 106] width 183 height 44
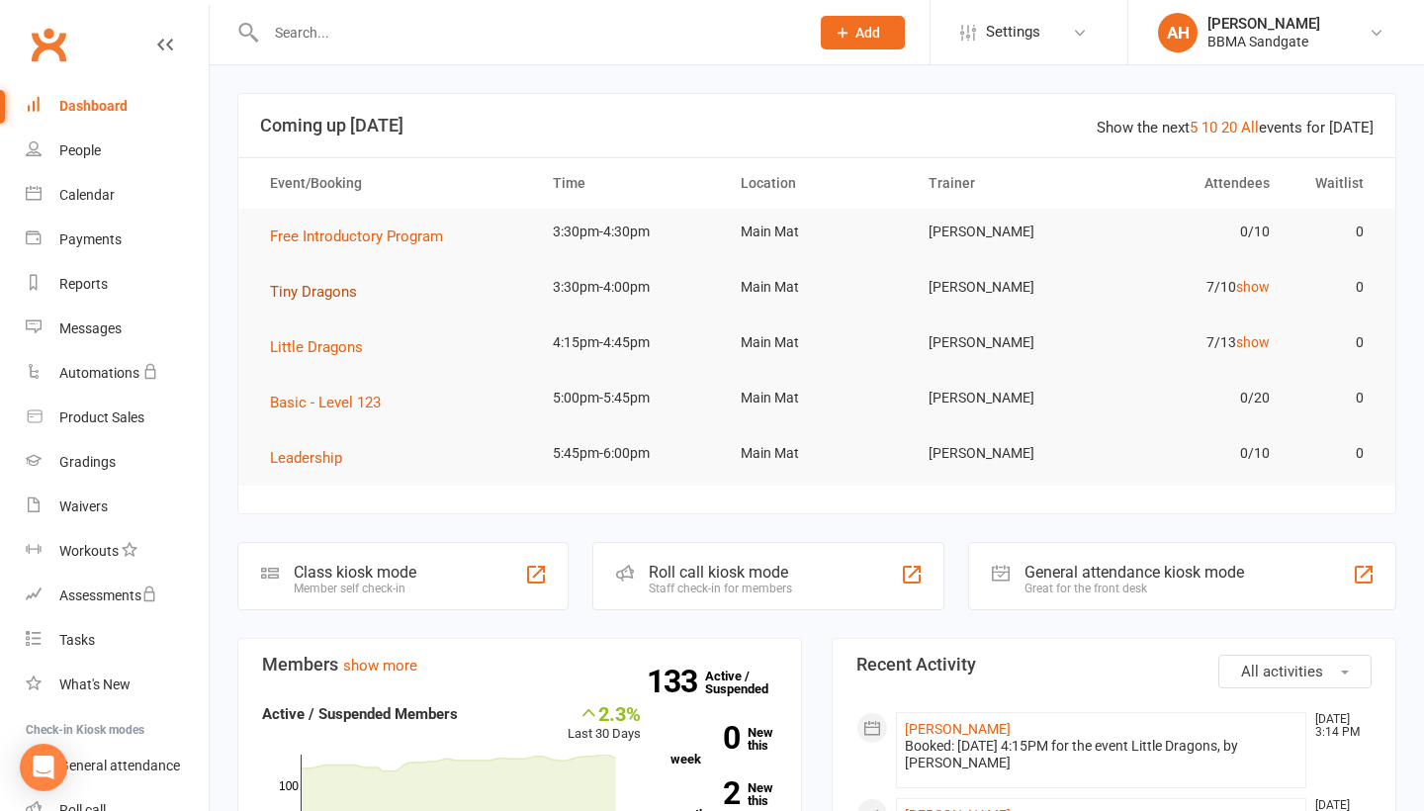
click at [335, 294] on span "Tiny Dragons" at bounding box center [313, 292] width 87 height 18
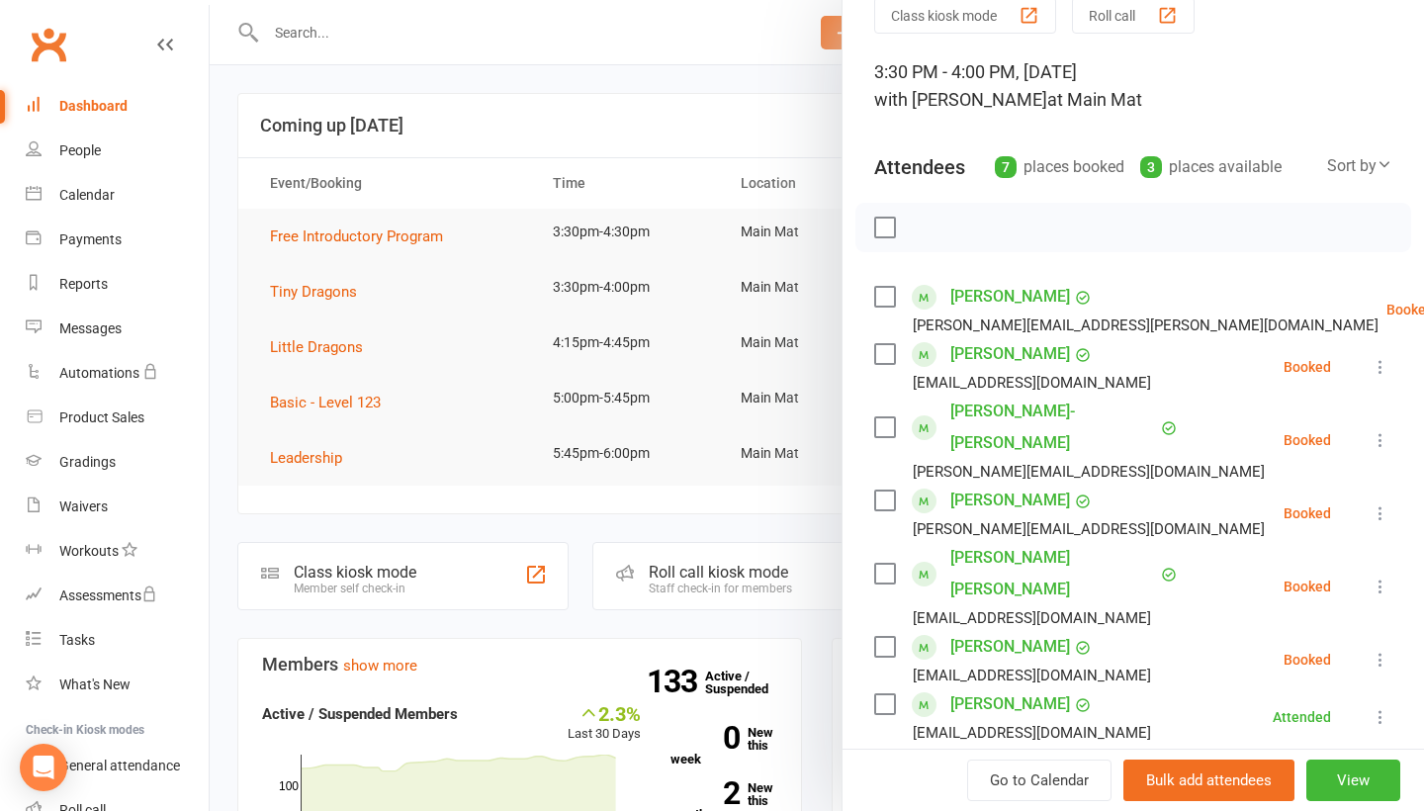
scroll to position [118, 0]
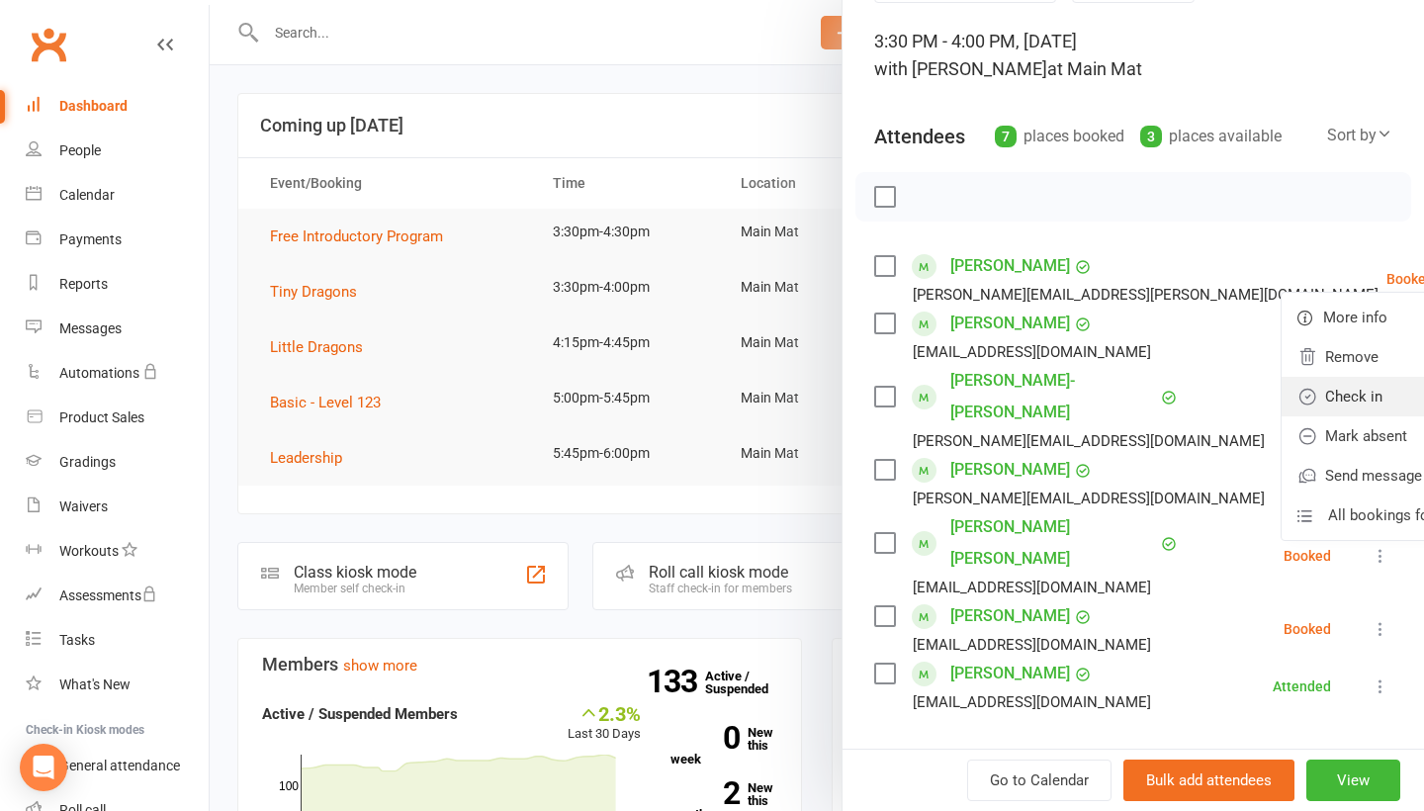
click at [1315, 398] on link "Check in" at bounding box center [1387, 397] width 213 height 40
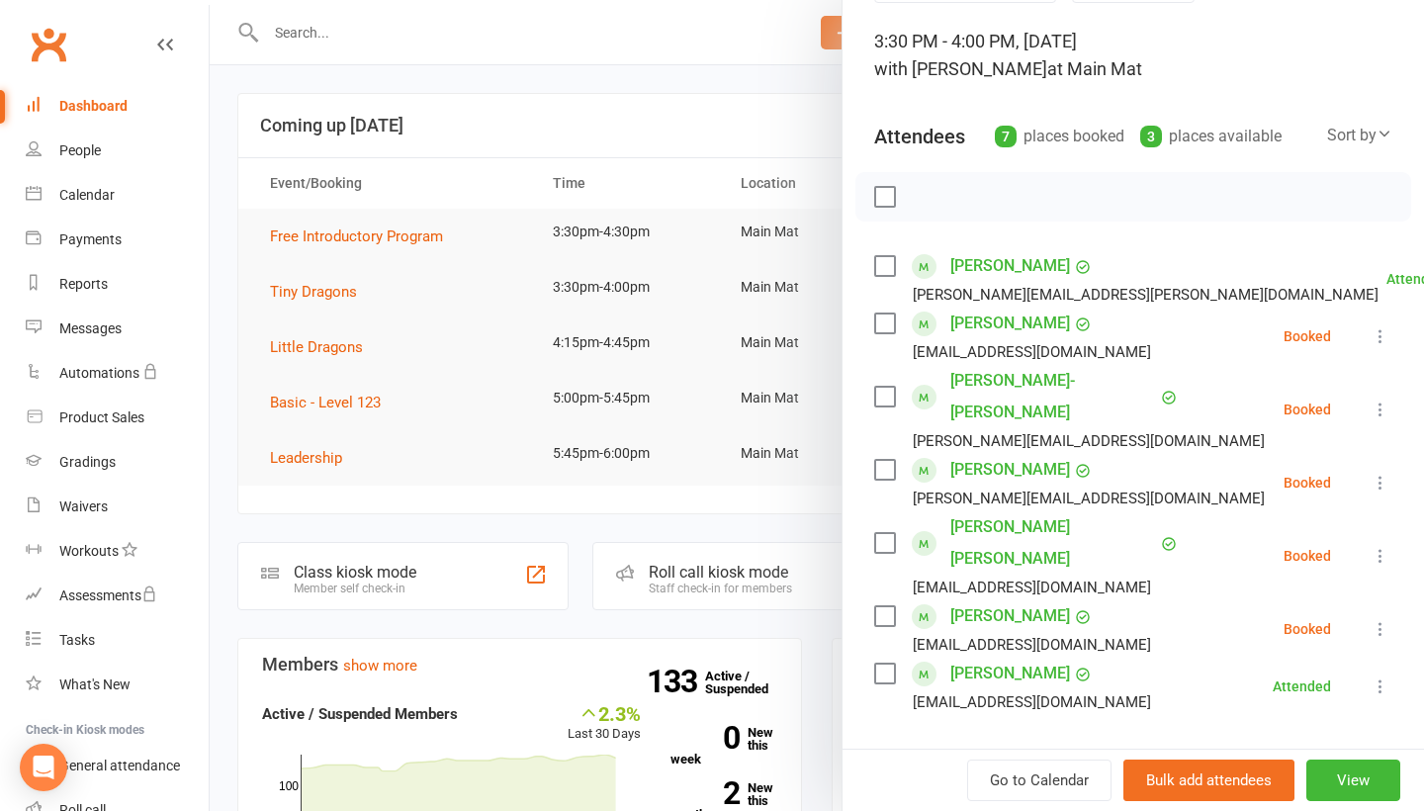
click at [767, 150] on div at bounding box center [817, 405] width 1214 height 811
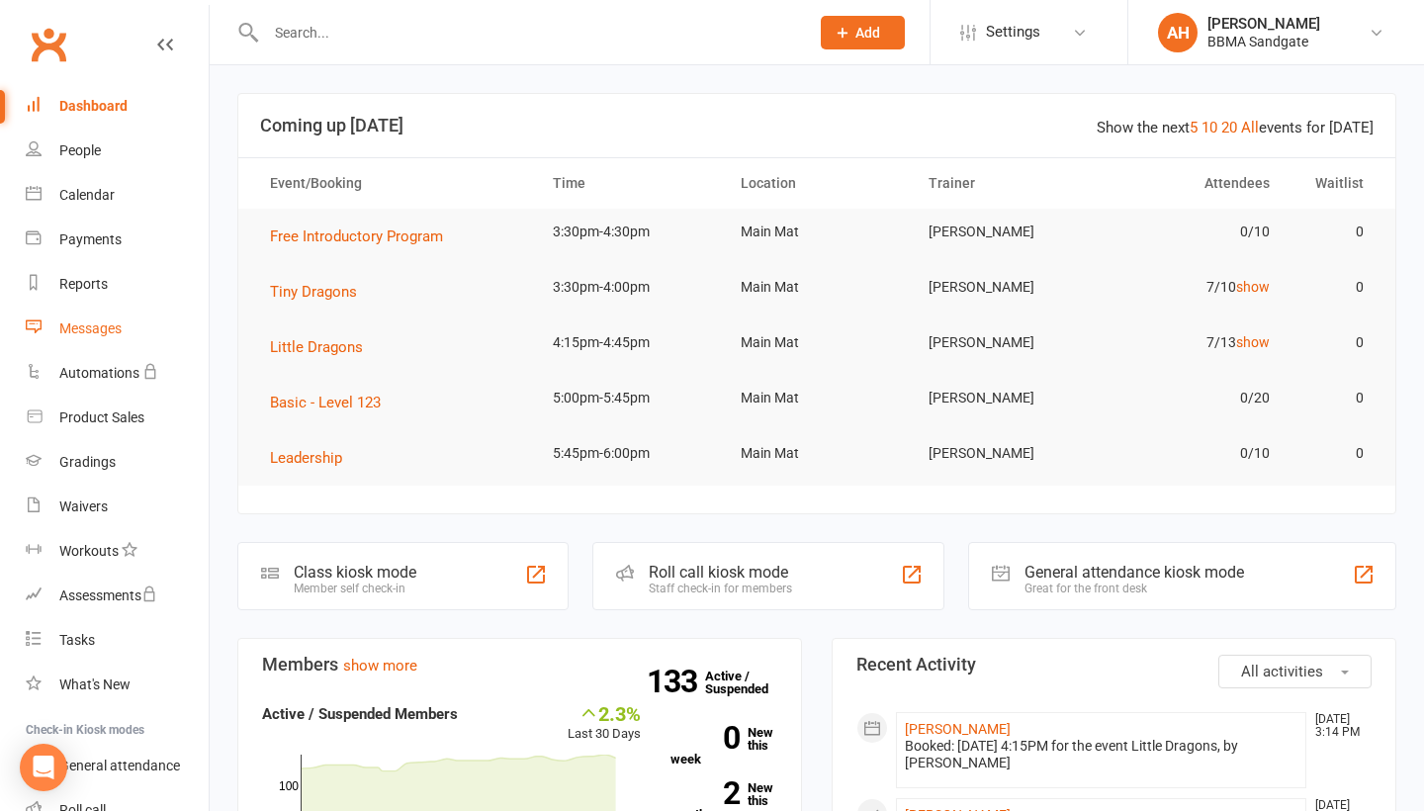
click at [78, 343] on link "Messages" at bounding box center [117, 328] width 183 height 44
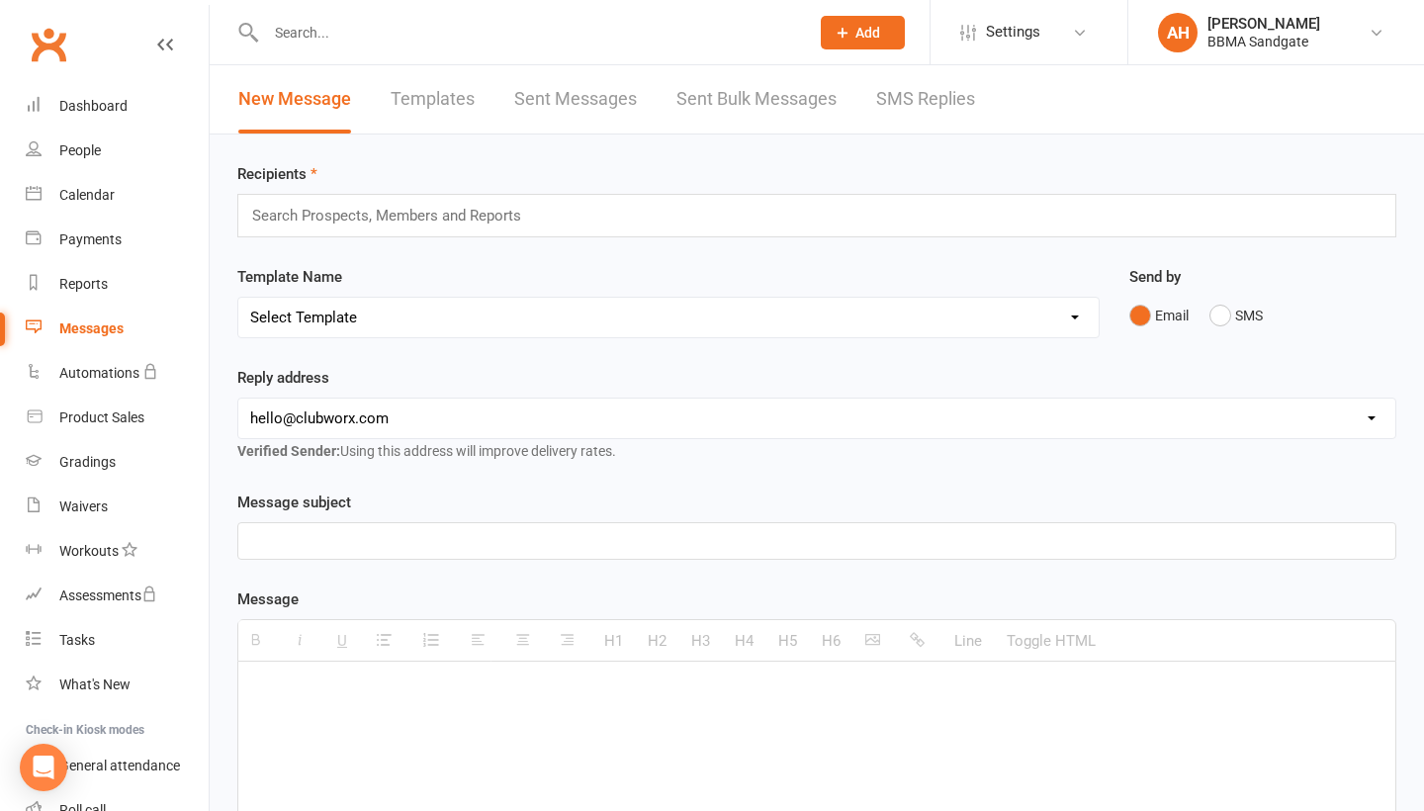
click at [942, 93] on link "SMS Replies" at bounding box center [925, 99] width 99 height 68
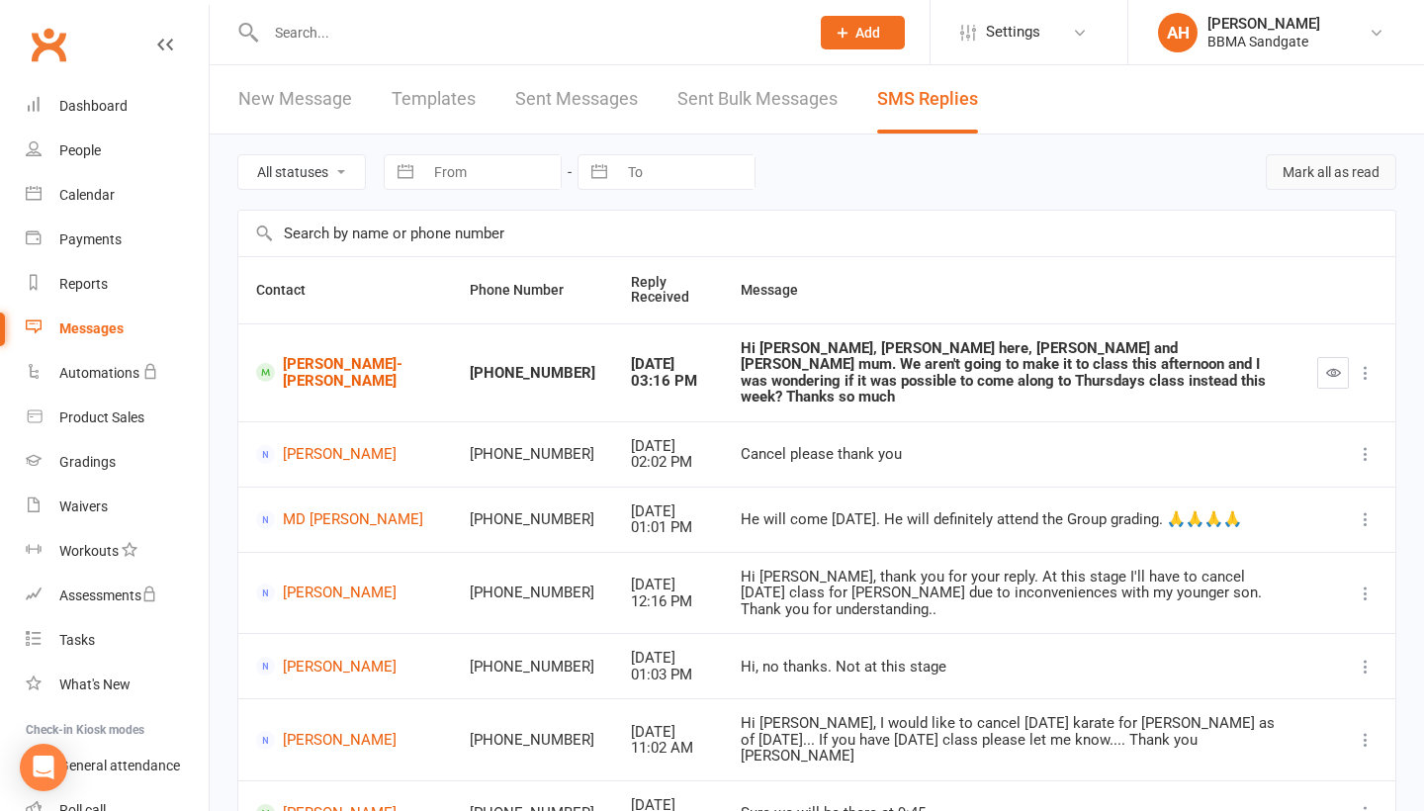
click at [1316, 181] on button "Mark all as read" at bounding box center [1330, 172] width 130 height 36
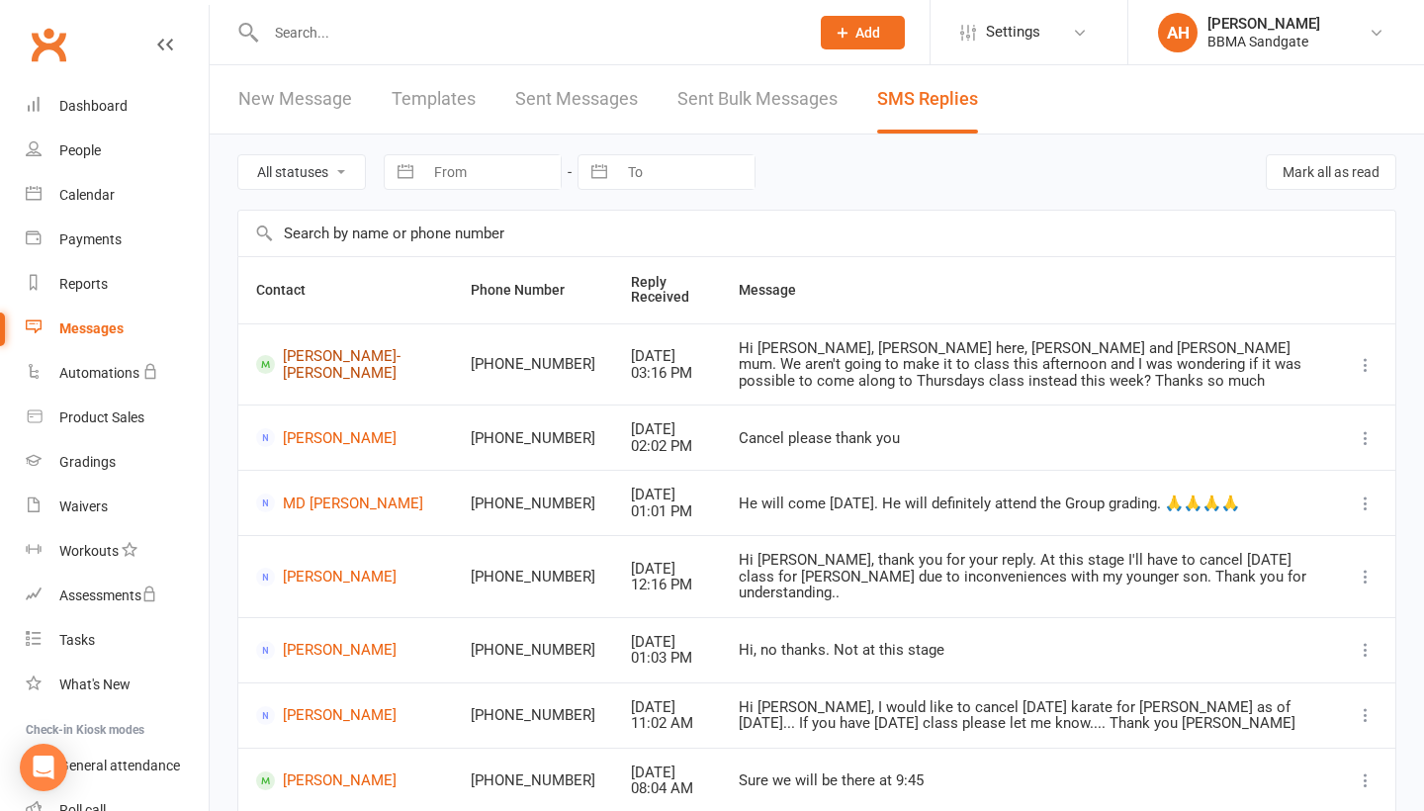
click at [288, 362] on link "[PERSON_NAME]-[PERSON_NAME]" at bounding box center [345, 364] width 179 height 33
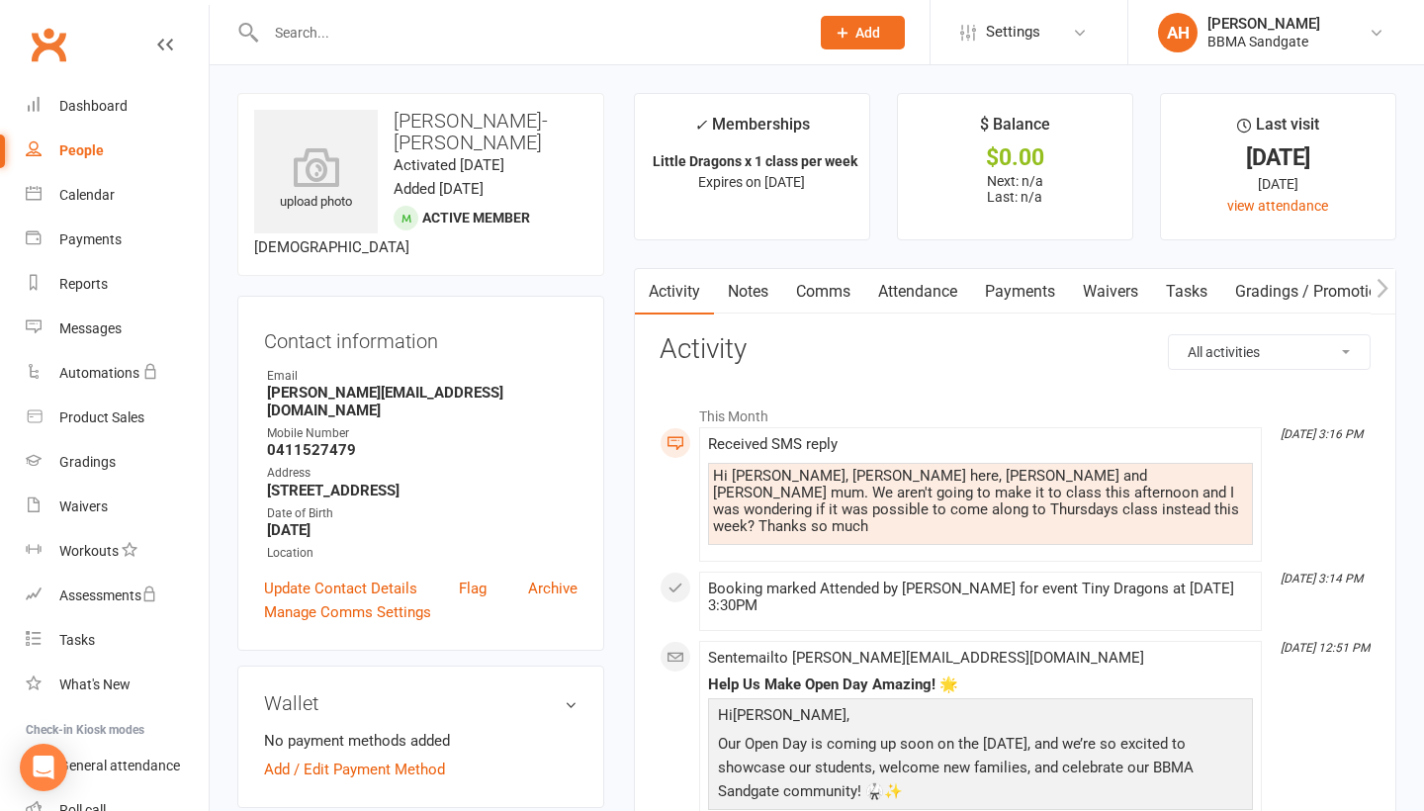
click at [830, 302] on link "Comms" at bounding box center [823, 291] width 82 height 45
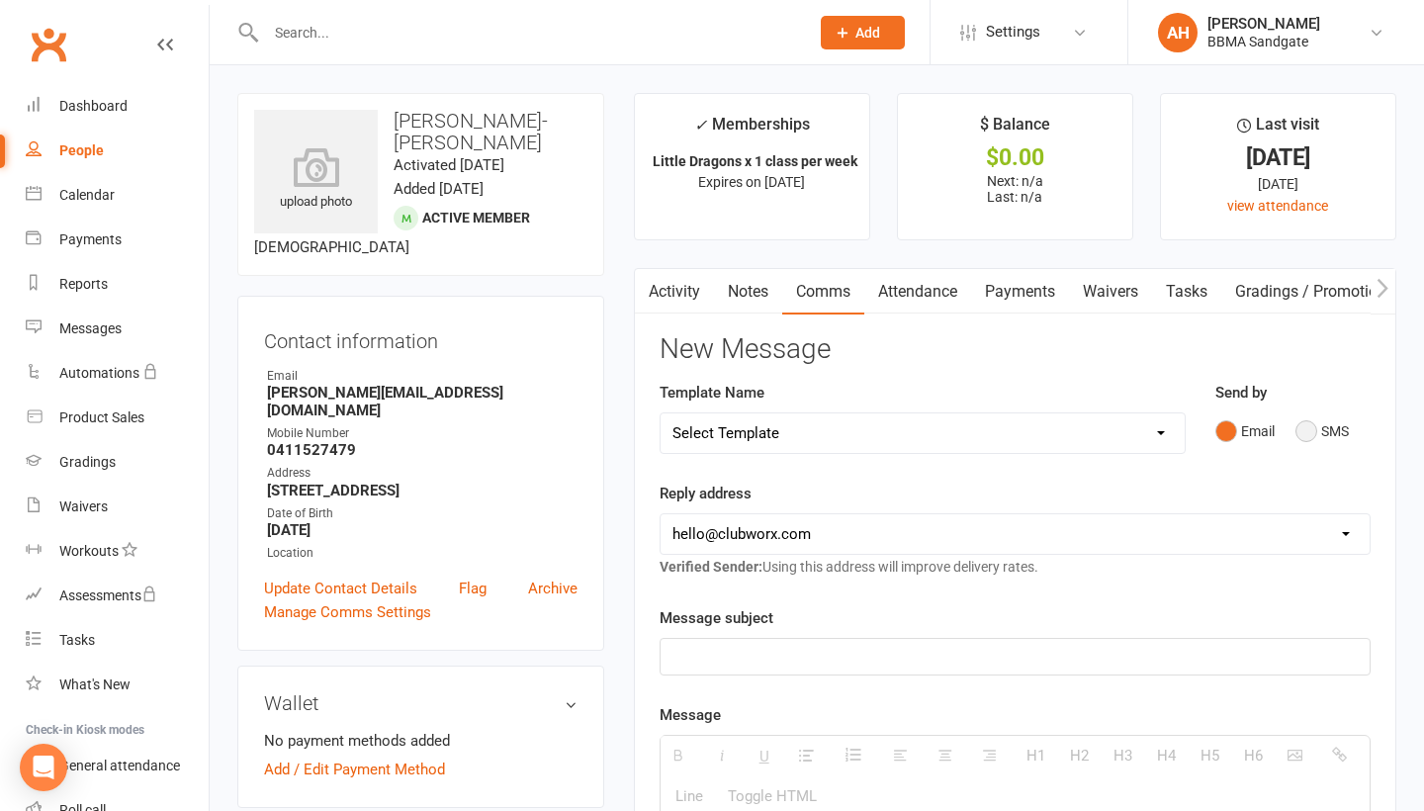
click at [1308, 439] on button "SMS" at bounding box center [1321, 431] width 53 height 38
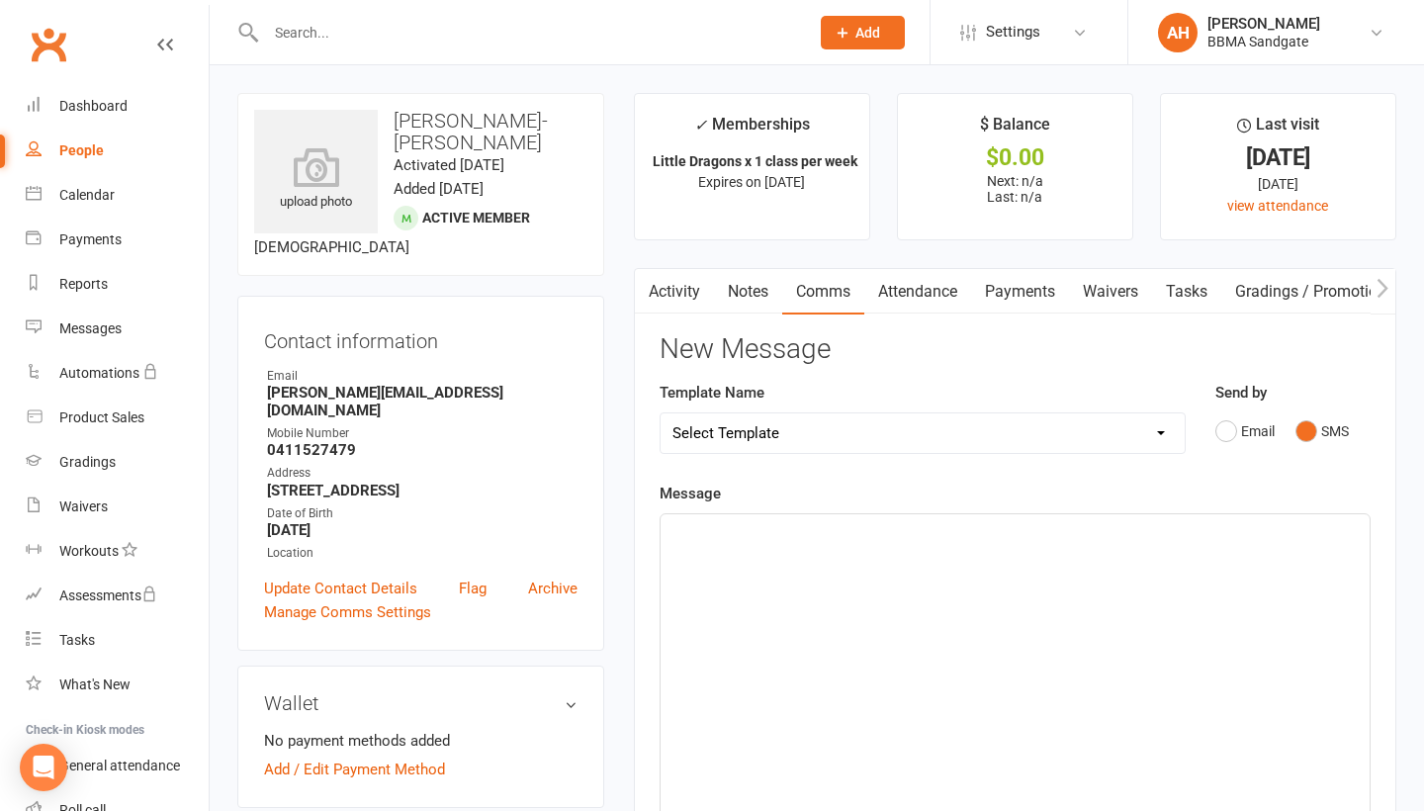
click at [935, 654] on div at bounding box center [1014, 662] width 709 height 297
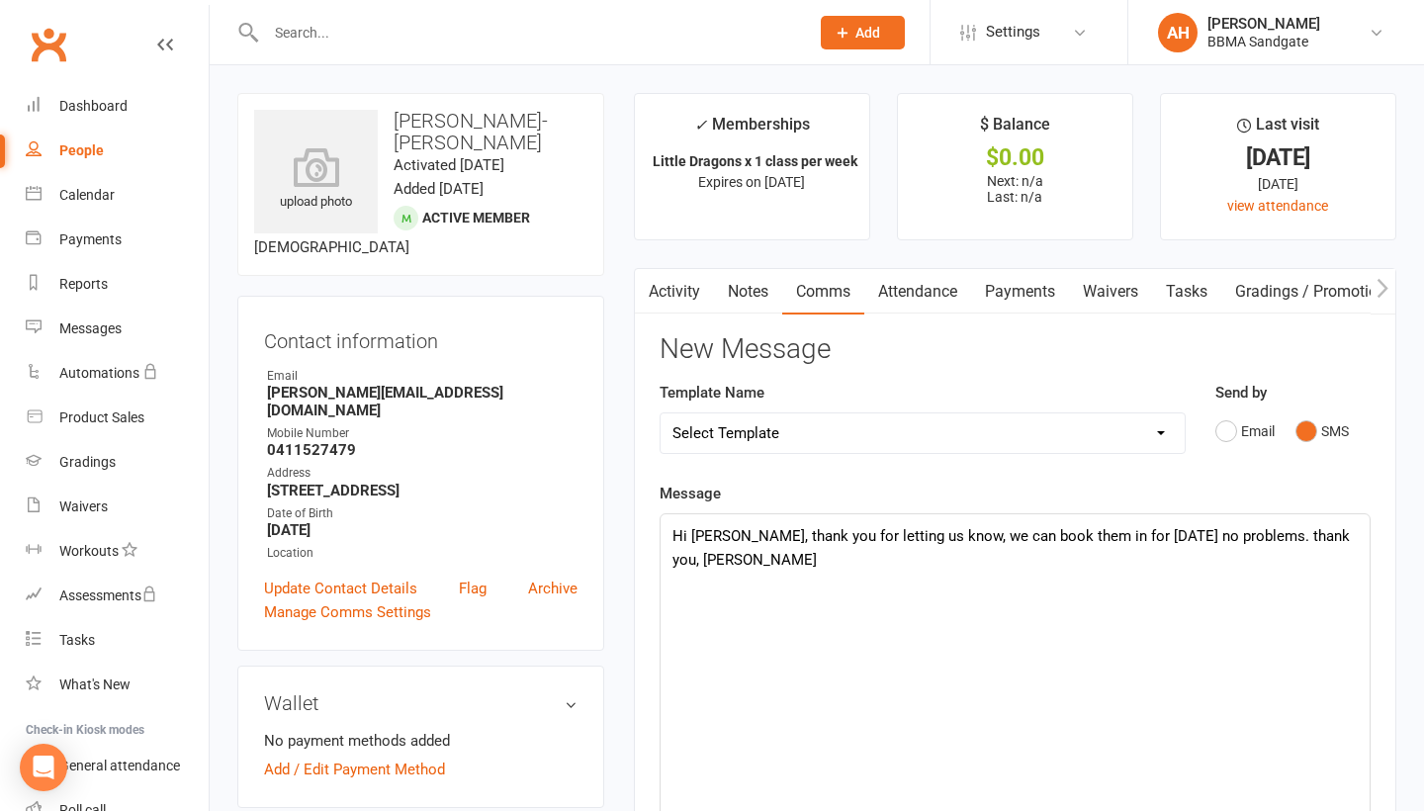
click at [1266, 541] on p "Hi [PERSON_NAME], thank you for letting us know, we can book them in for [DATE]…" at bounding box center [1014, 547] width 685 height 47
click at [1266, 543] on p "Hi [PERSON_NAME], thank you for letting us know, we can book them in for [DATE]…" at bounding box center [1014, 547] width 685 height 47
click at [900, 566] on p "Hi [PERSON_NAME], thank you for letting us know, we can book them in for [DATE]…" at bounding box center [1014, 547] width 685 height 47
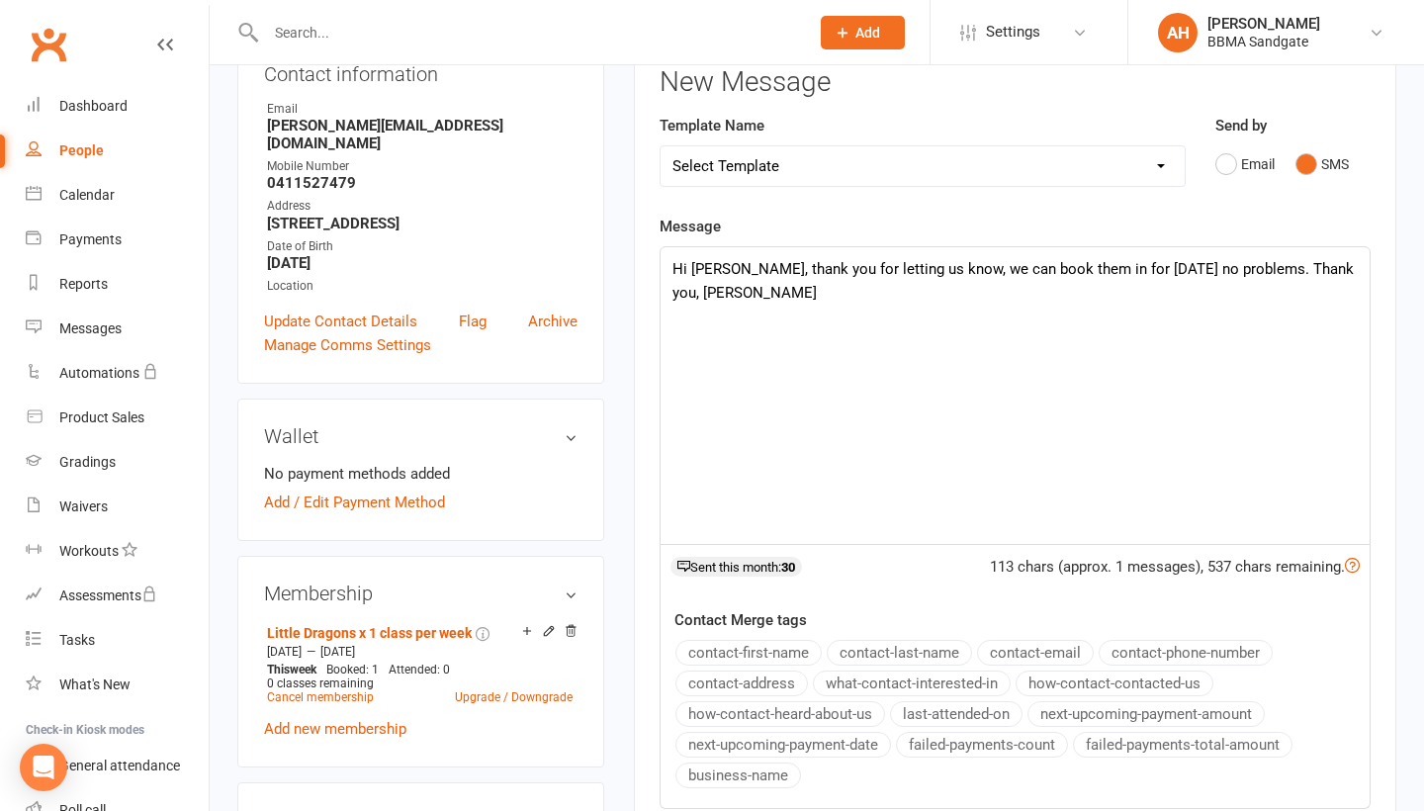
scroll to position [476, 0]
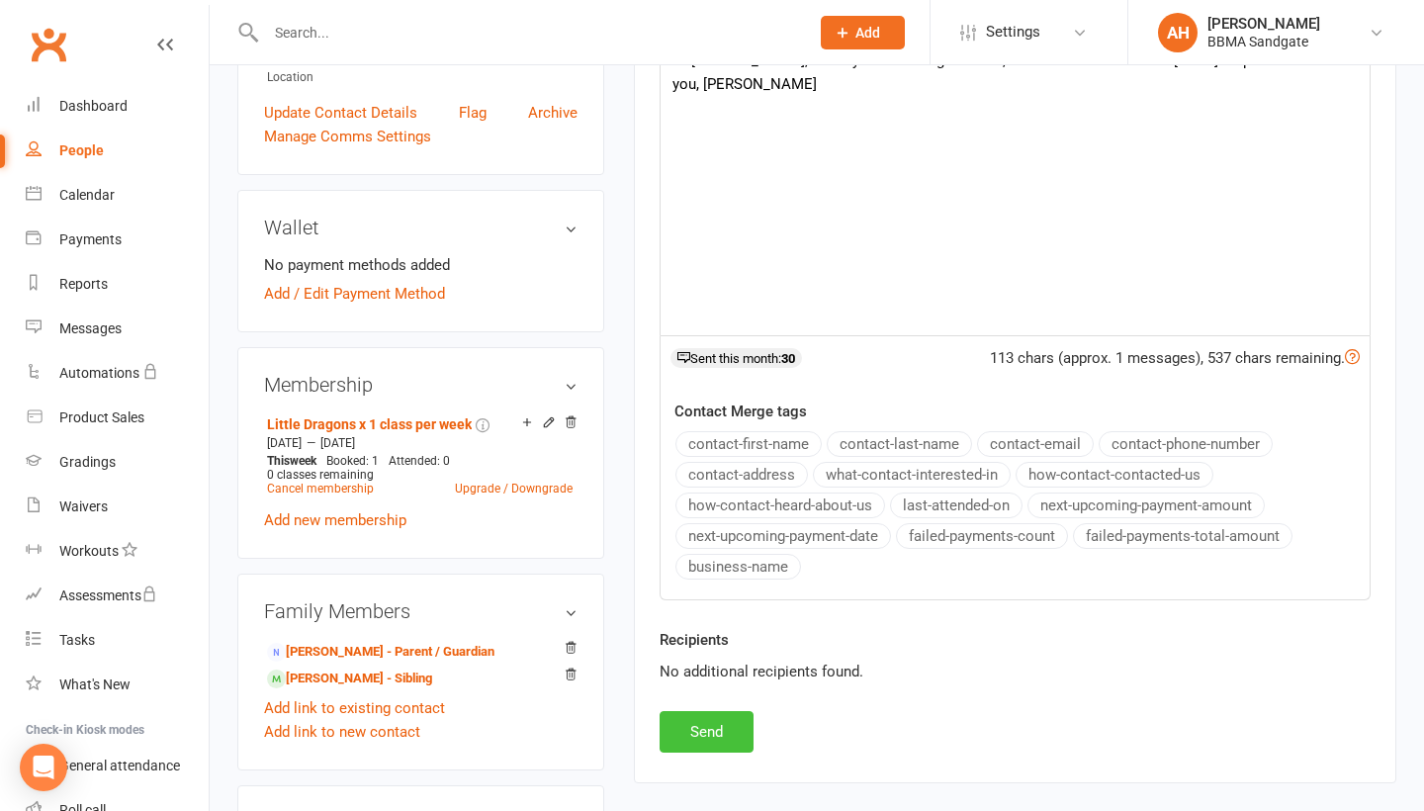
click at [715, 738] on button "Send" at bounding box center [706, 732] width 94 height 42
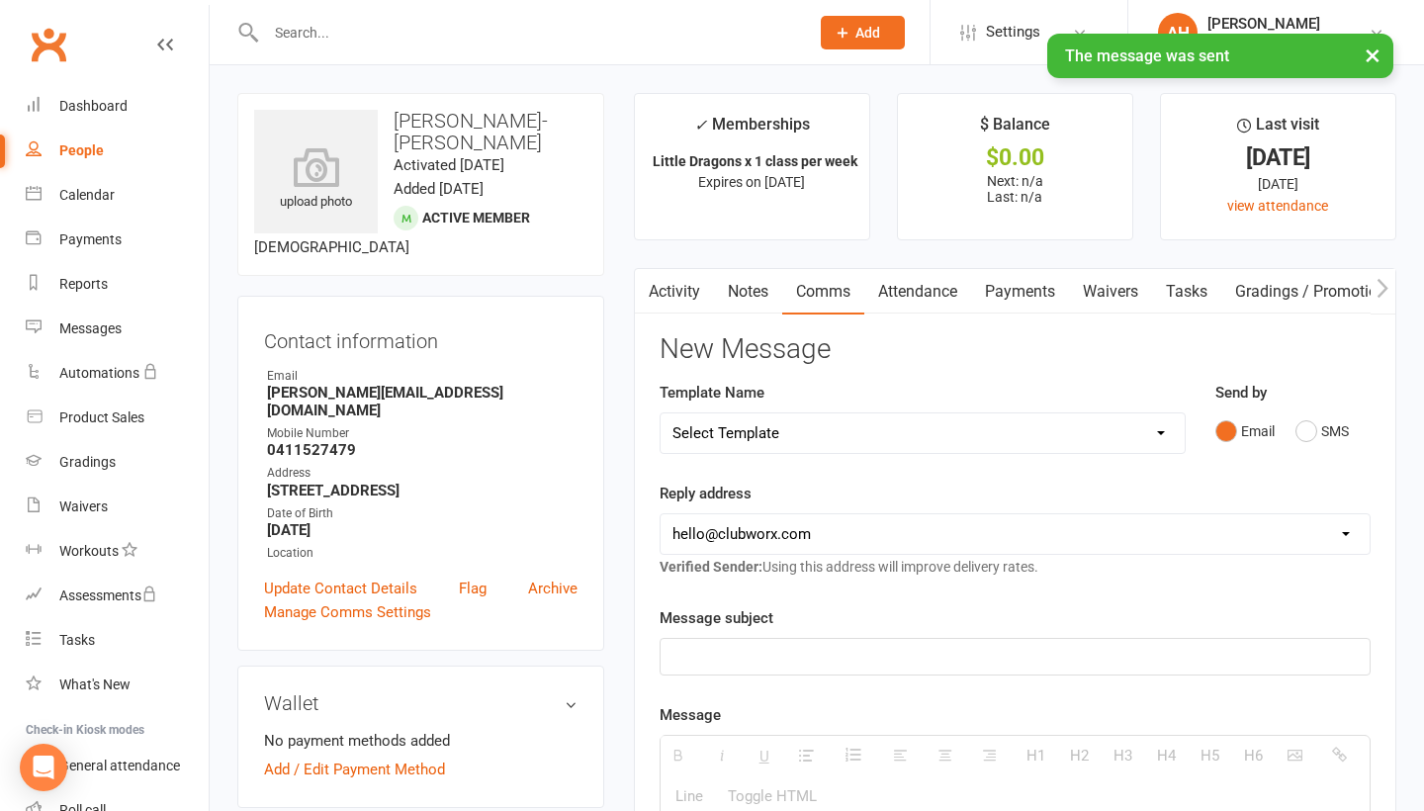
scroll to position [0, 0]
click at [68, 101] on div "Dashboard" at bounding box center [93, 106] width 68 height 16
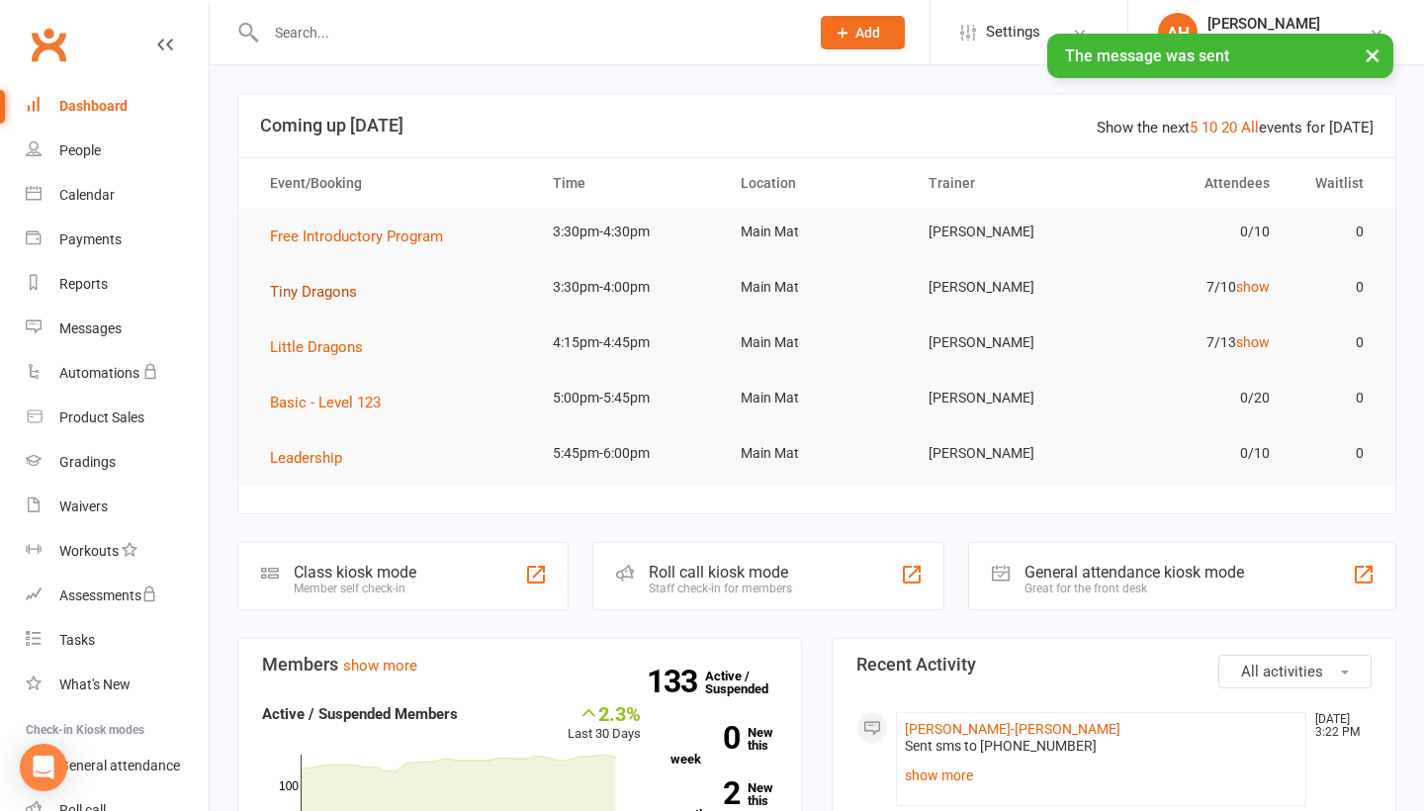
click at [352, 293] on span "Tiny Dragons" at bounding box center [313, 292] width 87 height 18
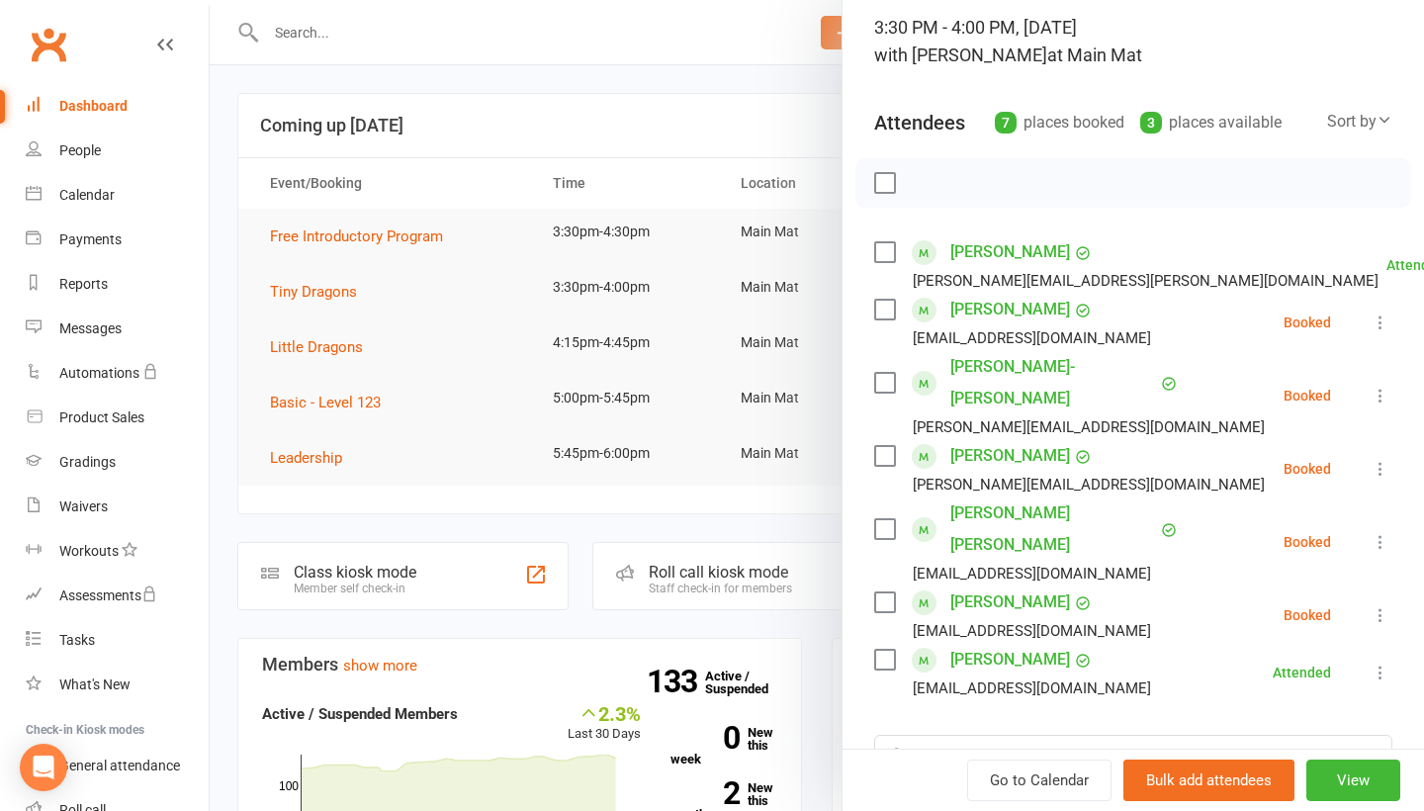
scroll to position [130, 0]
click at [1383, 387] on icon at bounding box center [1380, 397] width 20 height 20
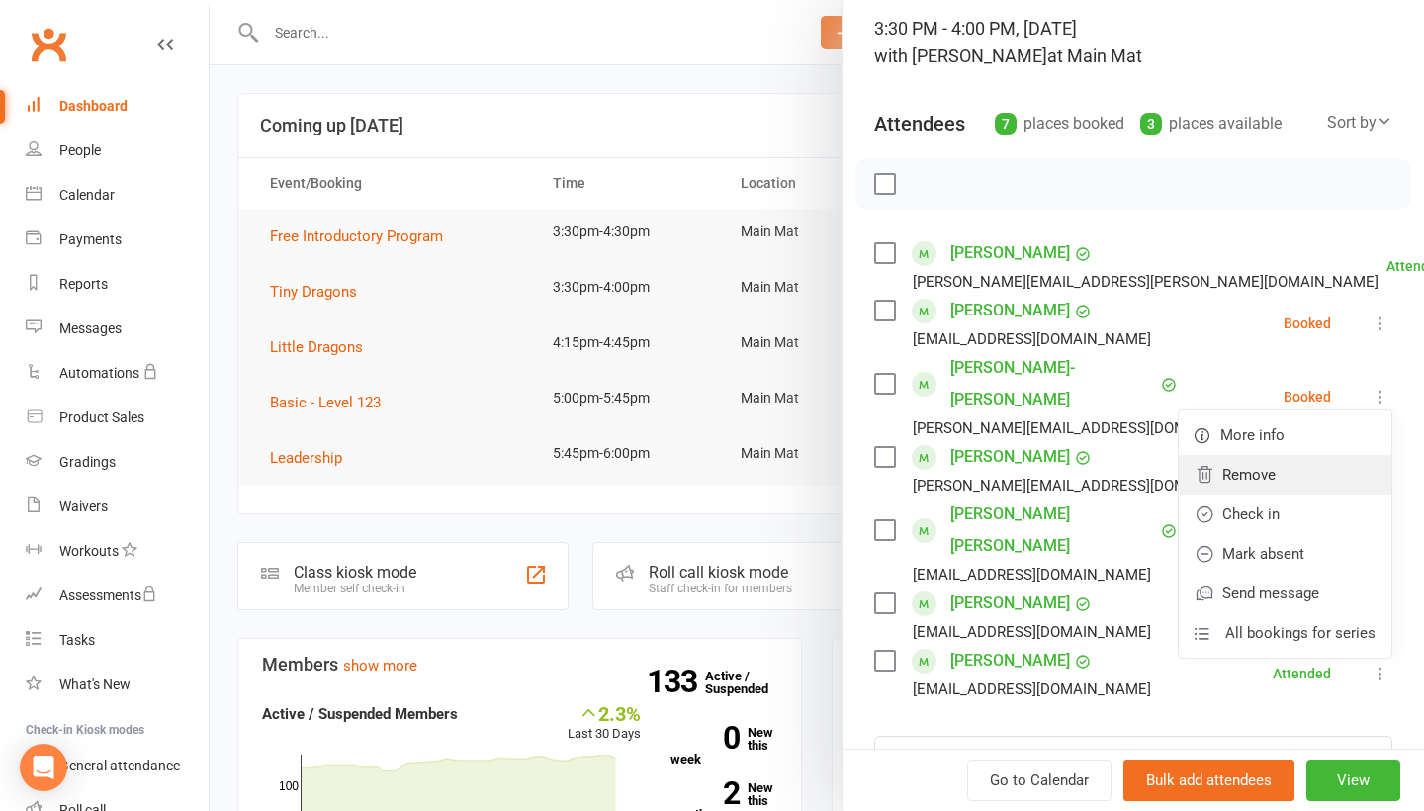
click at [1300, 466] on link "Remove" at bounding box center [1284, 475] width 213 height 40
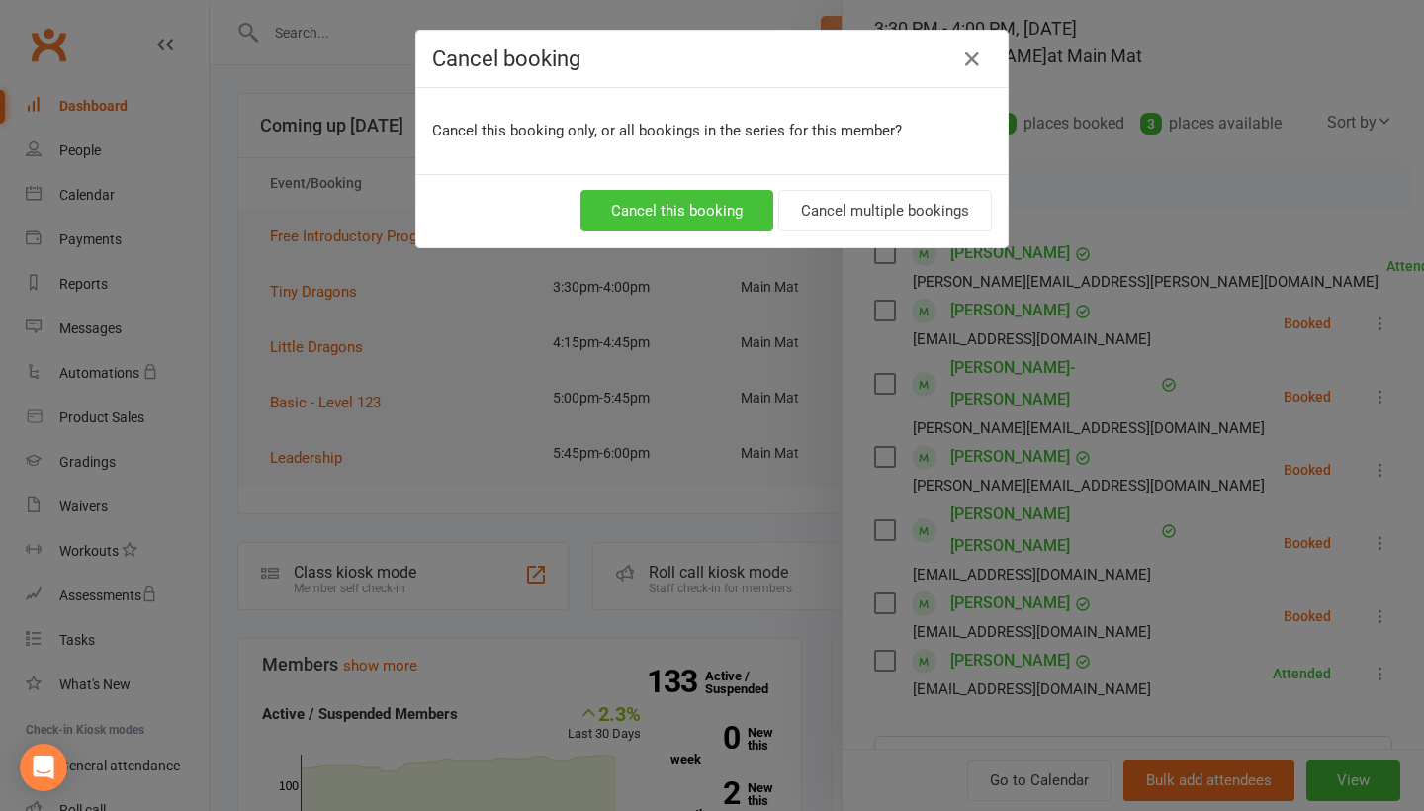
click at [736, 209] on button "Cancel this booking" at bounding box center [676, 211] width 193 height 42
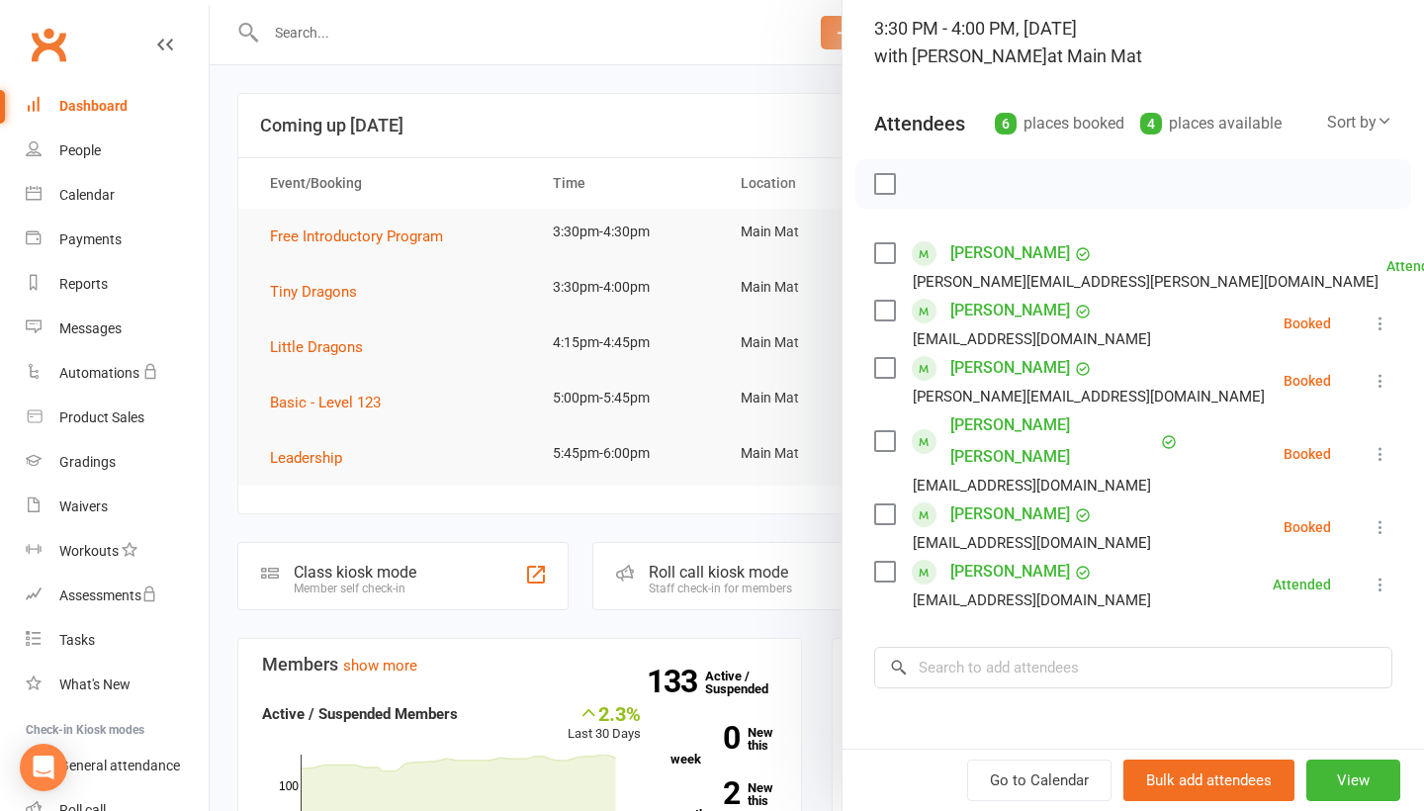
click at [1379, 390] on icon at bounding box center [1380, 381] width 20 height 20
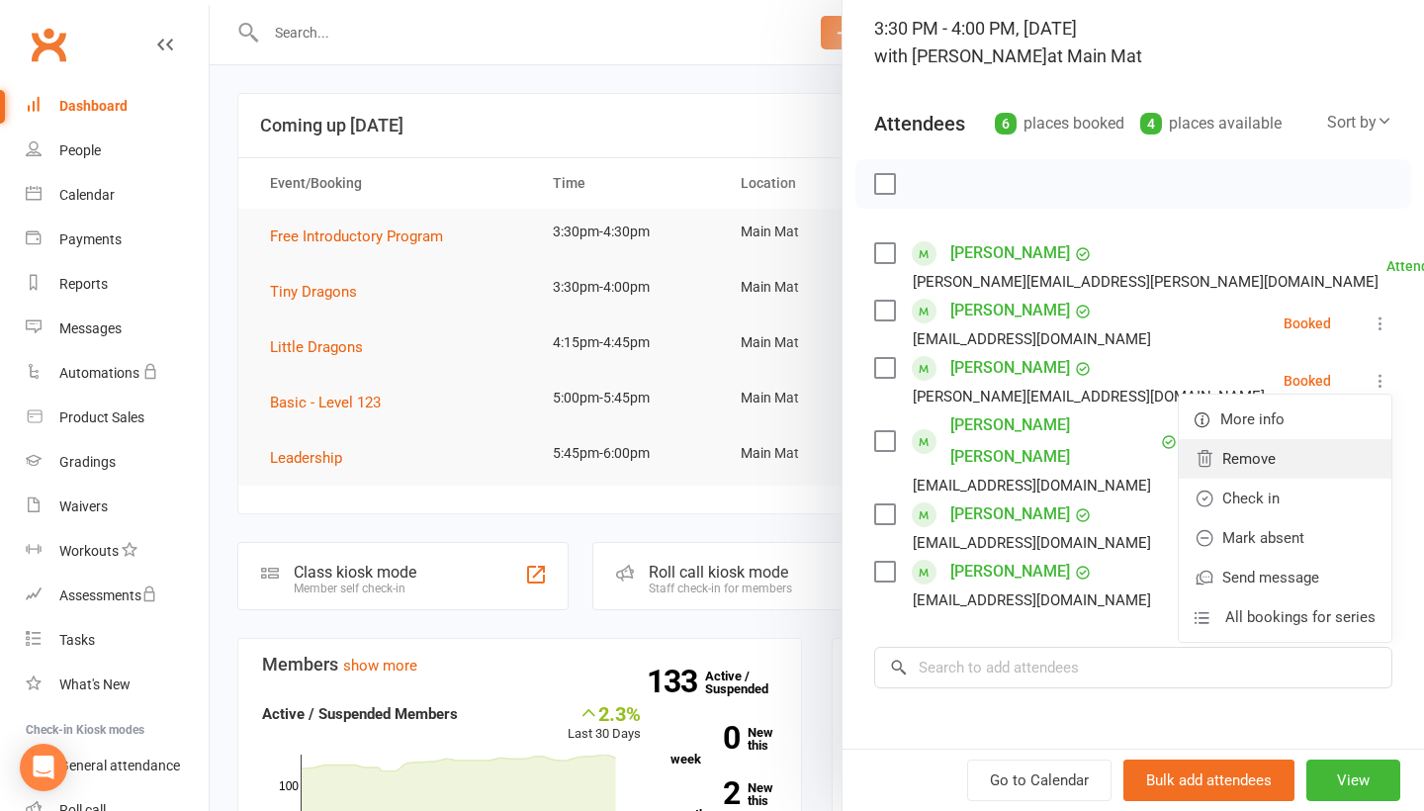
click at [1256, 468] on link "Remove" at bounding box center [1284, 459] width 213 height 40
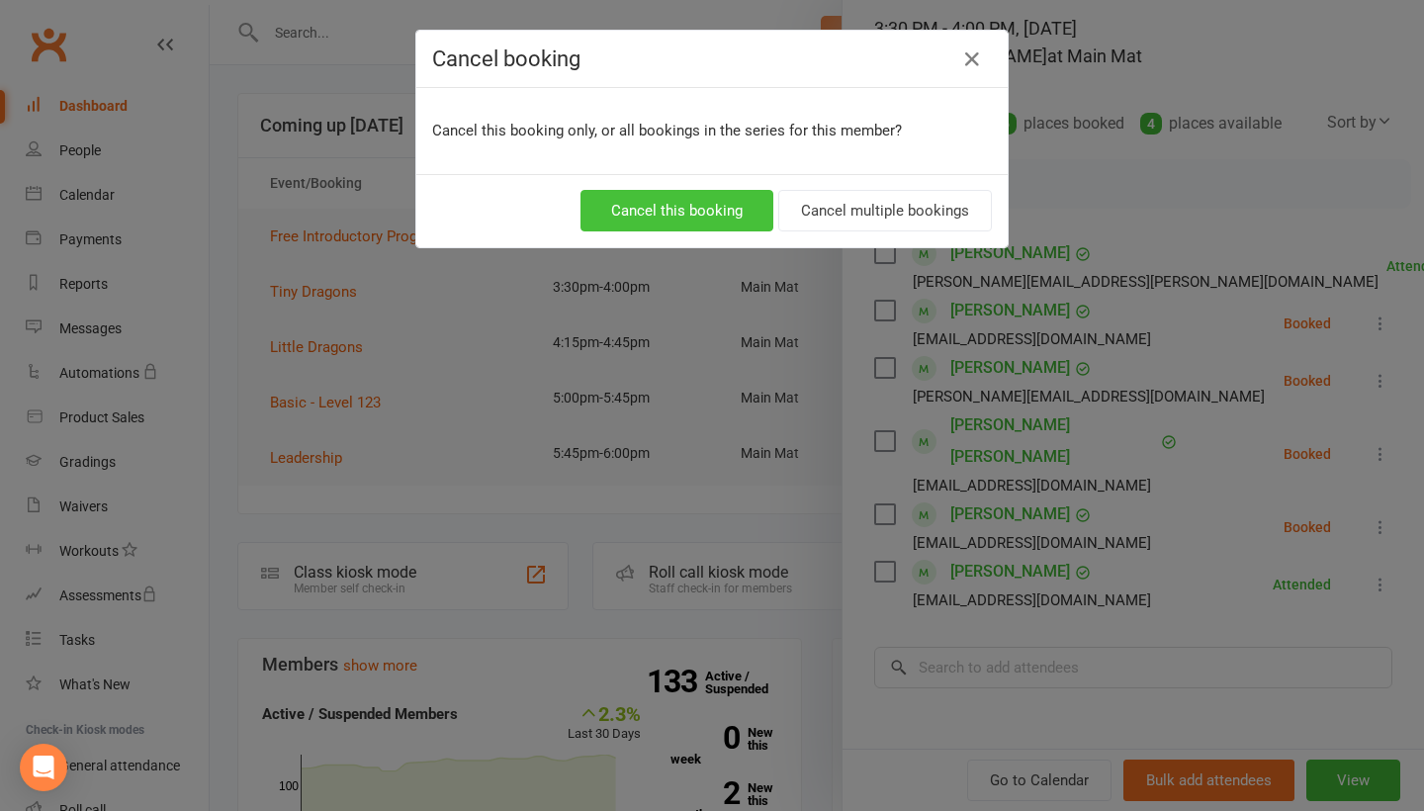
click at [662, 207] on button "Cancel this booking" at bounding box center [676, 211] width 193 height 42
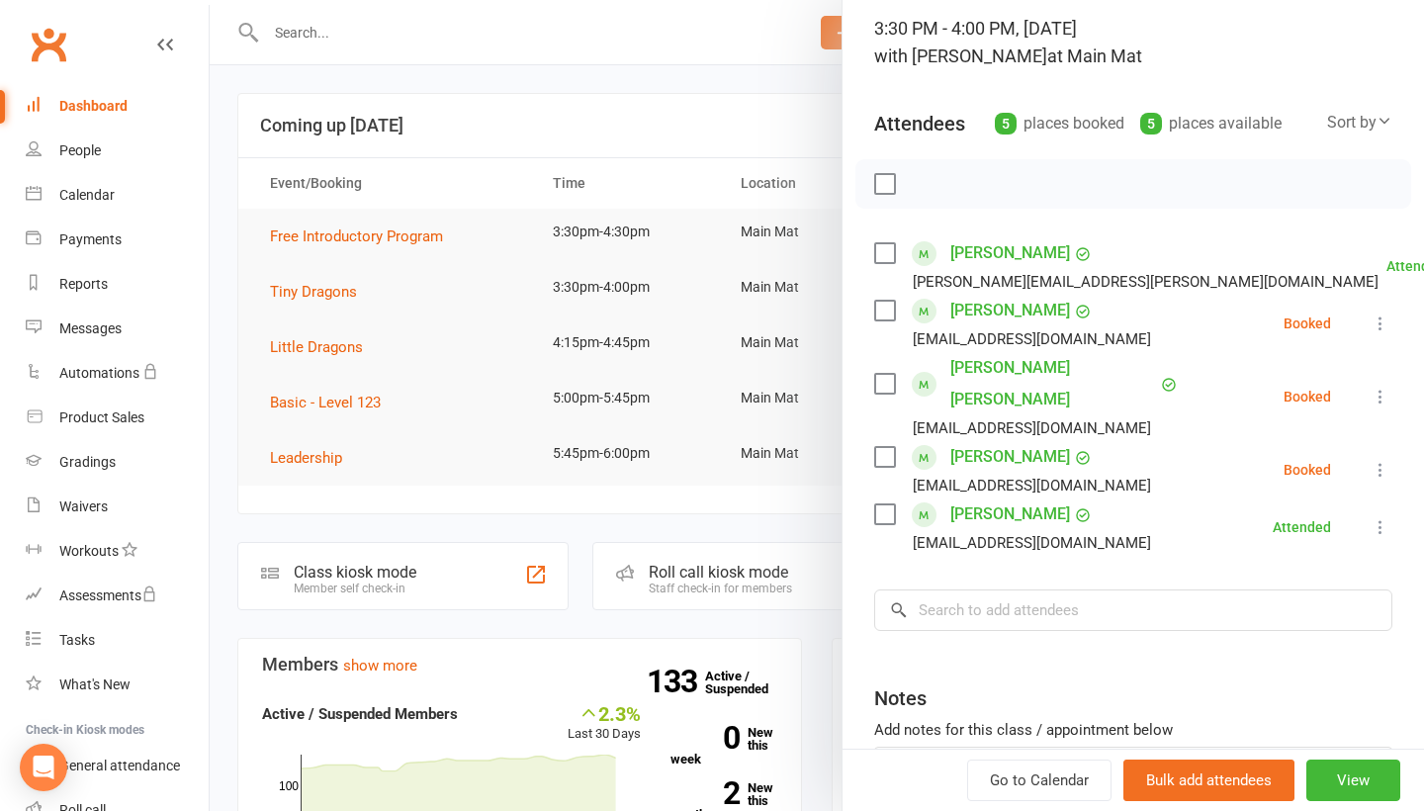
click at [537, 107] on div at bounding box center [817, 405] width 1214 height 811
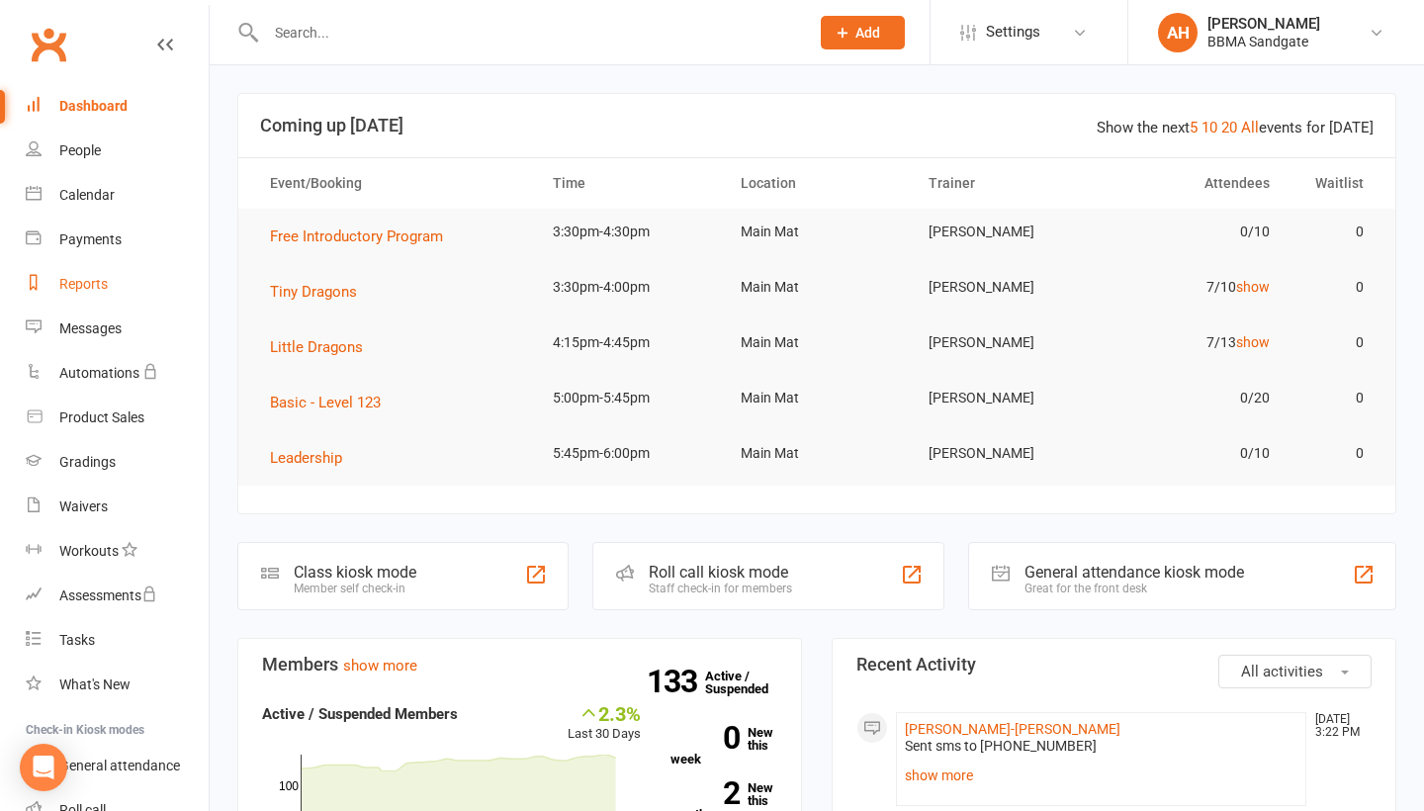
click at [112, 304] on link "Reports" at bounding box center [117, 284] width 183 height 44
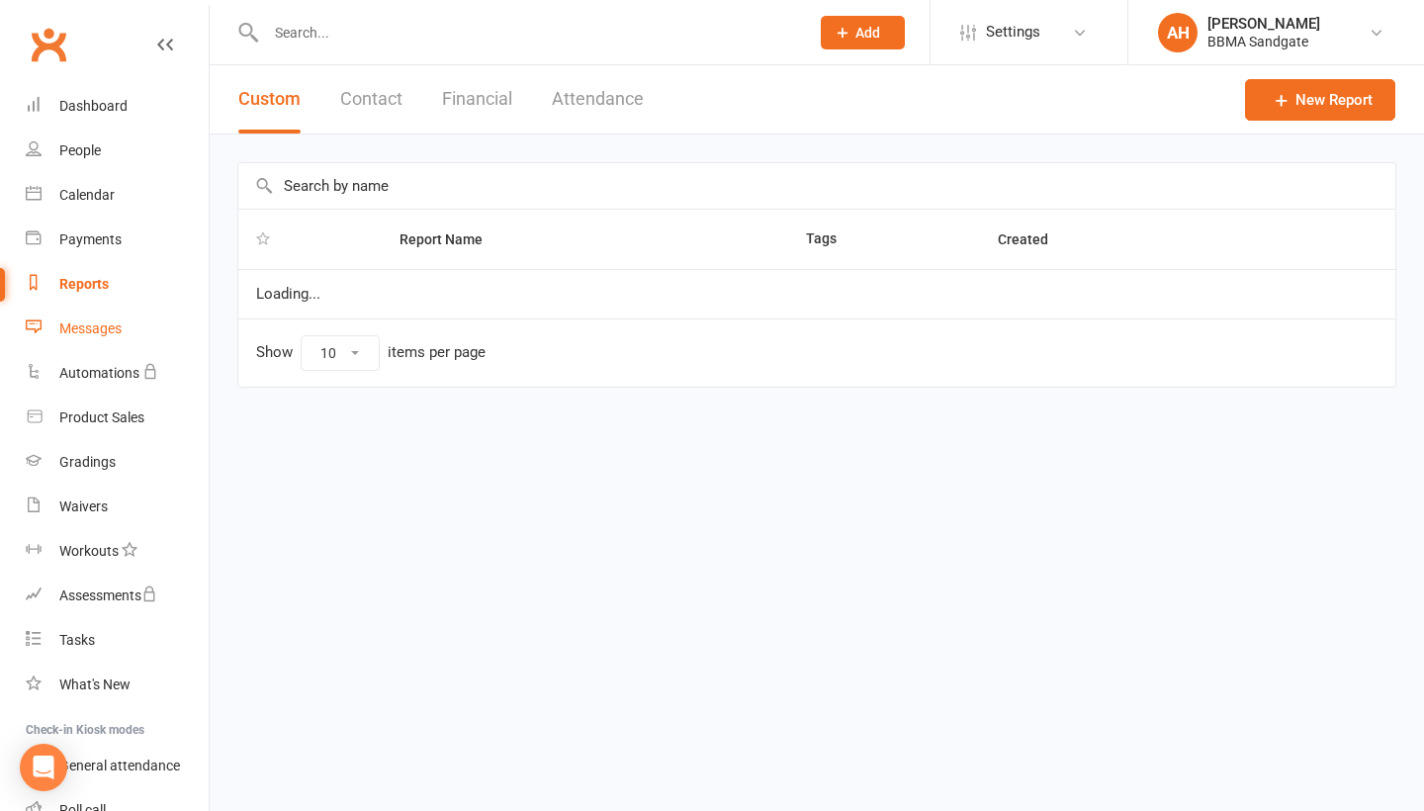
click at [106, 336] on link "Messages" at bounding box center [117, 328] width 183 height 44
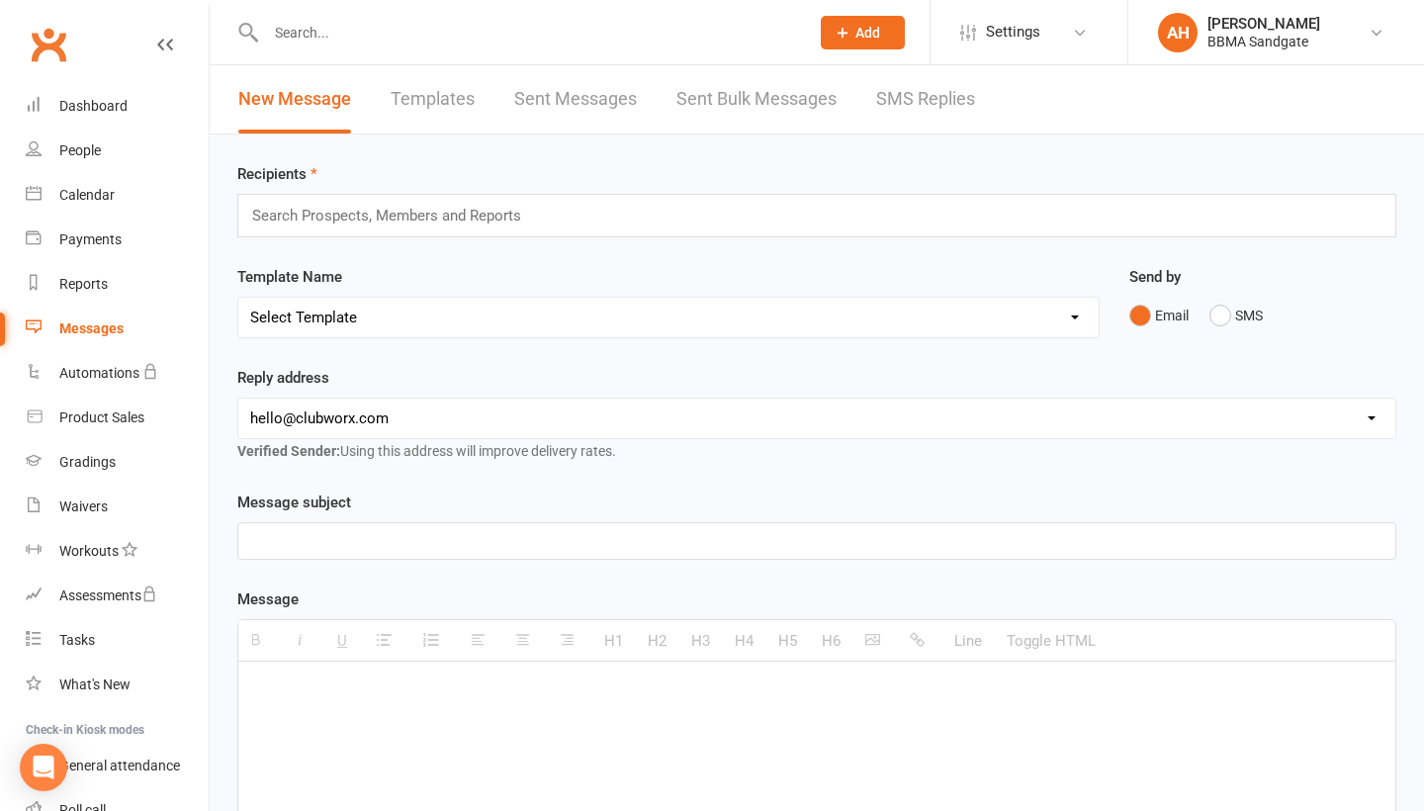
click at [962, 89] on link "SMS Replies" at bounding box center [925, 99] width 99 height 68
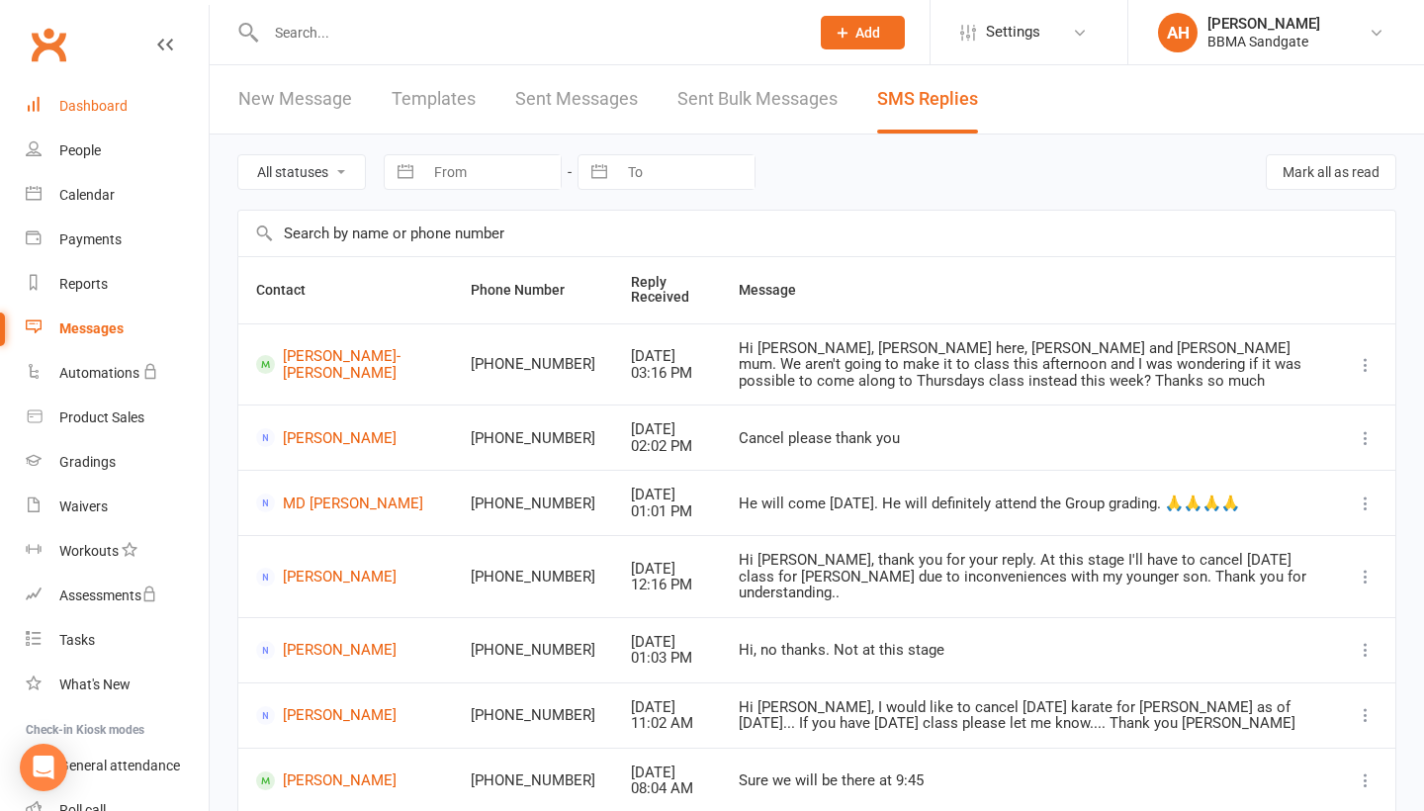
click at [162, 87] on link "Dashboard" at bounding box center [117, 106] width 183 height 44
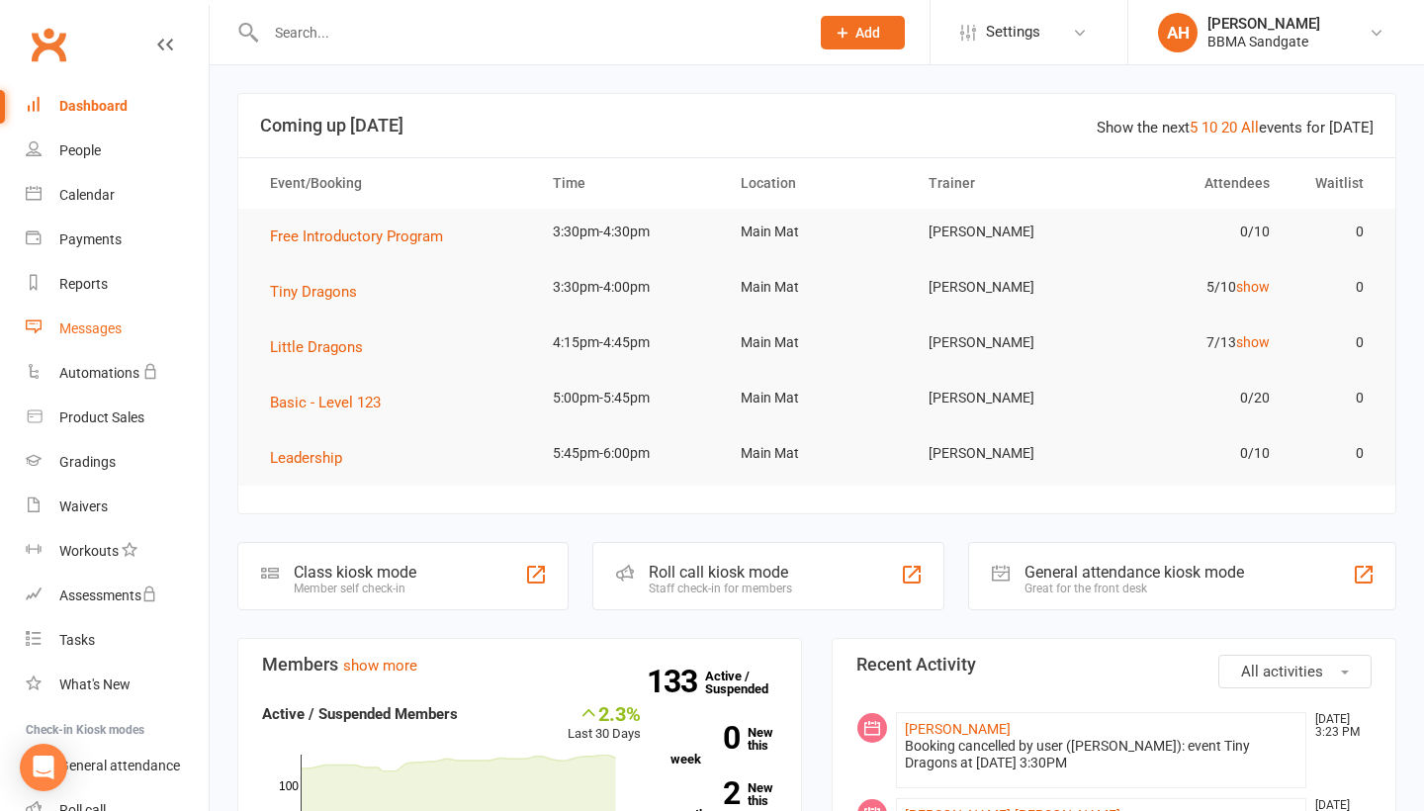
click at [103, 335] on div "Messages" at bounding box center [90, 328] width 62 height 16
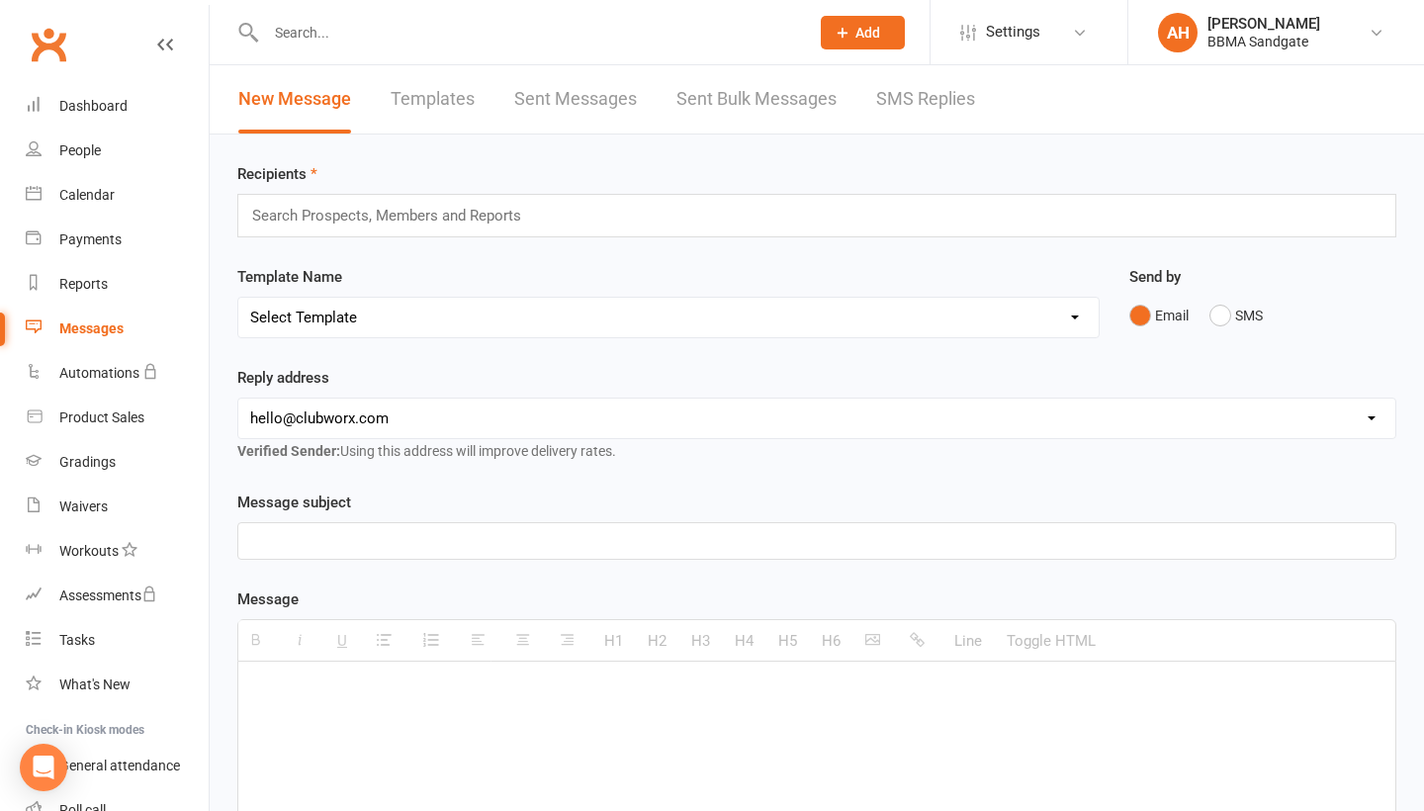
click at [948, 114] on link "SMS Replies" at bounding box center [925, 99] width 99 height 68
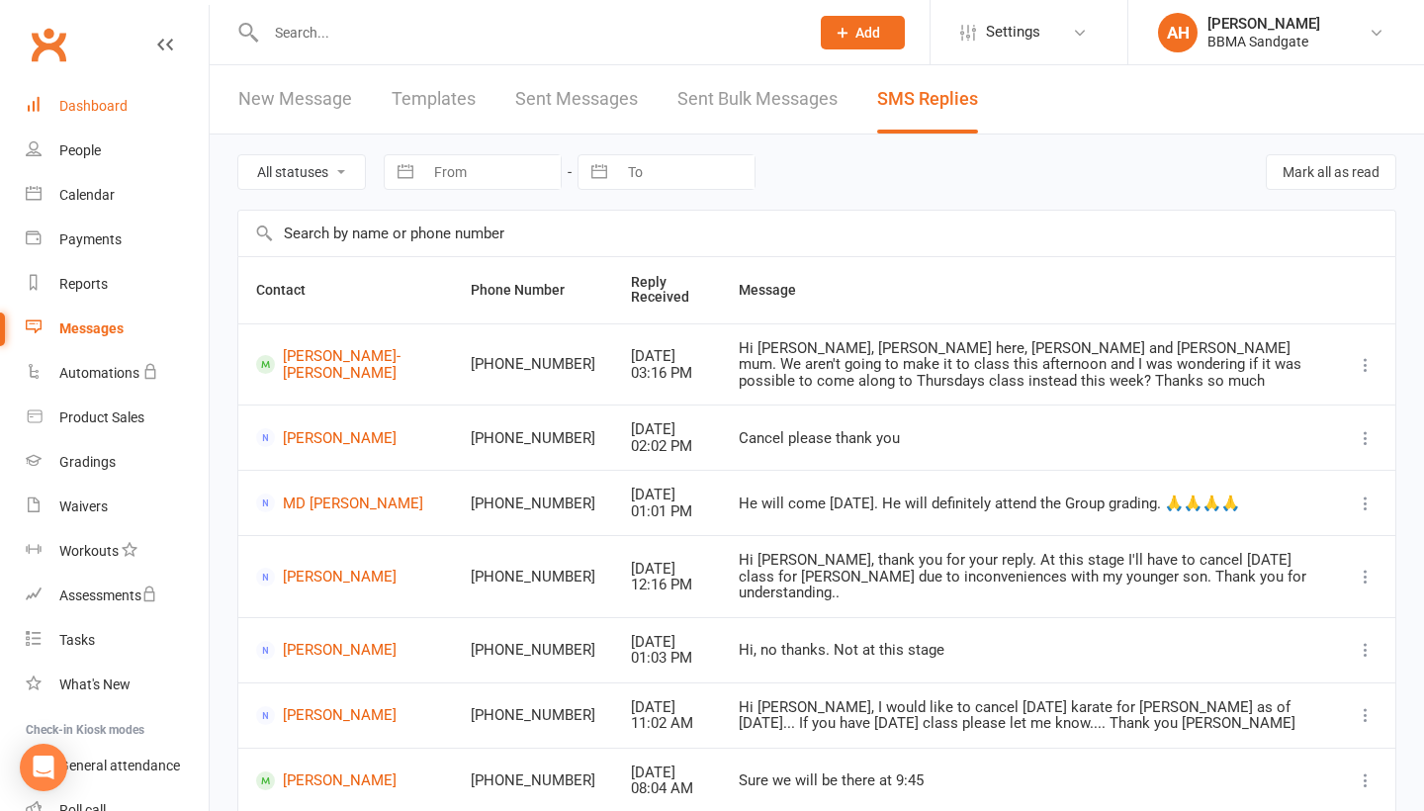
click at [124, 111] on div "Dashboard" at bounding box center [93, 106] width 68 height 16
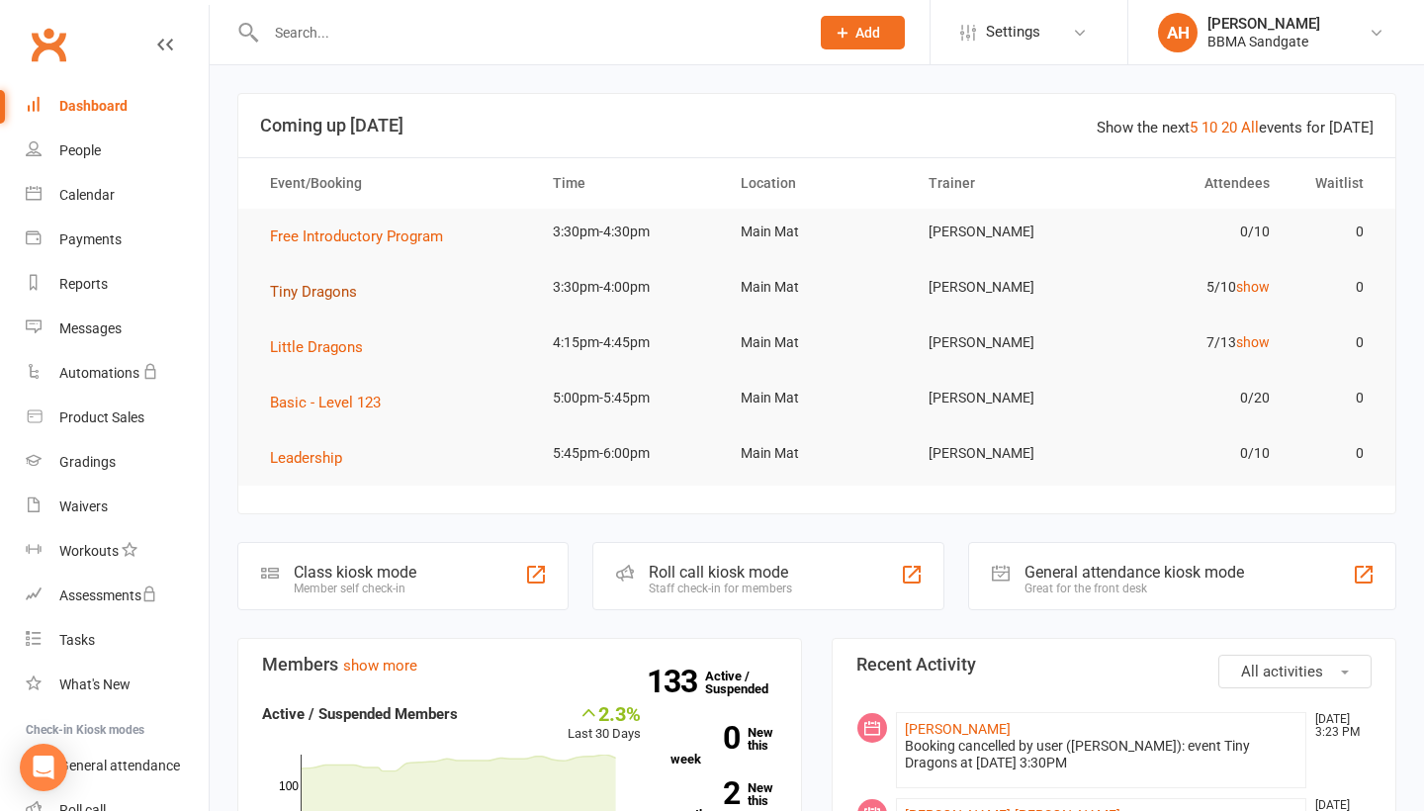
click at [352, 297] on span "Tiny Dragons" at bounding box center [313, 292] width 87 height 18
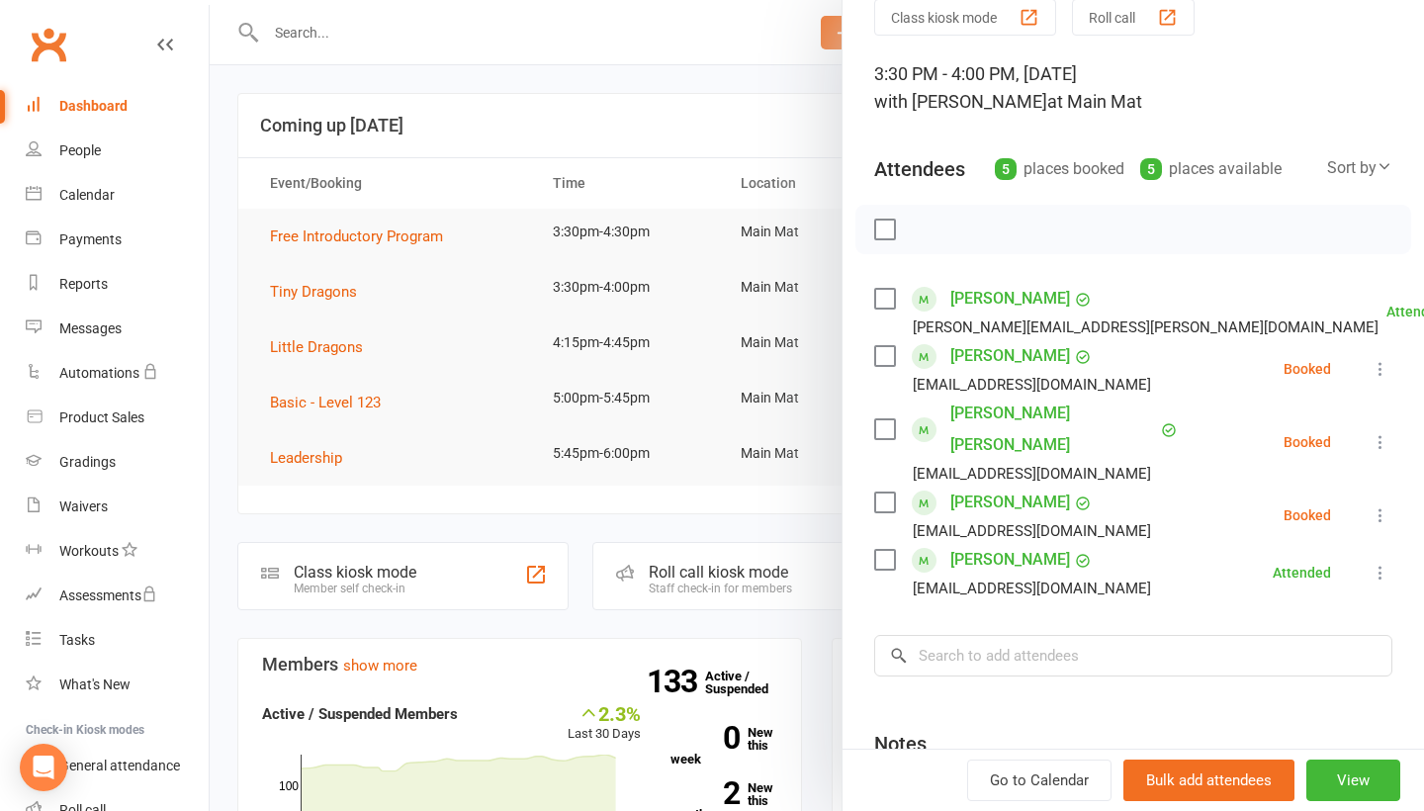
scroll to position [91, 0]
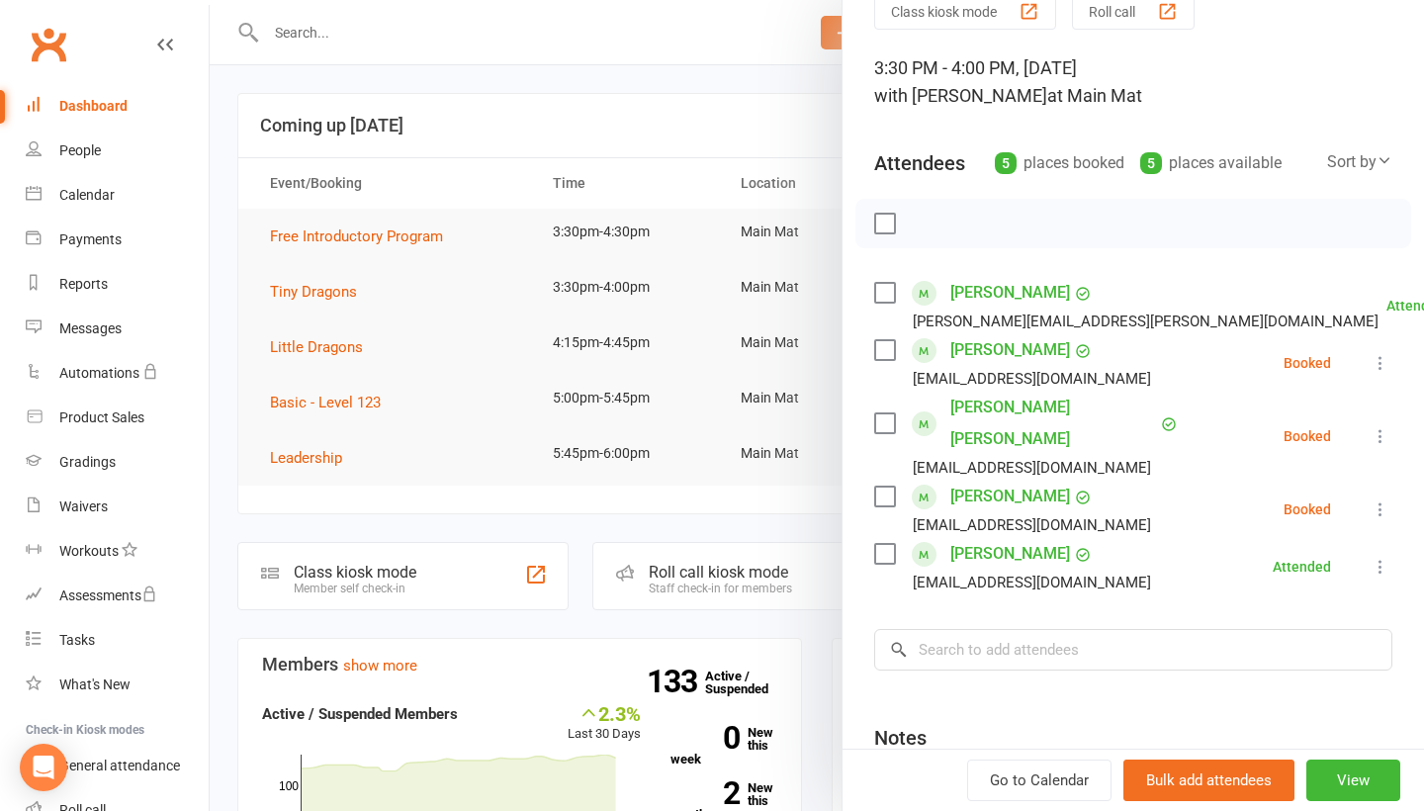
click at [1379, 499] on icon at bounding box center [1380, 509] width 20 height 20
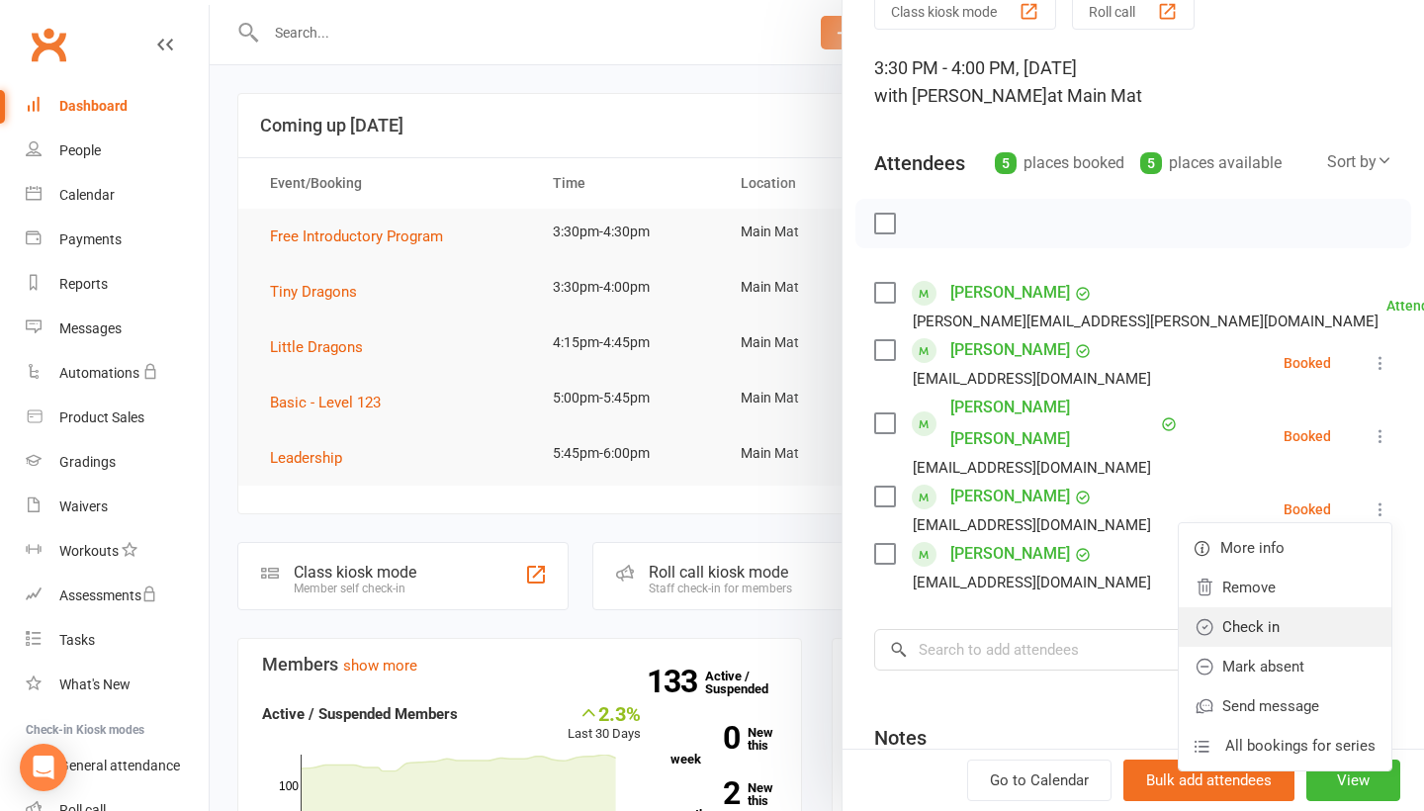
click at [1274, 607] on link "Check in" at bounding box center [1284, 627] width 213 height 40
